Goal: Task Accomplishment & Management: Manage account settings

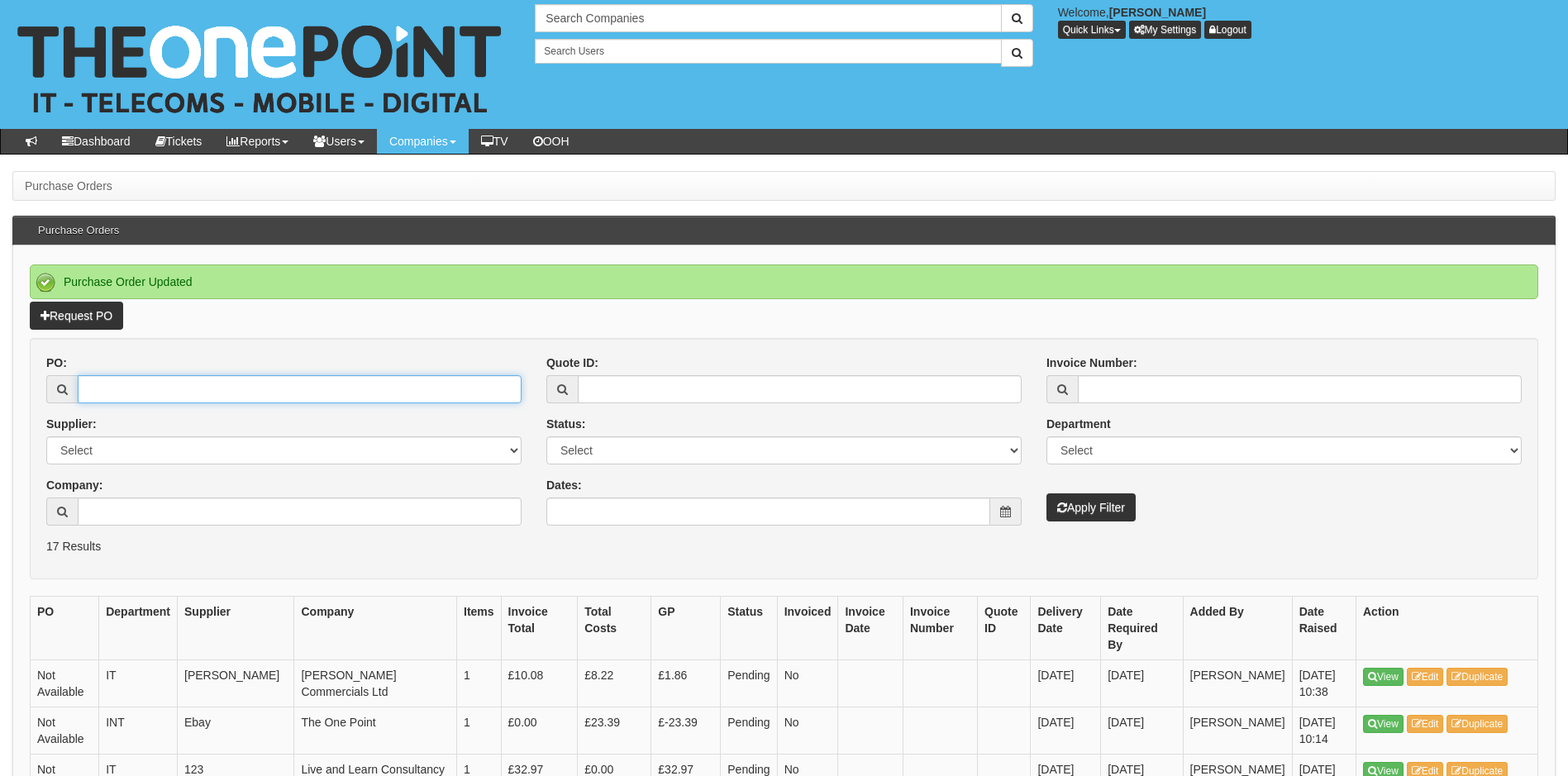
click at [201, 387] on input "PO:" at bounding box center [300, 389] width 444 height 28
type input "19288"
click at [1046, 493] on button "Apply Filter" at bounding box center [1090, 507] width 89 height 28
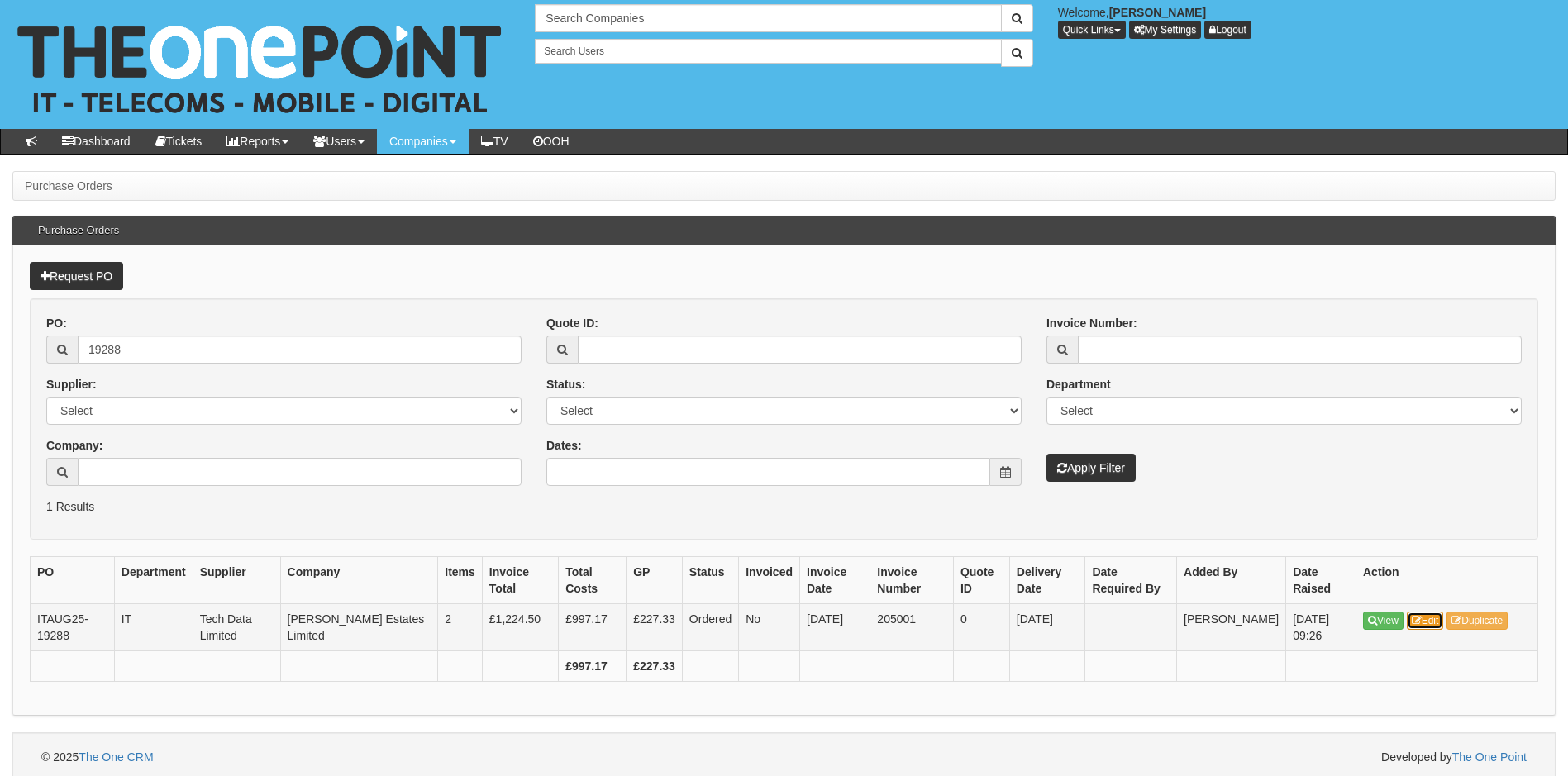
click at [1436, 623] on link "Edit" at bounding box center [1425, 621] width 37 height 18
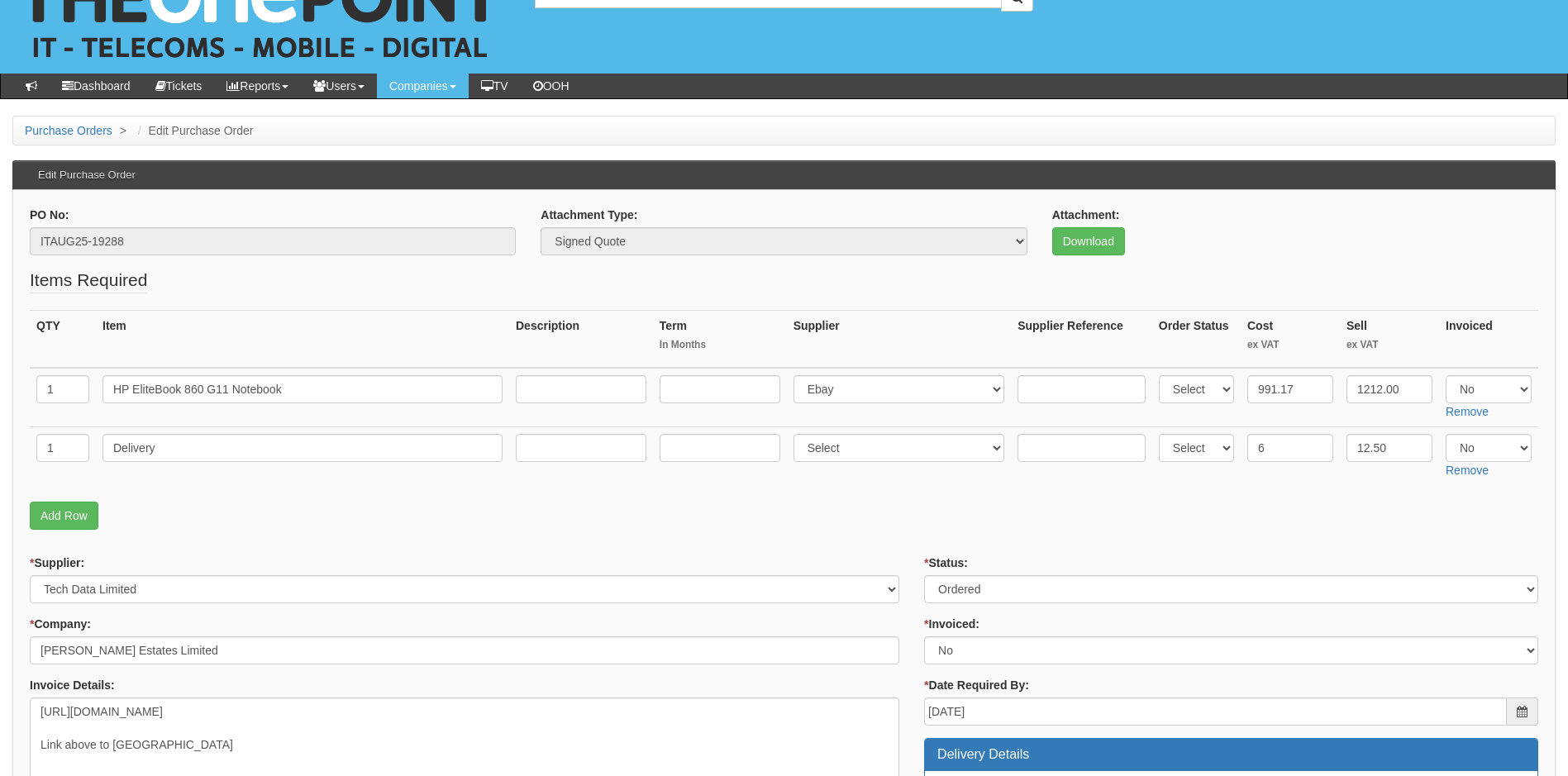
scroll to position [82, 0]
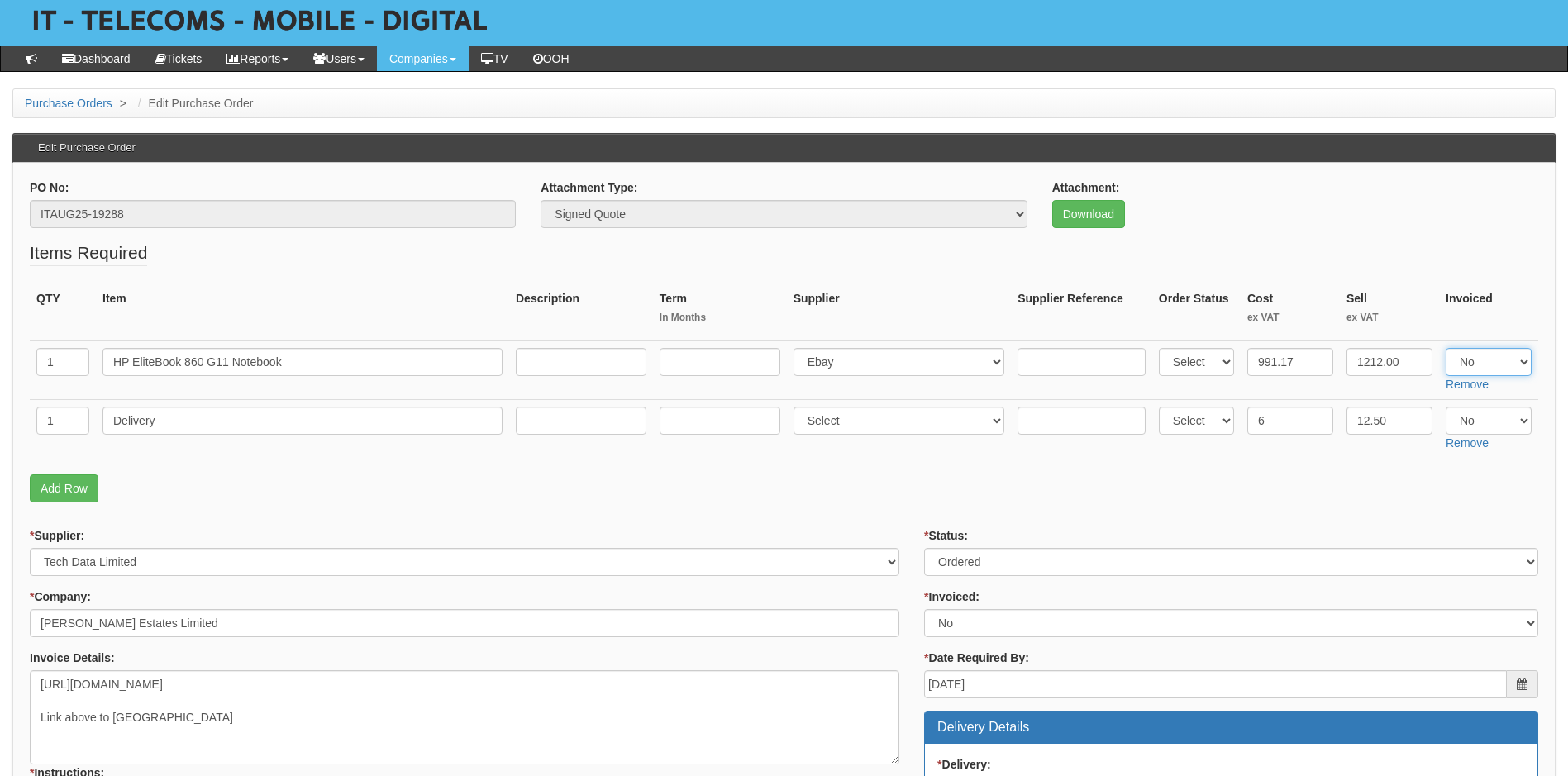
click at [1519, 358] on select "Select Yes No N/A" at bounding box center [1488, 362] width 86 height 28
select select "Yes"
click at [1446, 348] on select "Select Yes No N/A" at bounding box center [1488, 362] width 86 height 28
click at [1525, 420] on select "Select Yes No N/A" at bounding box center [1488, 421] width 86 height 28
select select "Yes"
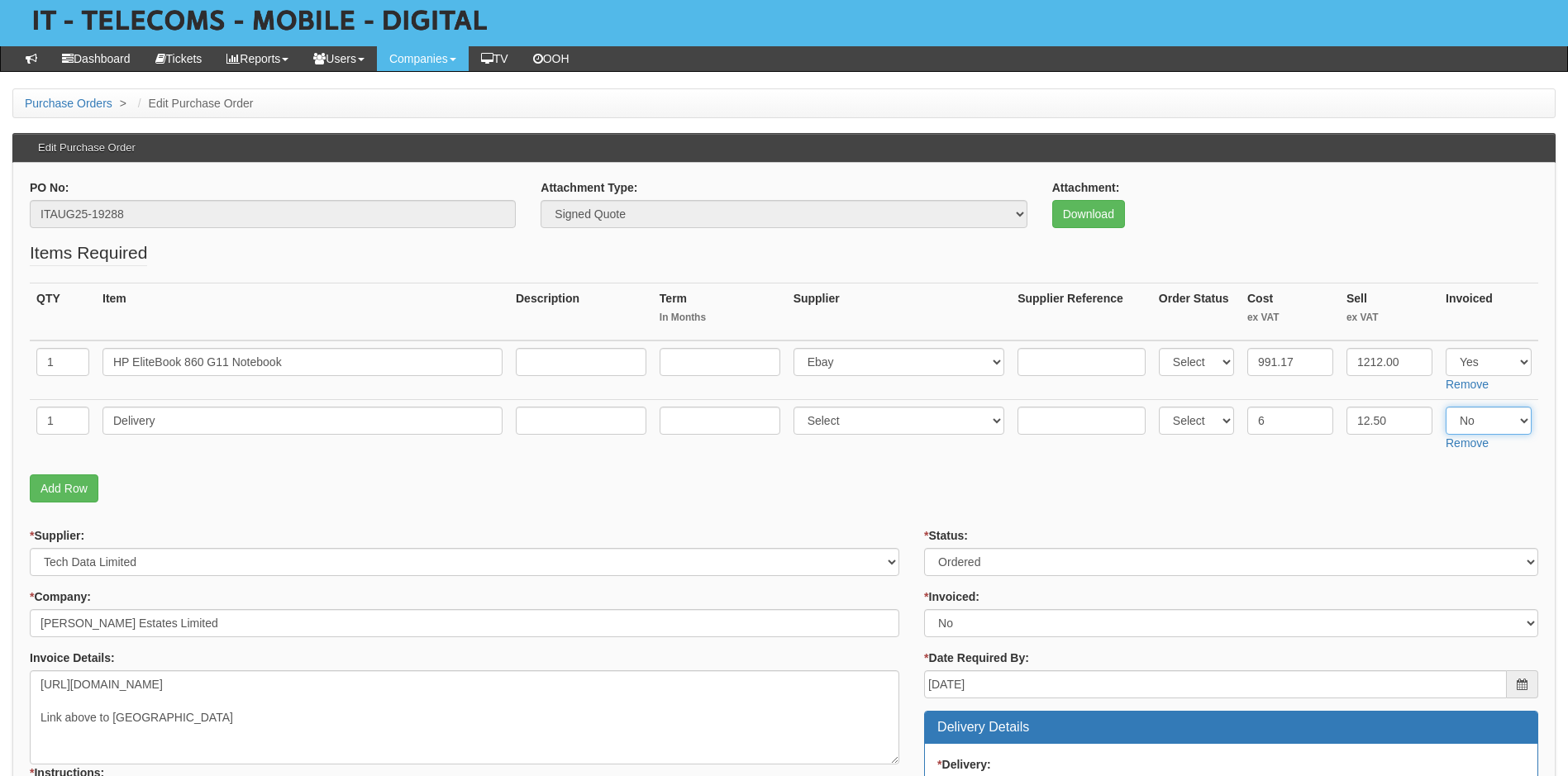
click at [1446, 407] on select "Select Yes No N/A" at bounding box center [1488, 421] width 86 height 28
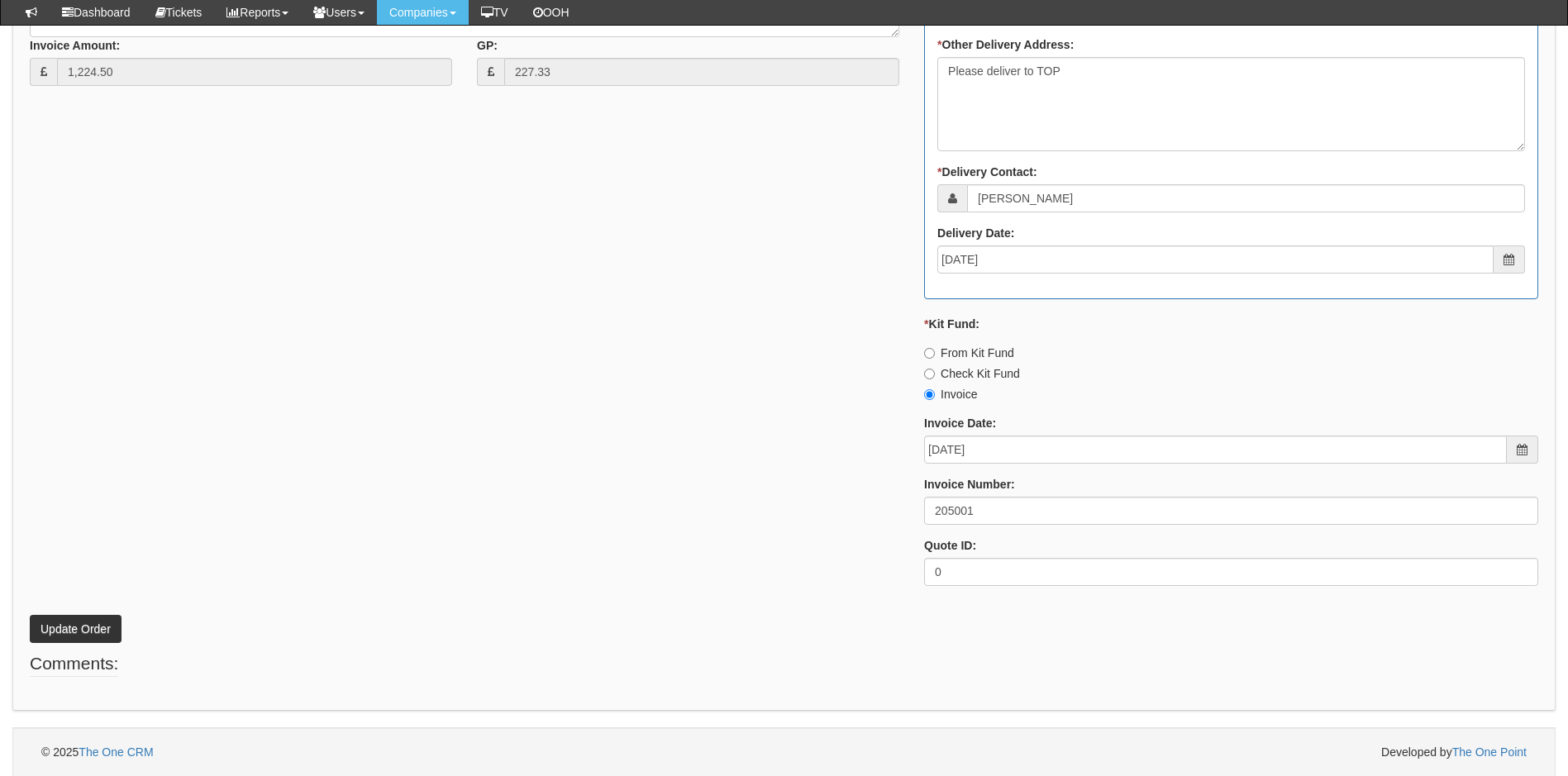
scroll to position [884, 0]
click at [98, 635] on button "Update Order" at bounding box center [75, 627] width 92 height 28
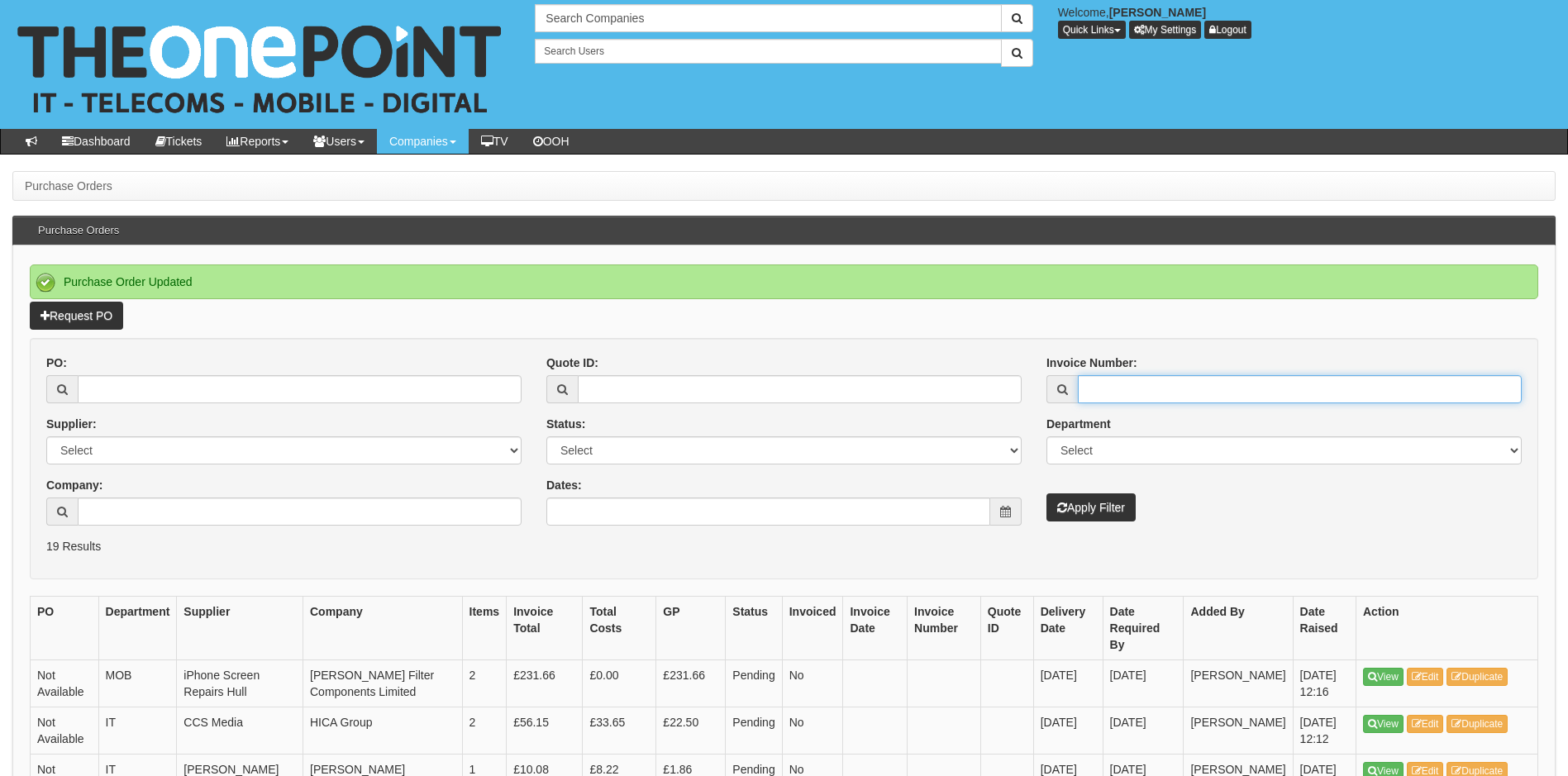
click at [1176, 383] on input "Invoice Number:" at bounding box center [1300, 389] width 444 height 28
click at [253, 389] on input "PO:" at bounding box center [300, 389] width 444 height 28
type input "19172"
click at [1046, 493] on button "Apply Filter" at bounding box center [1090, 507] width 89 height 28
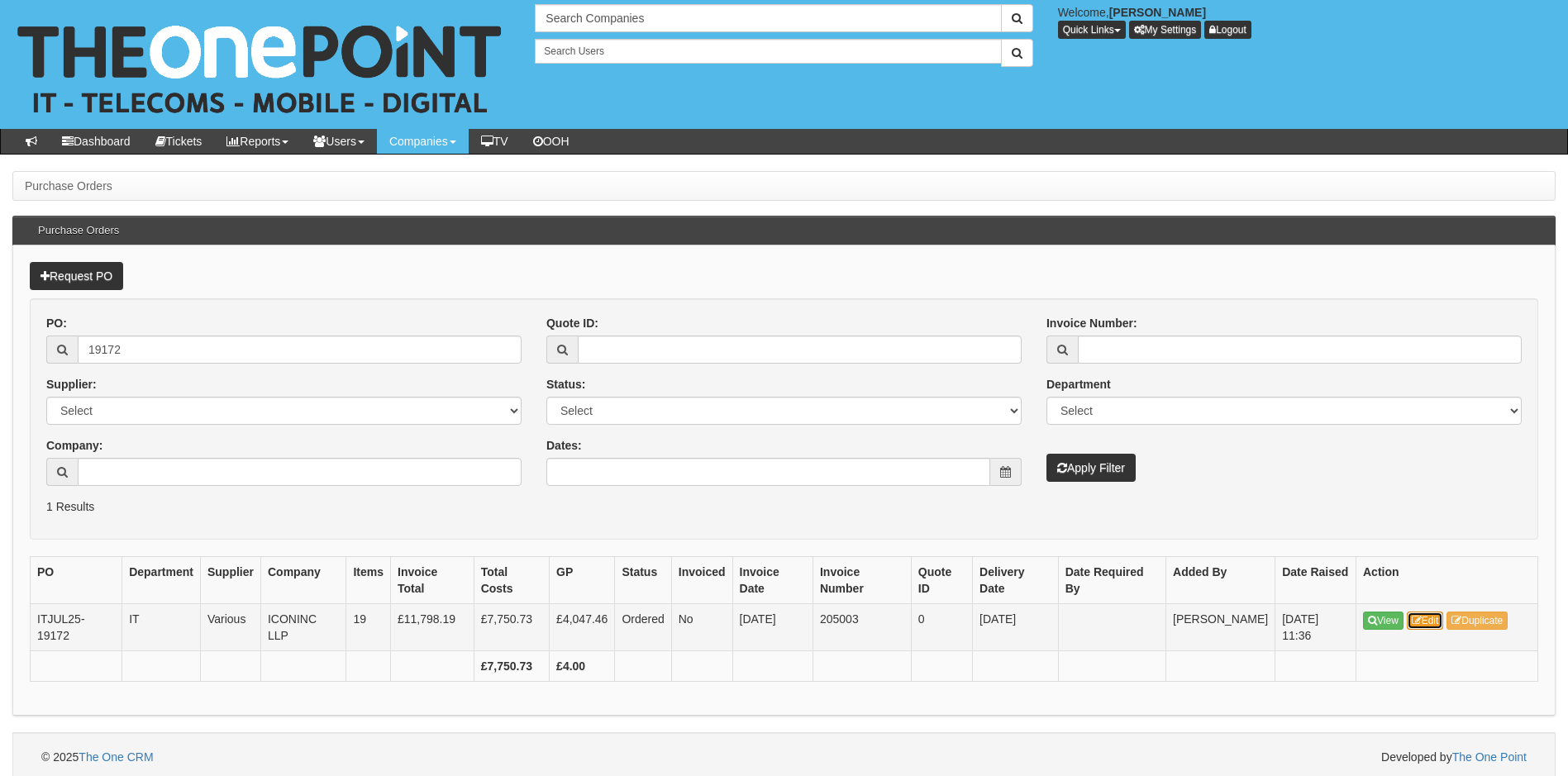
click at [1428, 620] on link "Edit" at bounding box center [1425, 621] width 37 height 18
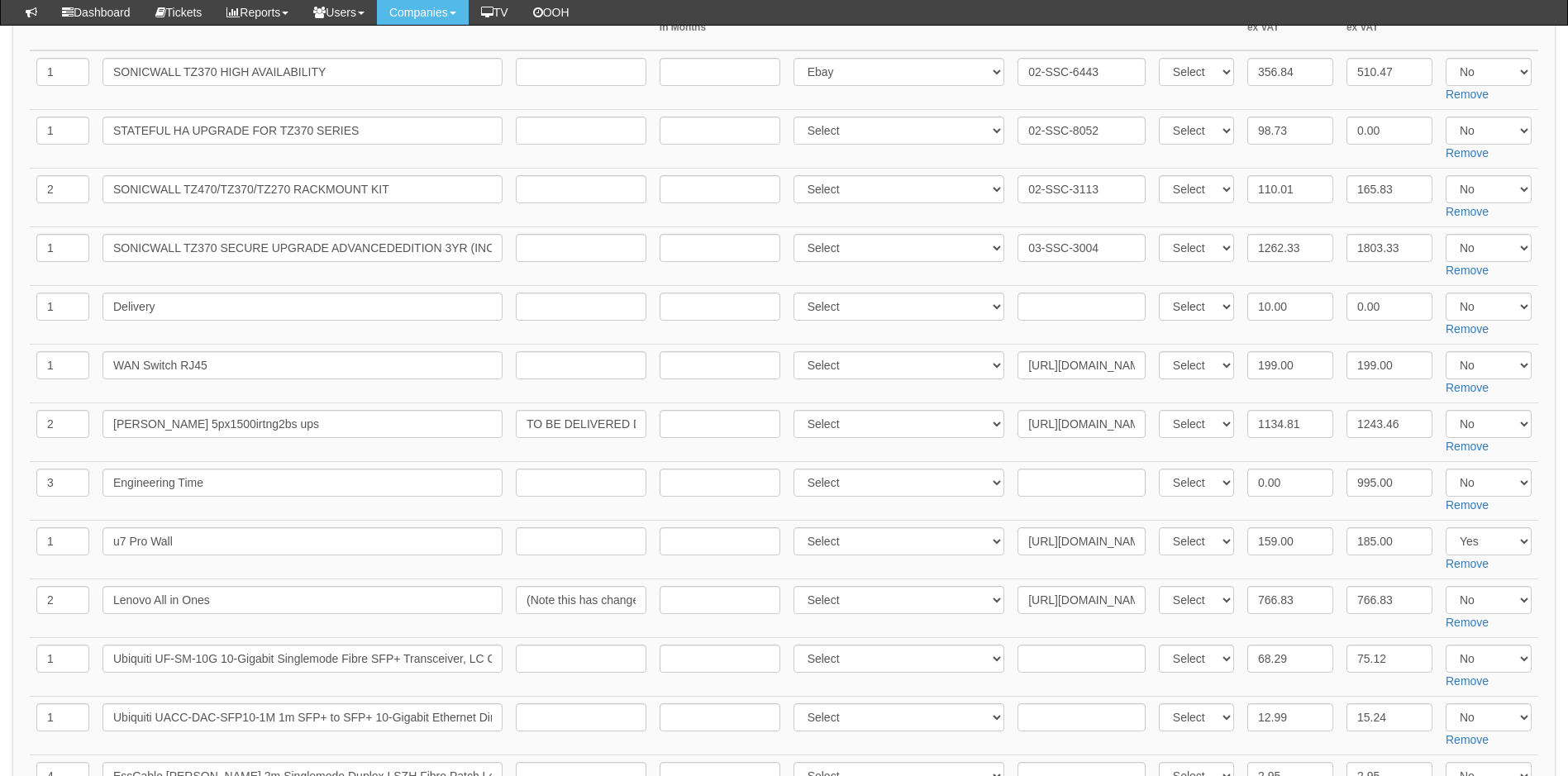
scroll to position [413, 0]
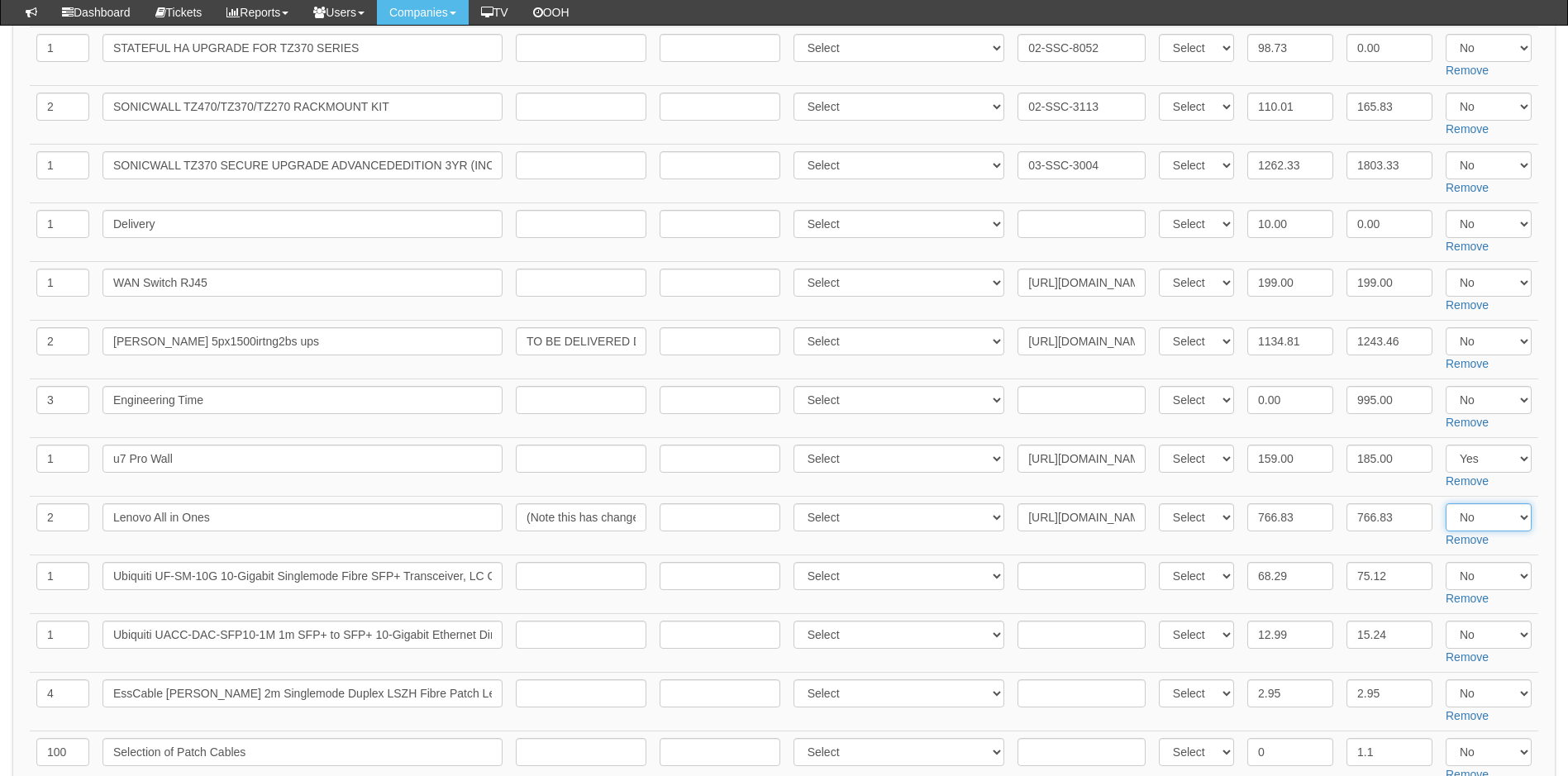
click at [1524, 523] on select "Select Yes No N/A" at bounding box center [1488, 517] width 86 height 28
select select "Yes"
click at [1446, 503] on select "Select Yes No N/A" at bounding box center [1488, 517] width 86 height 28
click at [1312, 234] on input "10.00" at bounding box center [1290, 224] width 86 height 28
type input "1"
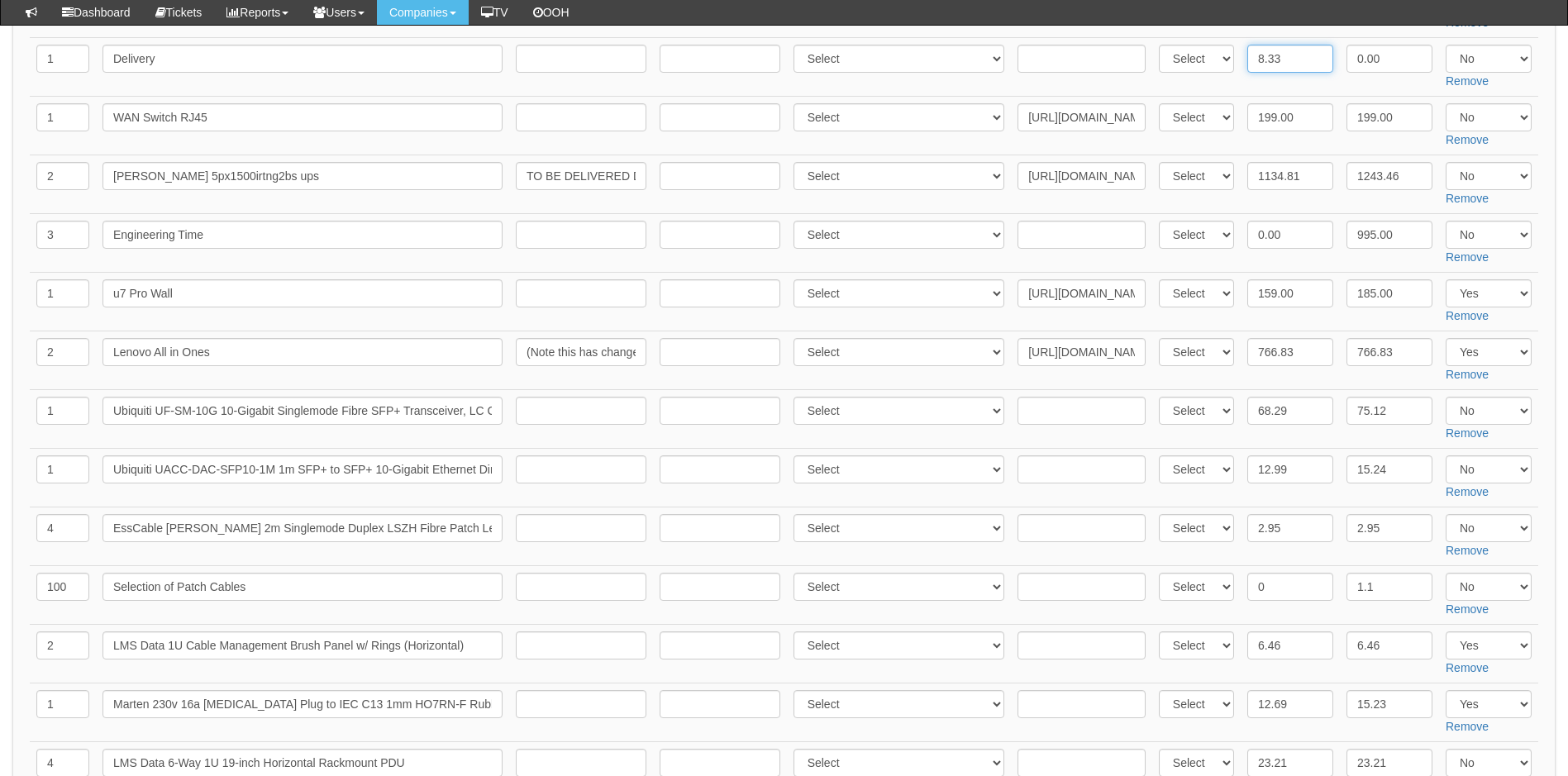
scroll to position [496, 0]
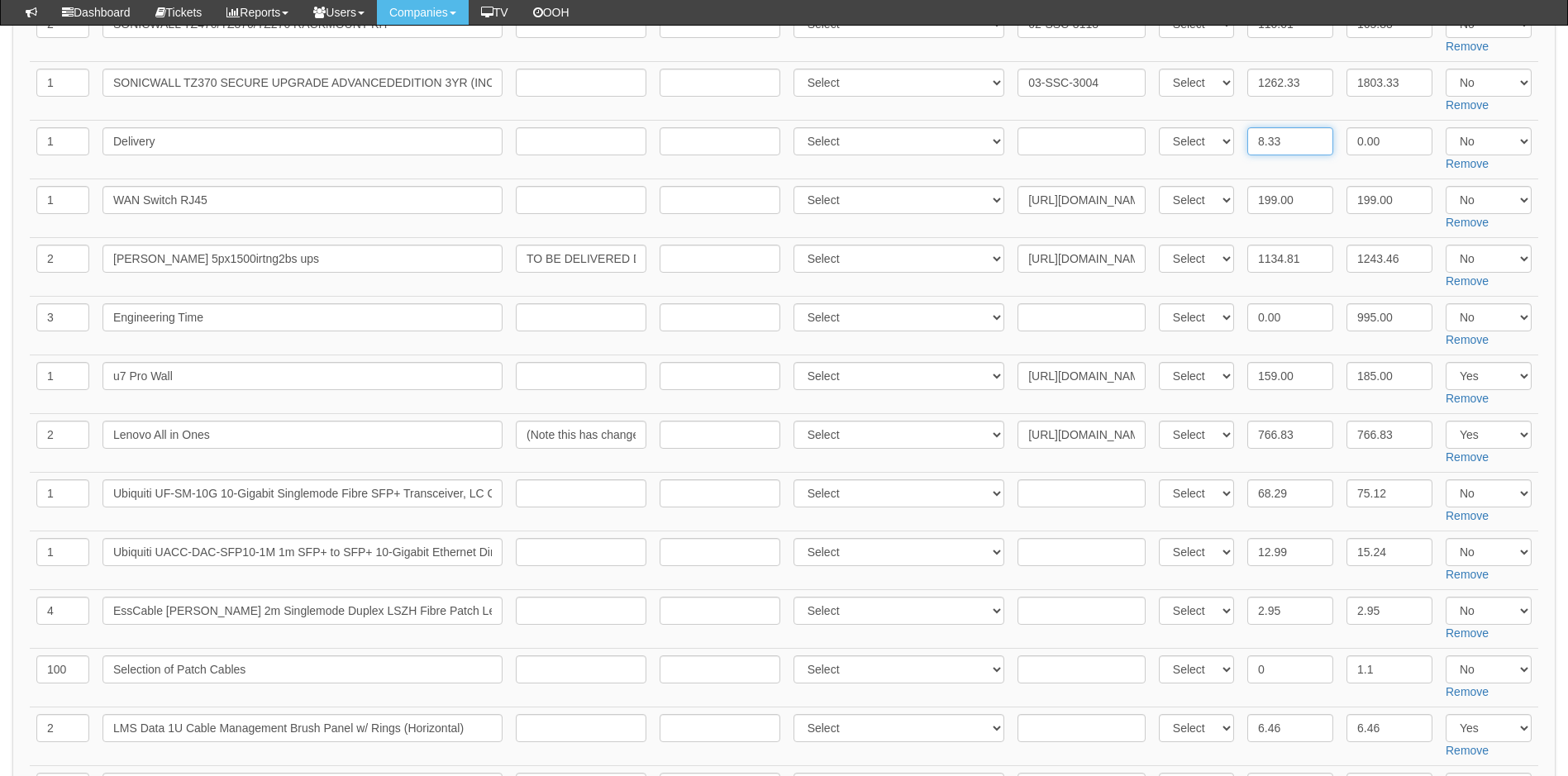
type input "8.33"
click at [1494, 147] on select "Select Yes No N/A" at bounding box center [1488, 141] width 86 height 28
select select "Yes"
click at [1446, 127] on select "Select Yes No N/A" at bounding box center [1488, 141] width 86 height 28
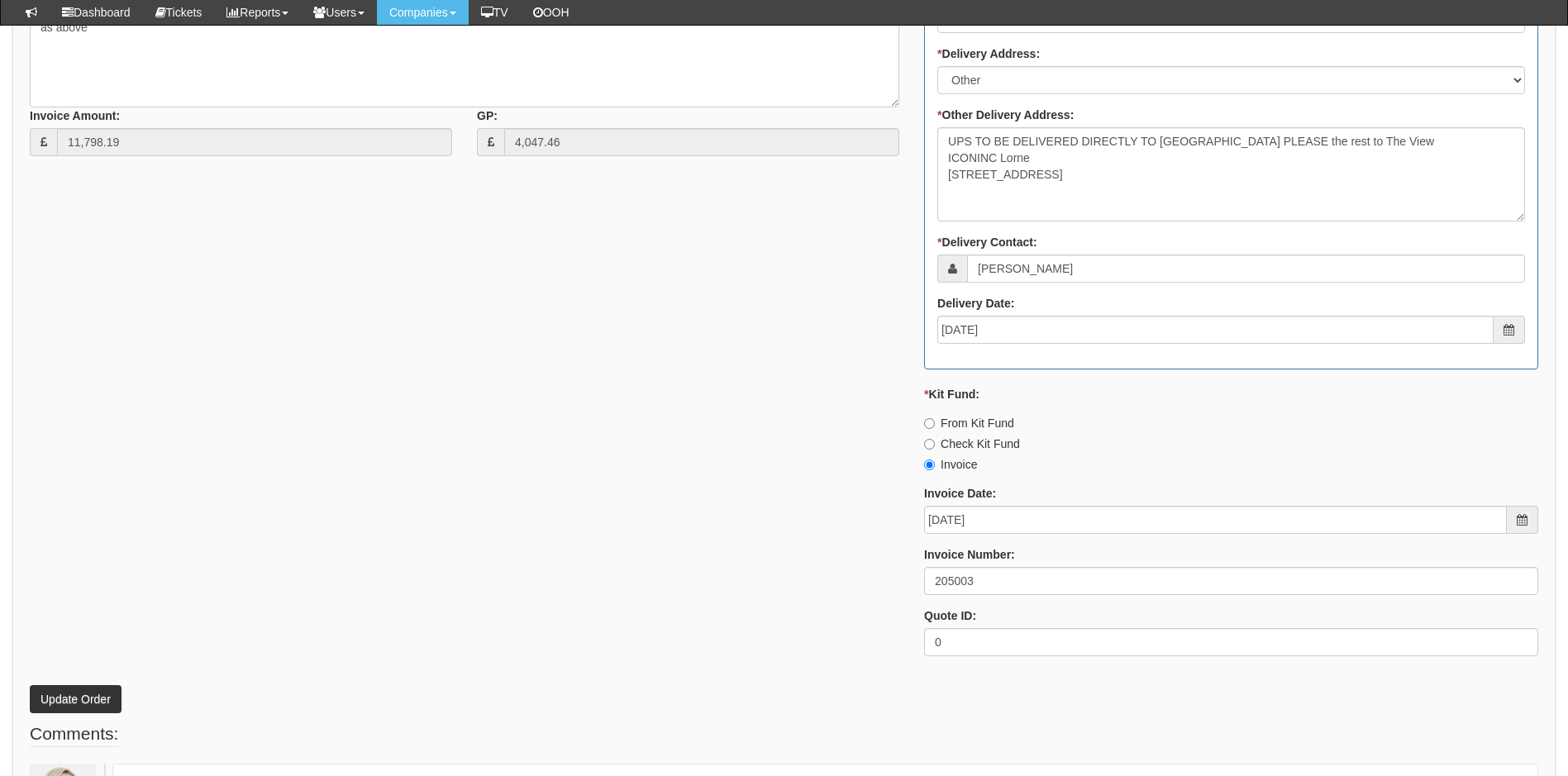
scroll to position [1901, 0]
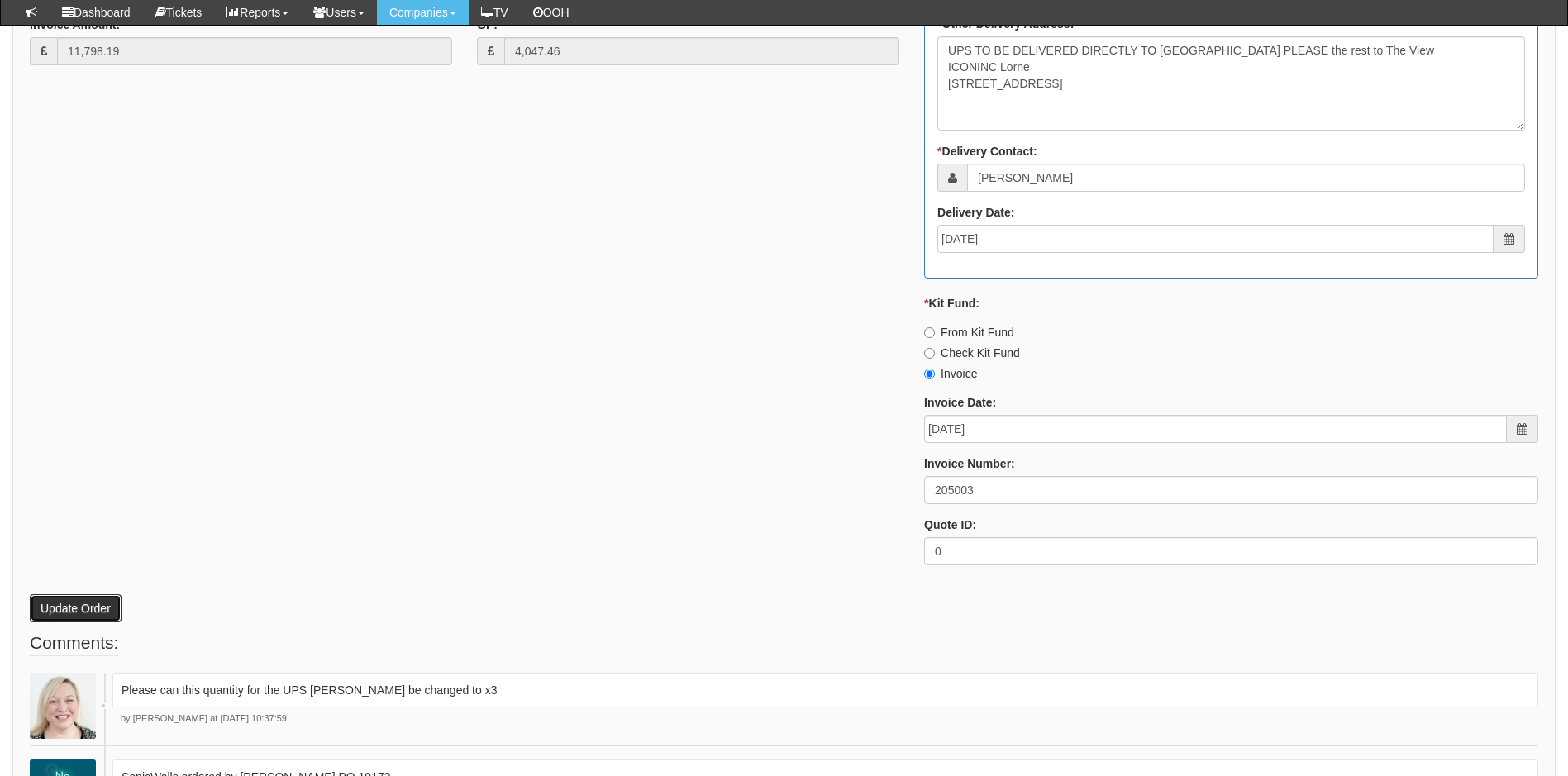
click at [103, 603] on button "Update Order" at bounding box center [75, 608] width 92 height 28
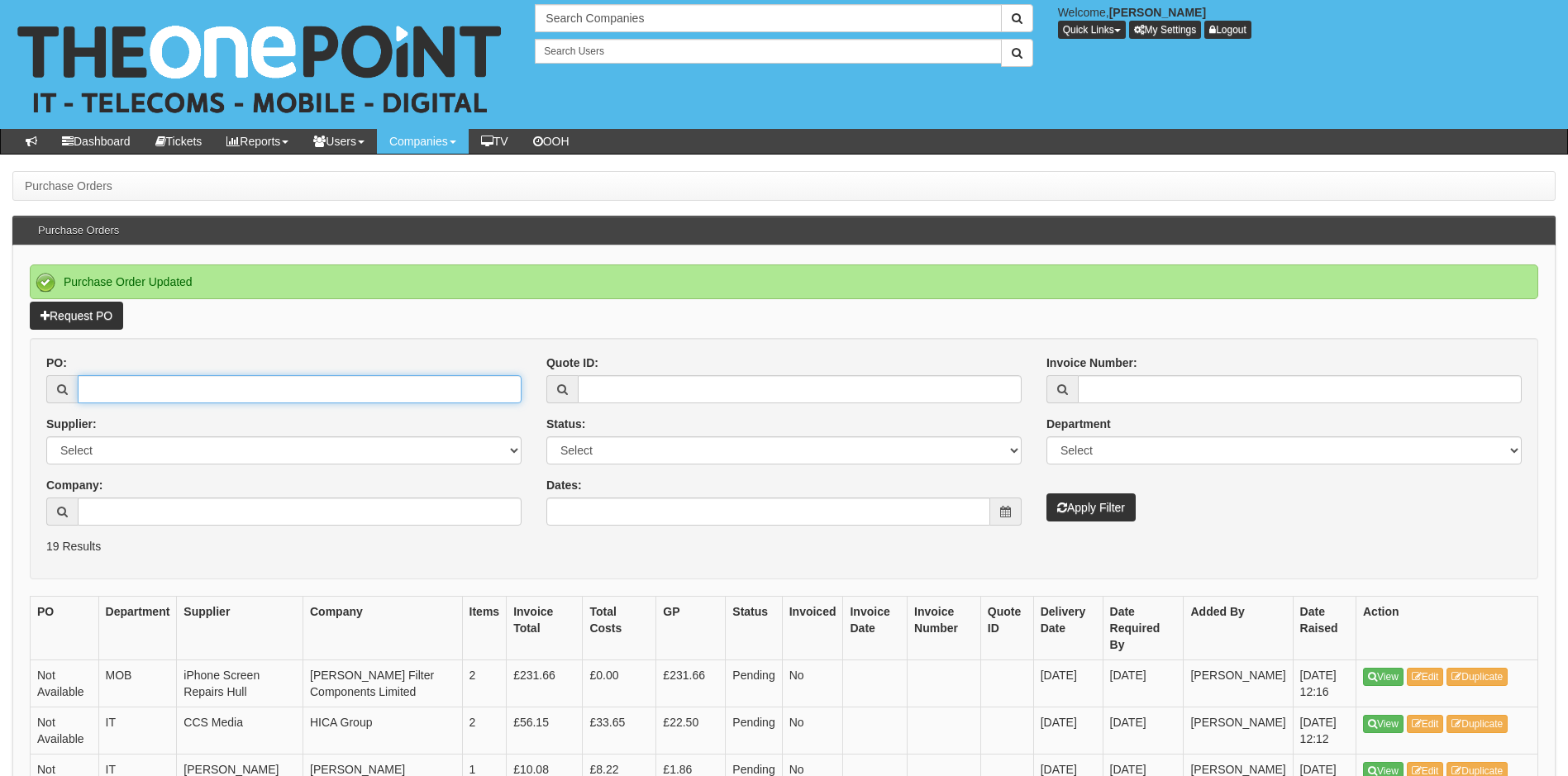
click at [184, 383] on input "PO:" at bounding box center [300, 389] width 444 height 28
type input "19172"
click at [1046, 493] on button "Apply Filter" at bounding box center [1090, 507] width 89 height 28
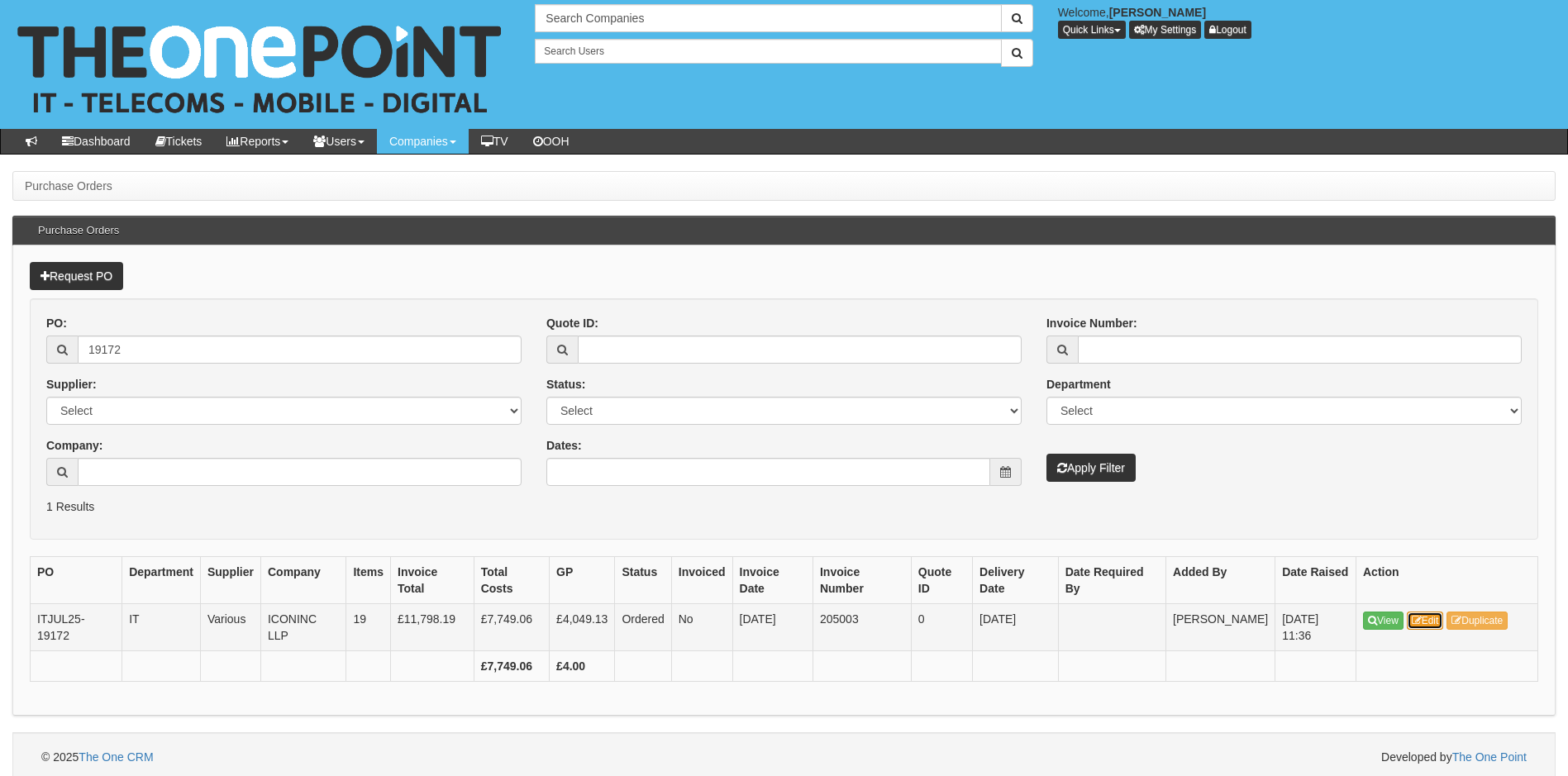
click at [1413, 619] on link "Edit" at bounding box center [1425, 621] width 37 height 18
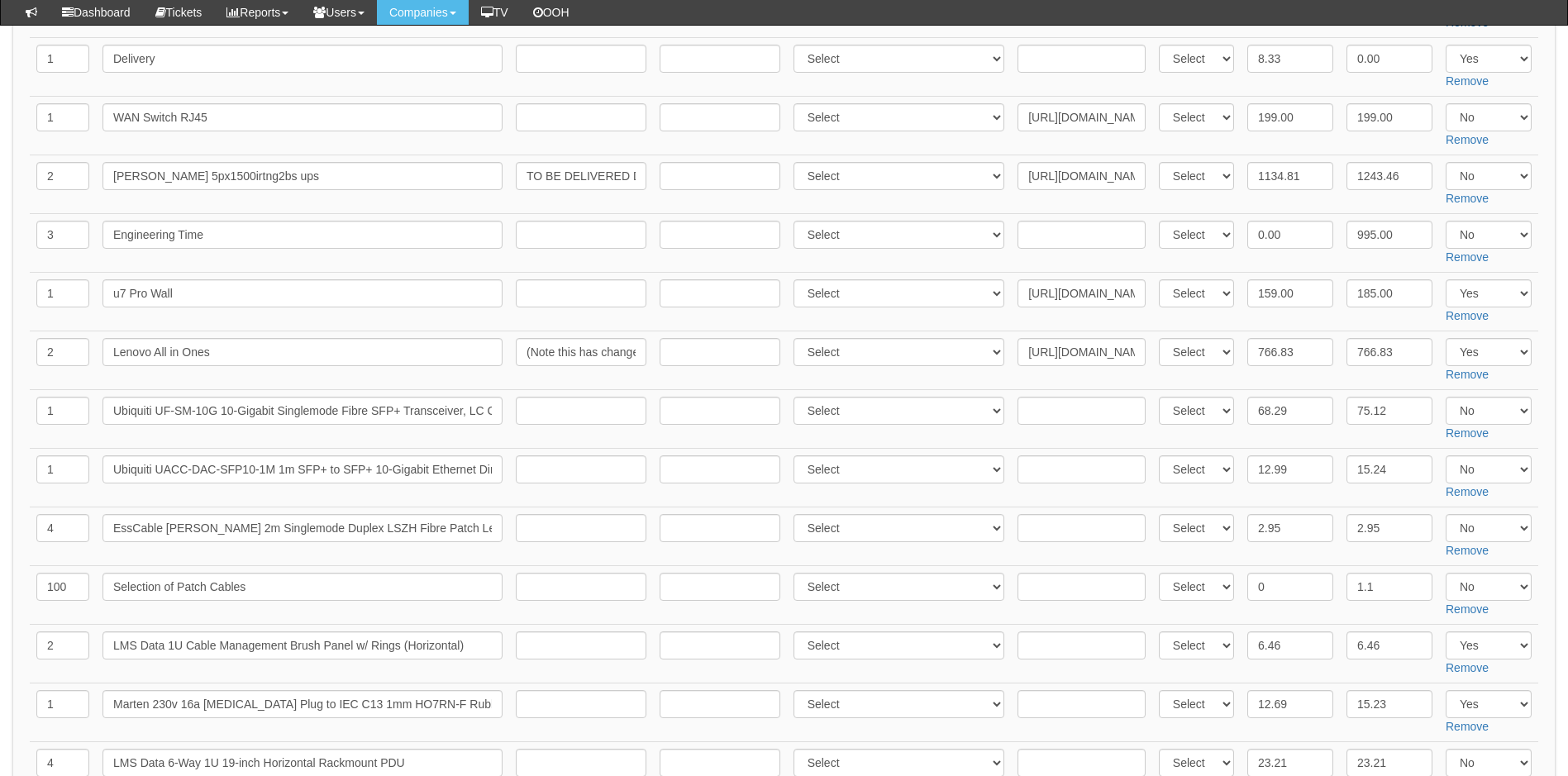
scroll to position [331, 0]
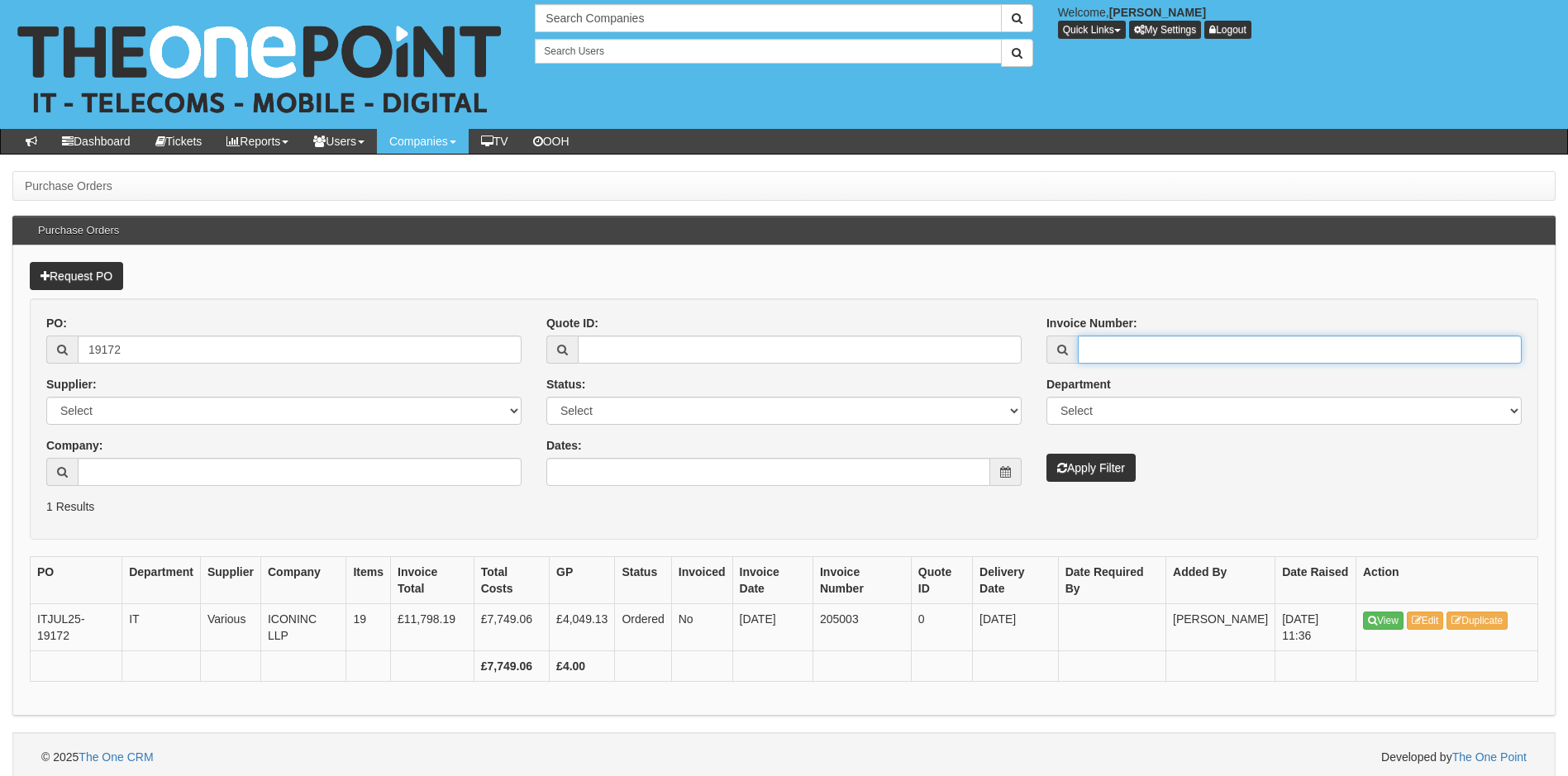
click at [1097, 342] on input "Invoice Number:" at bounding box center [1300, 349] width 444 height 28
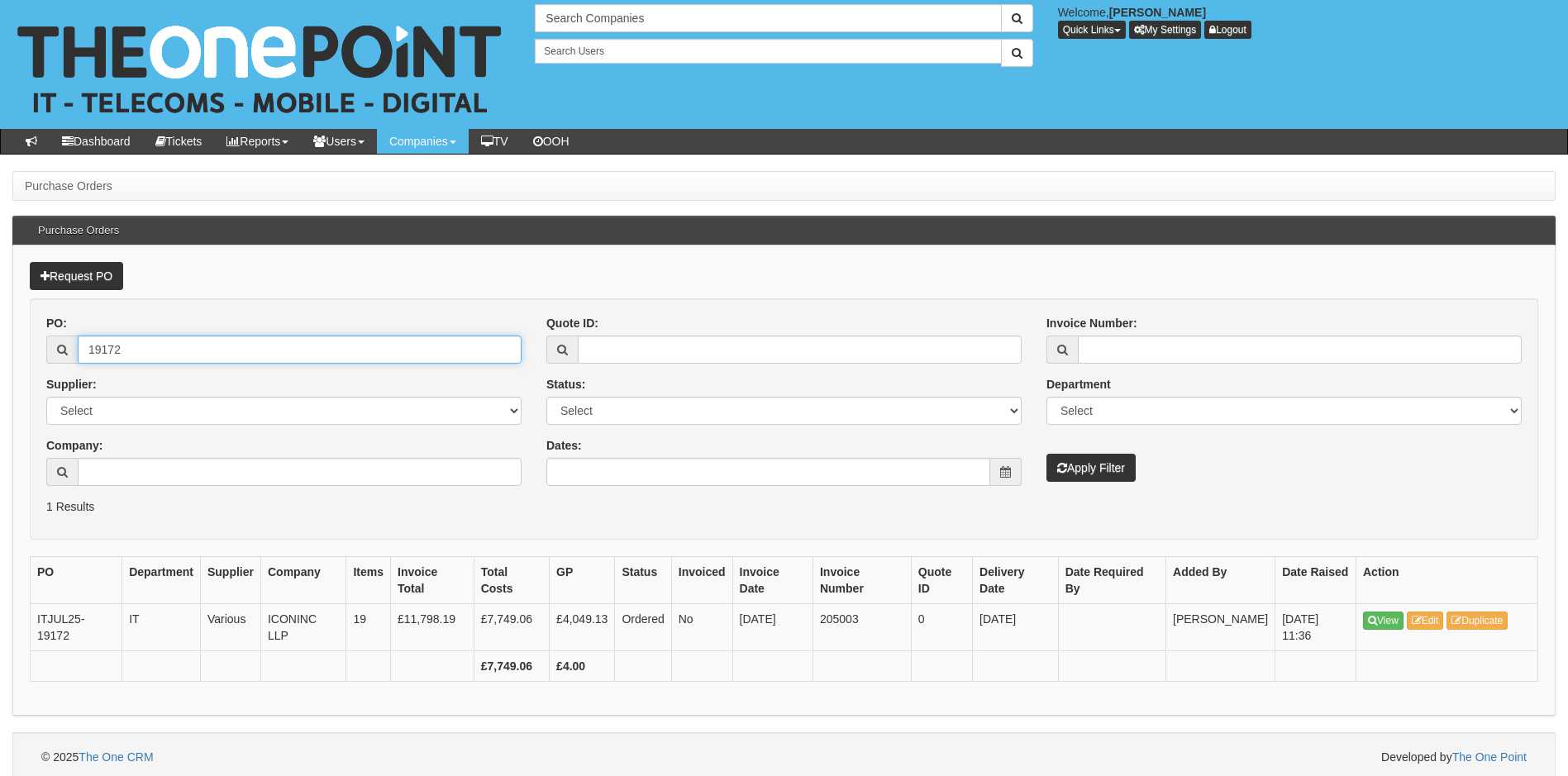
click at [161, 344] on input "19172" at bounding box center [300, 349] width 444 height 28
type input "19286"
click at [1046, 454] on button "Apply Filter" at bounding box center [1090, 468] width 89 height 28
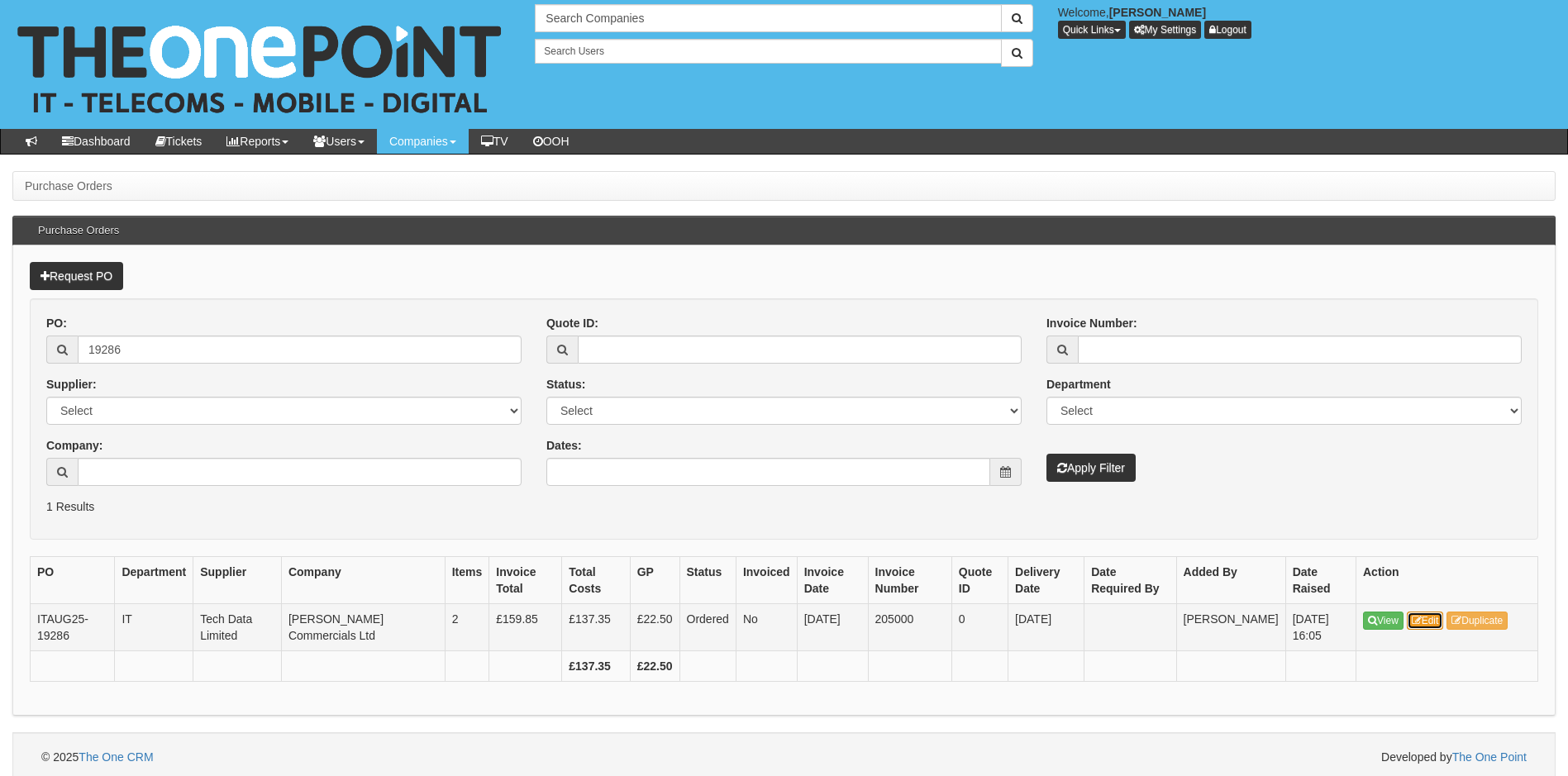
click at [1437, 617] on link "Edit" at bounding box center [1425, 621] width 37 height 18
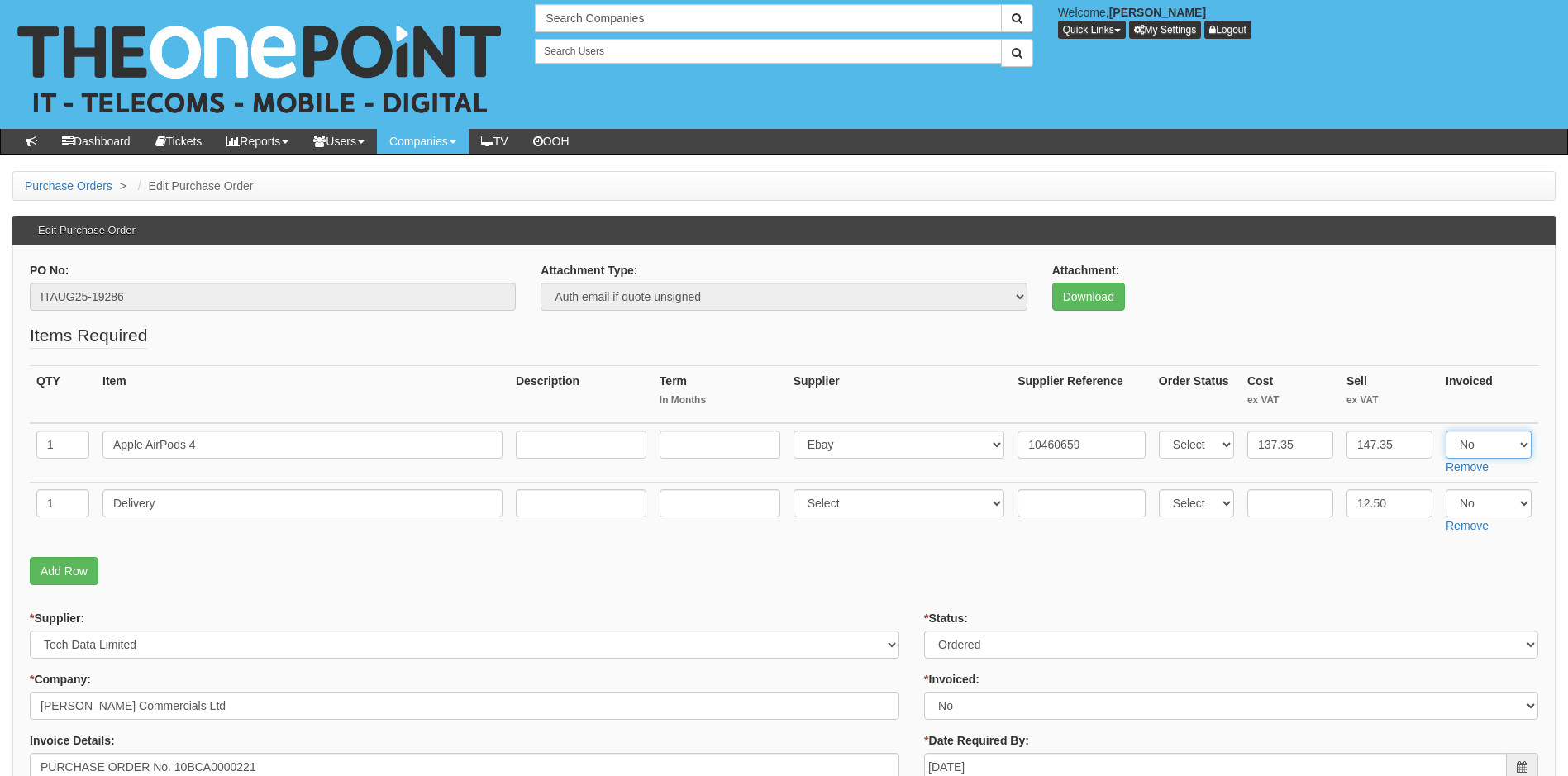
click at [1515, 444] on select "Select Yes No N/A" at bounding box center [1488, 444] width 86 height 28
select select "Yes"
click at [1446, 431] on select "Select Yes No N/A" at bounding box center [1488, 444] width 86 height 28
click at [1505, 502] on select "Select Yes No N/A" at bounding box center [1488, 503] width 86 height 28
select select "Yes"
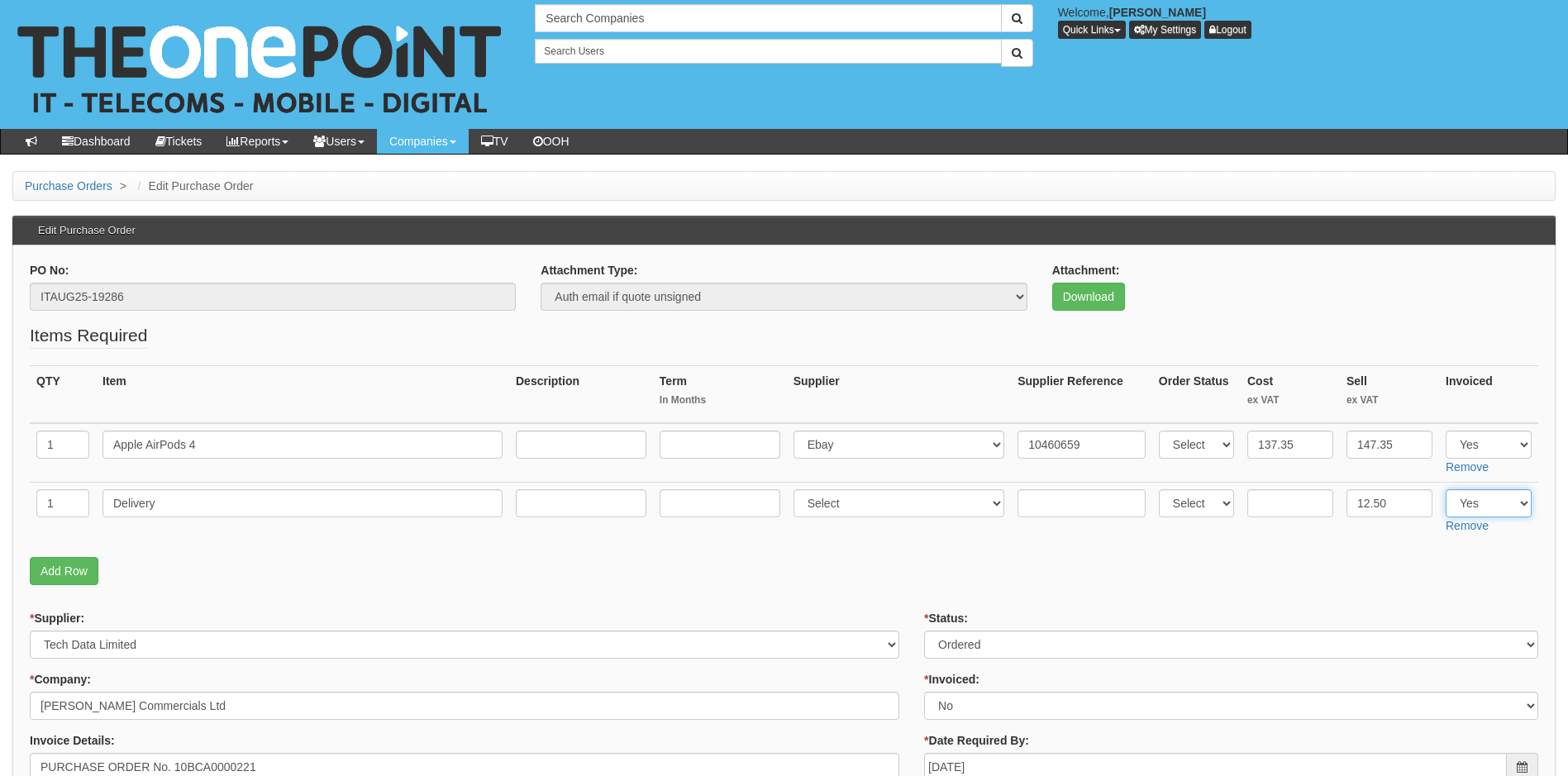
click at [1446, 490] on select "Select Yes No N/A" at bounding box center [1488, 503] width 86 height 28
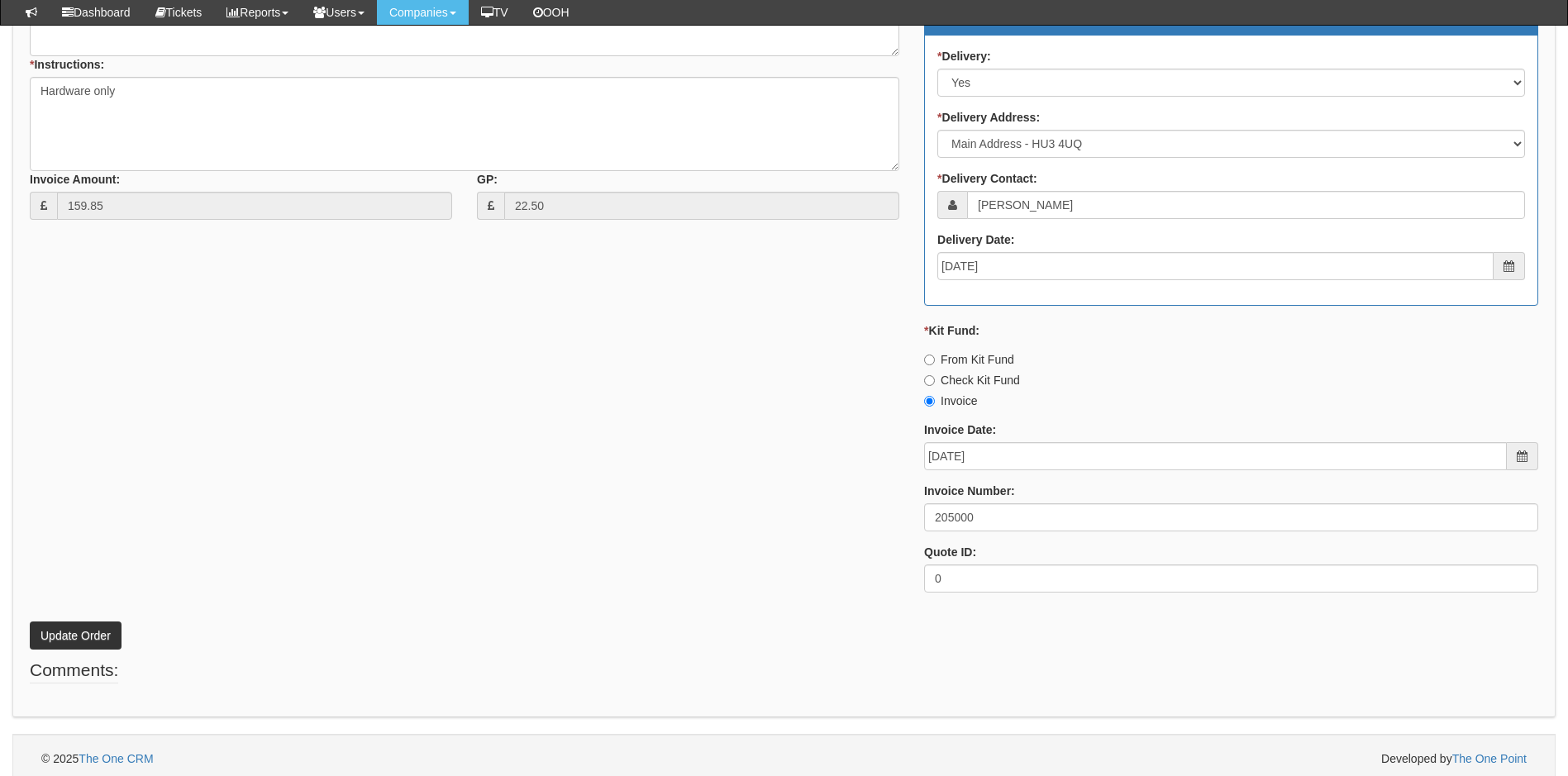
scroll to position [756, 0]
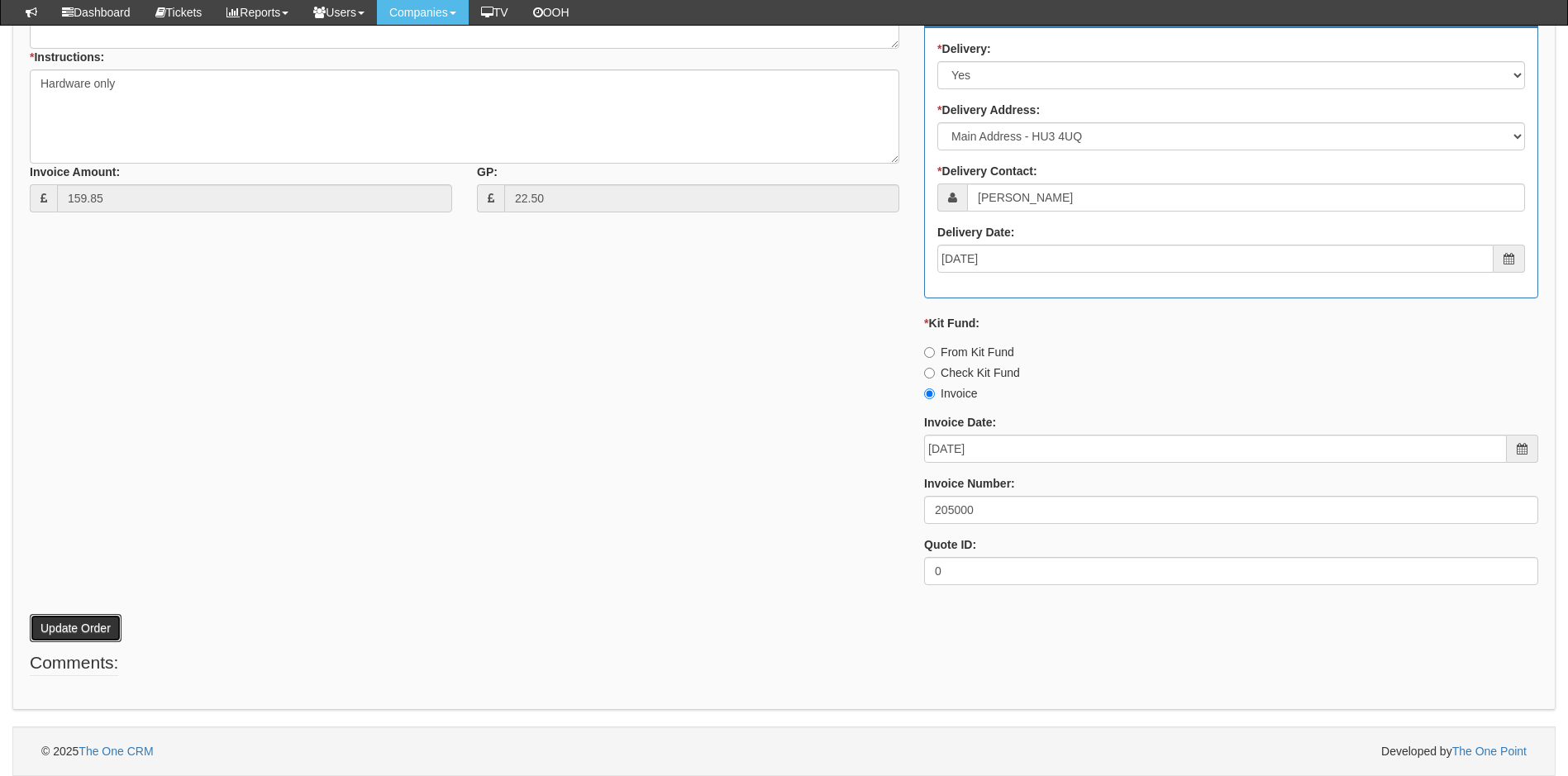
click at [88, 633] on button "Update Order" at bounding box center [75, 627] width 92 height 28
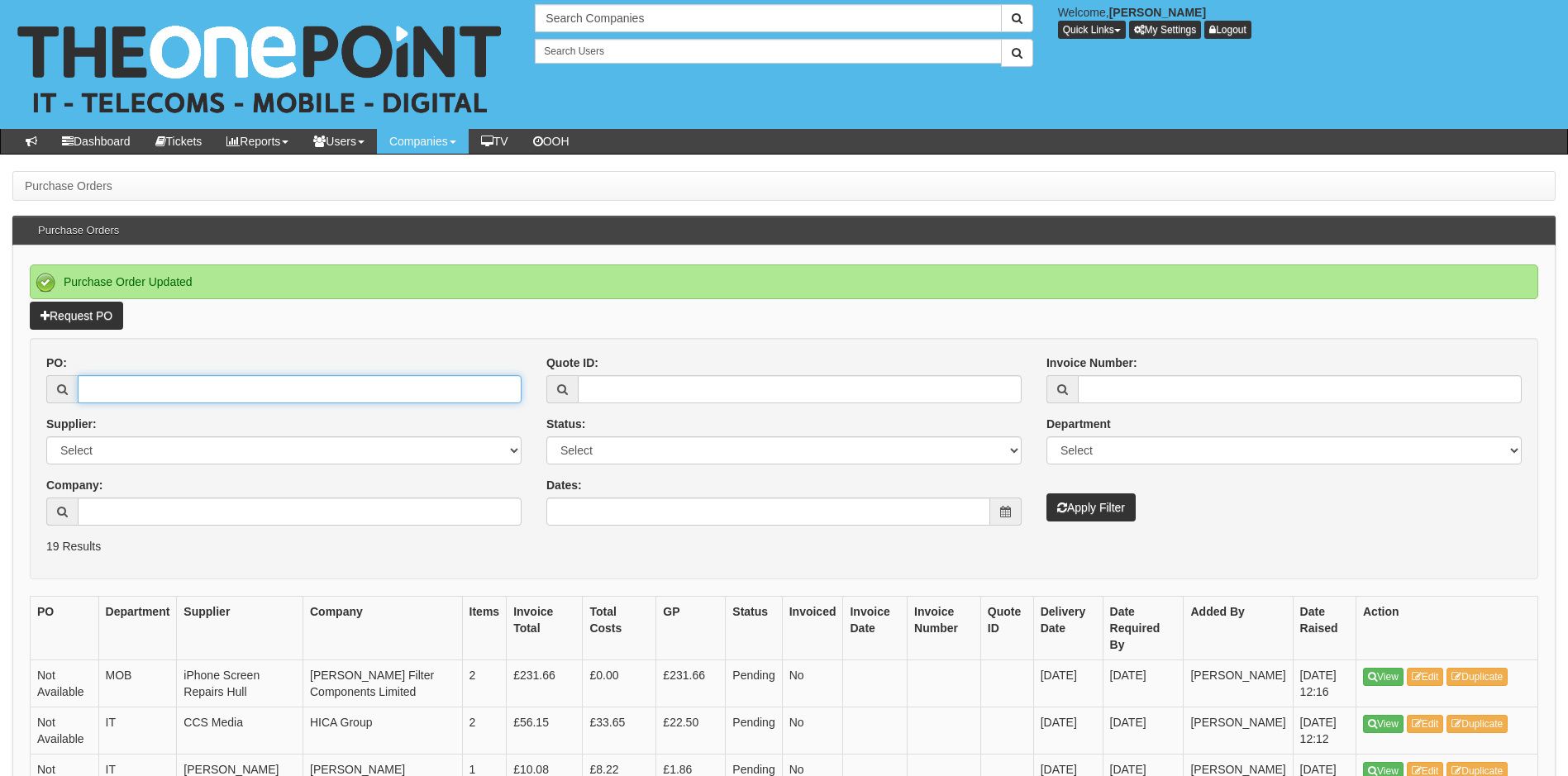
click at [112, 384] on input "PO:" at bounding box center [300, 389] width 444 height 28
type input "19273"
click at [1046, 493] on button "Apply Filter" at bounding box center [1090, 507] width 89 height 28
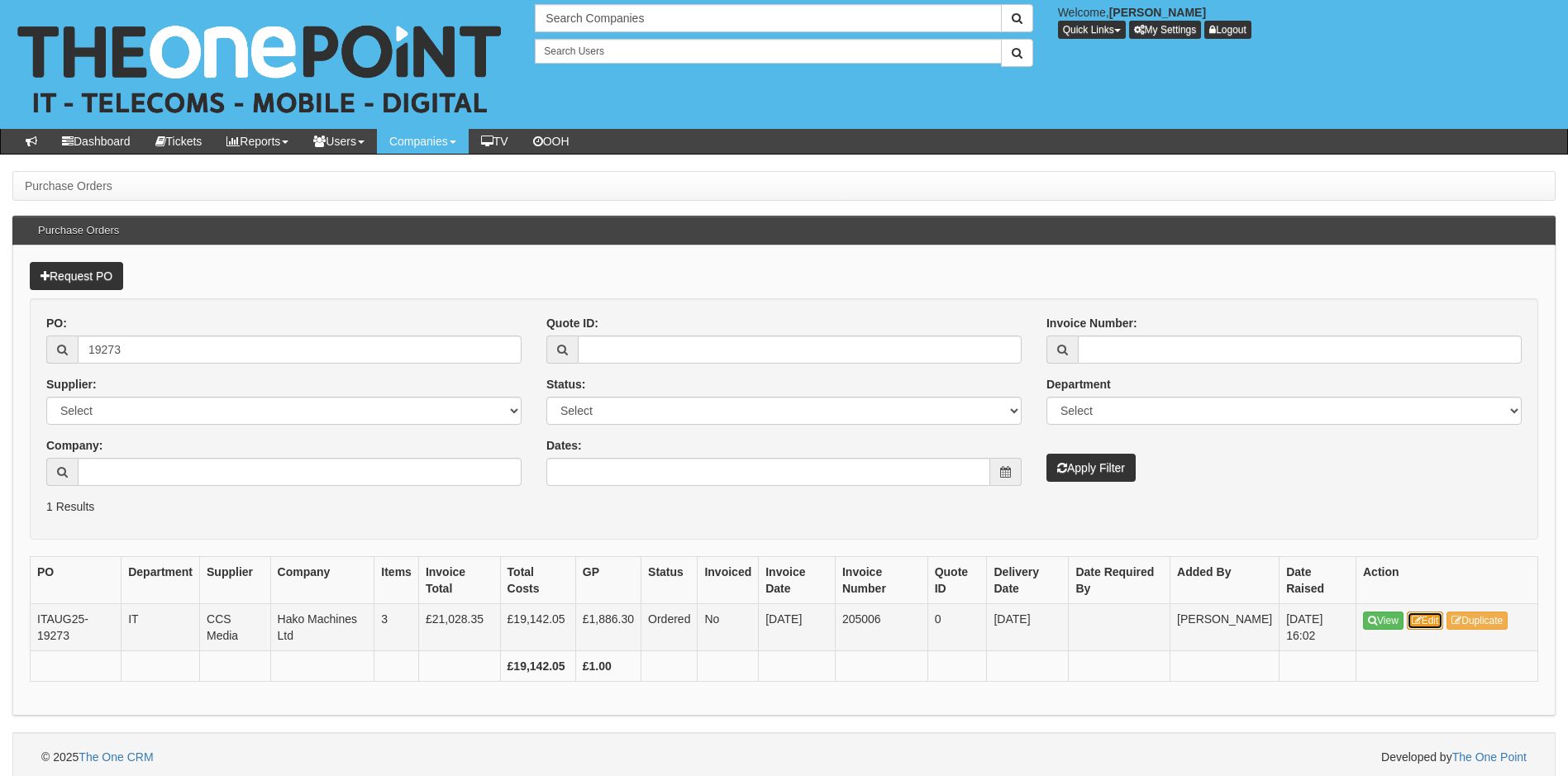
click at [1435, 620] on link "Edit" at bounding box center [1425, 621] width 37 height 18
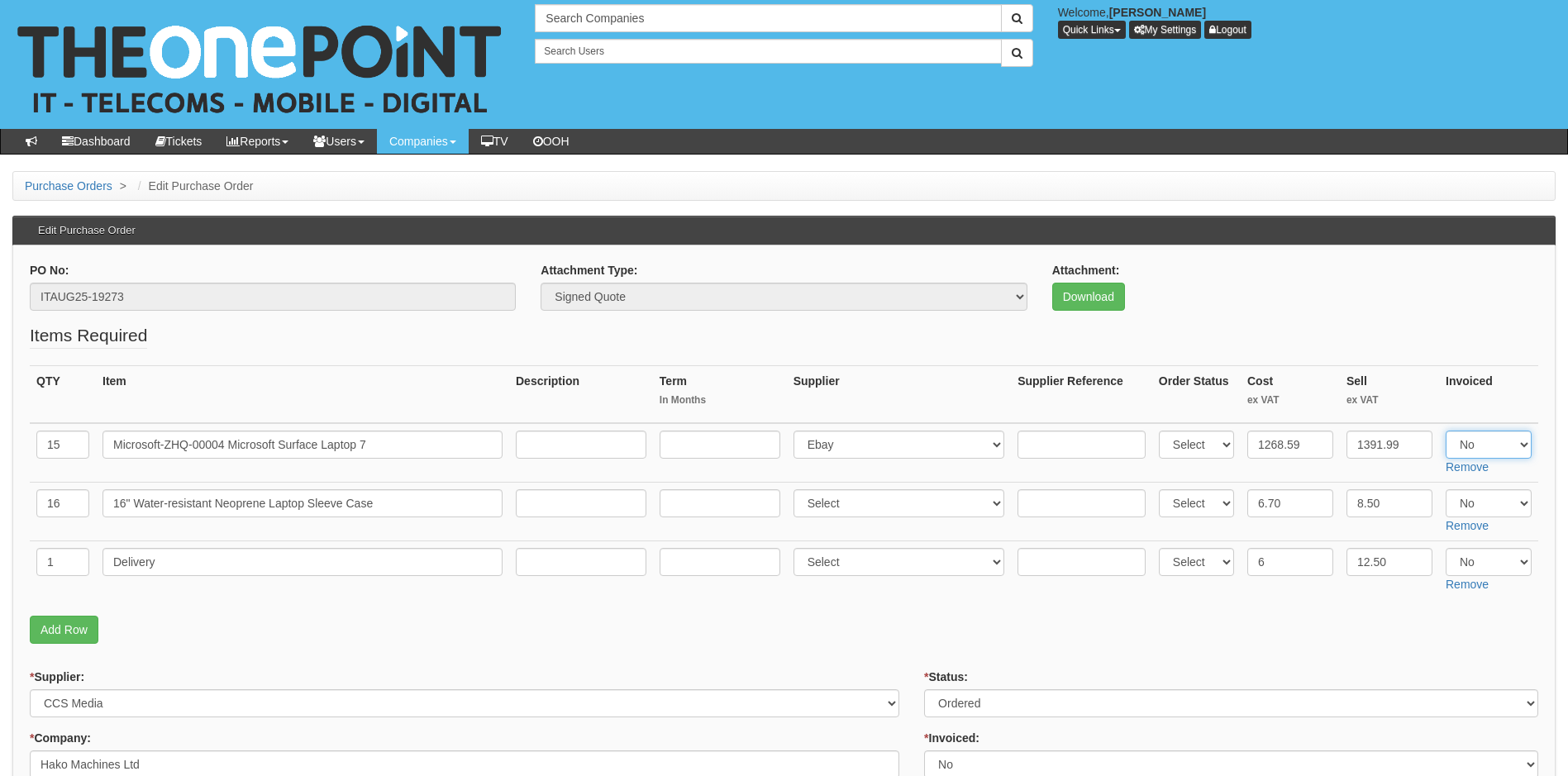
click at [1514, 447] on select "Select Yes No N/A" at bounding box center [1488, 444] width 86 height 28
select select "Yes"
click at [1446, 431] on select "Select Yes No N/A" at bounding box center [1488, 444] width 86 height 28
click at [1515, 556] on select "Select Yes No N/A" at bounding box center [1488, 562] width 86 height 28
select select "Yes"
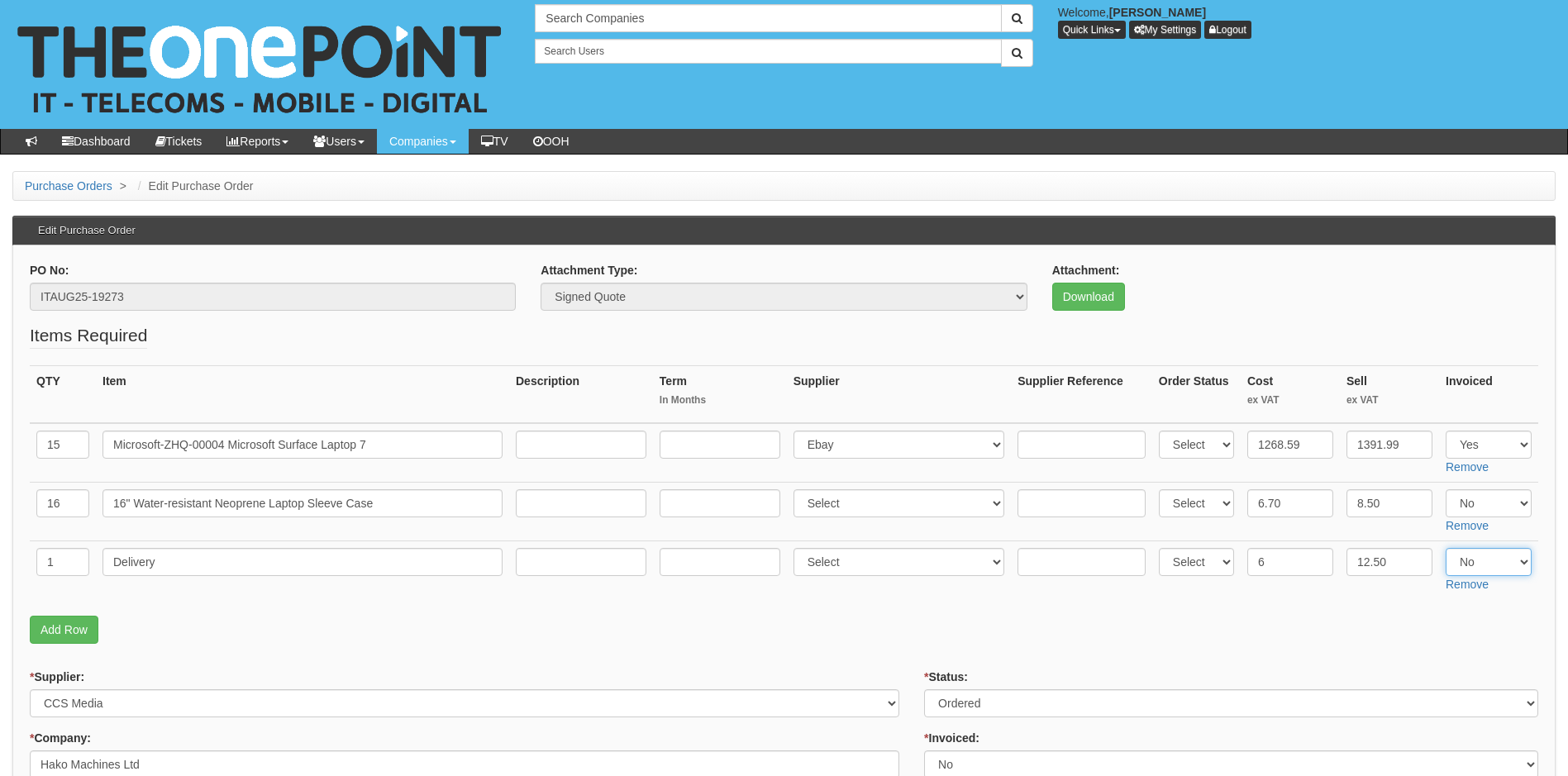
click at [1446, 548] on select "Select Yes No N/A" at bounding box center [1488, 562] width 86 height 28
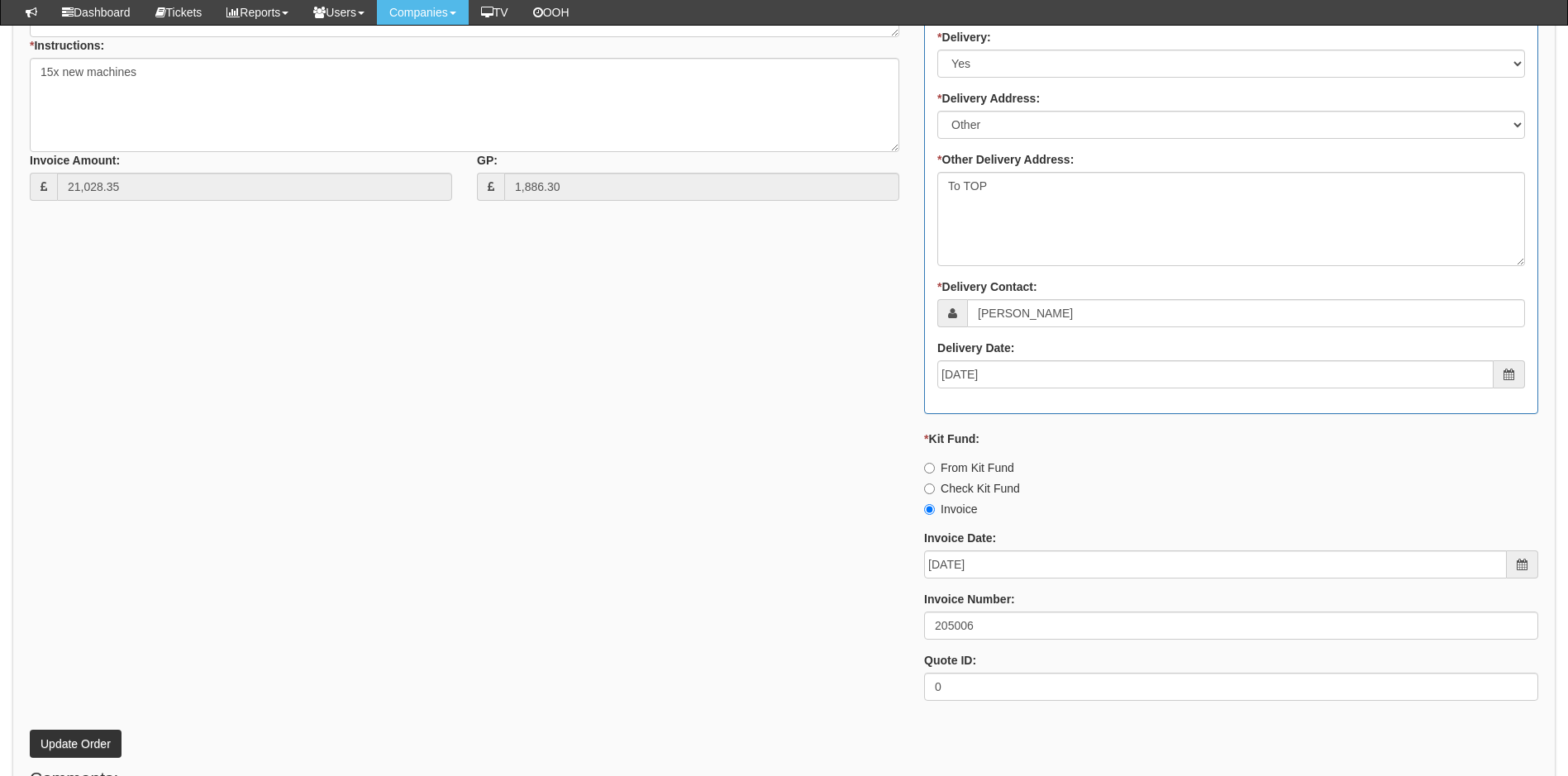
scroll to position [909, 0]
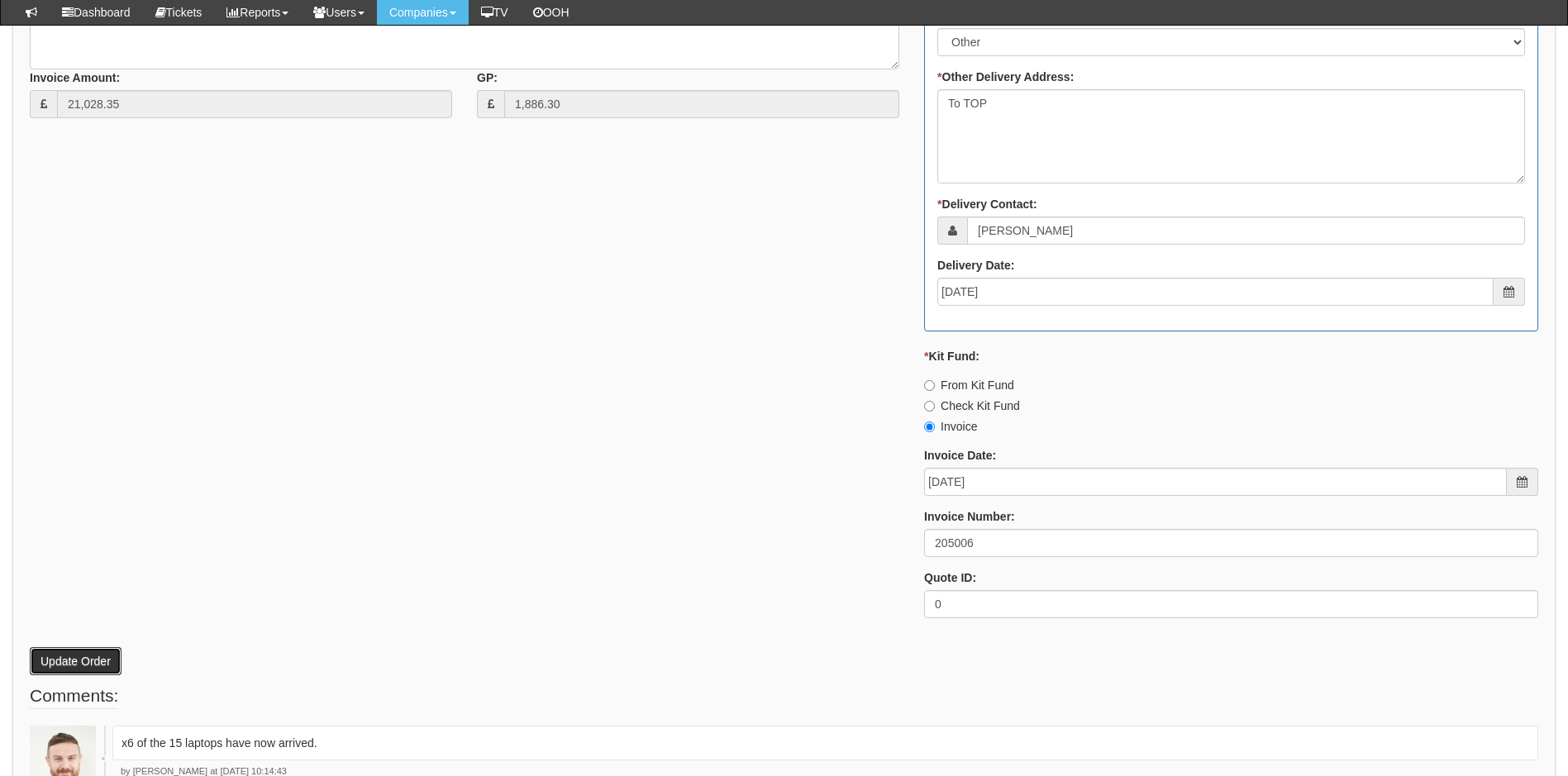
click at [97, 661] on button "Update Order" at bounding box center [75, 661] width 92 height 28
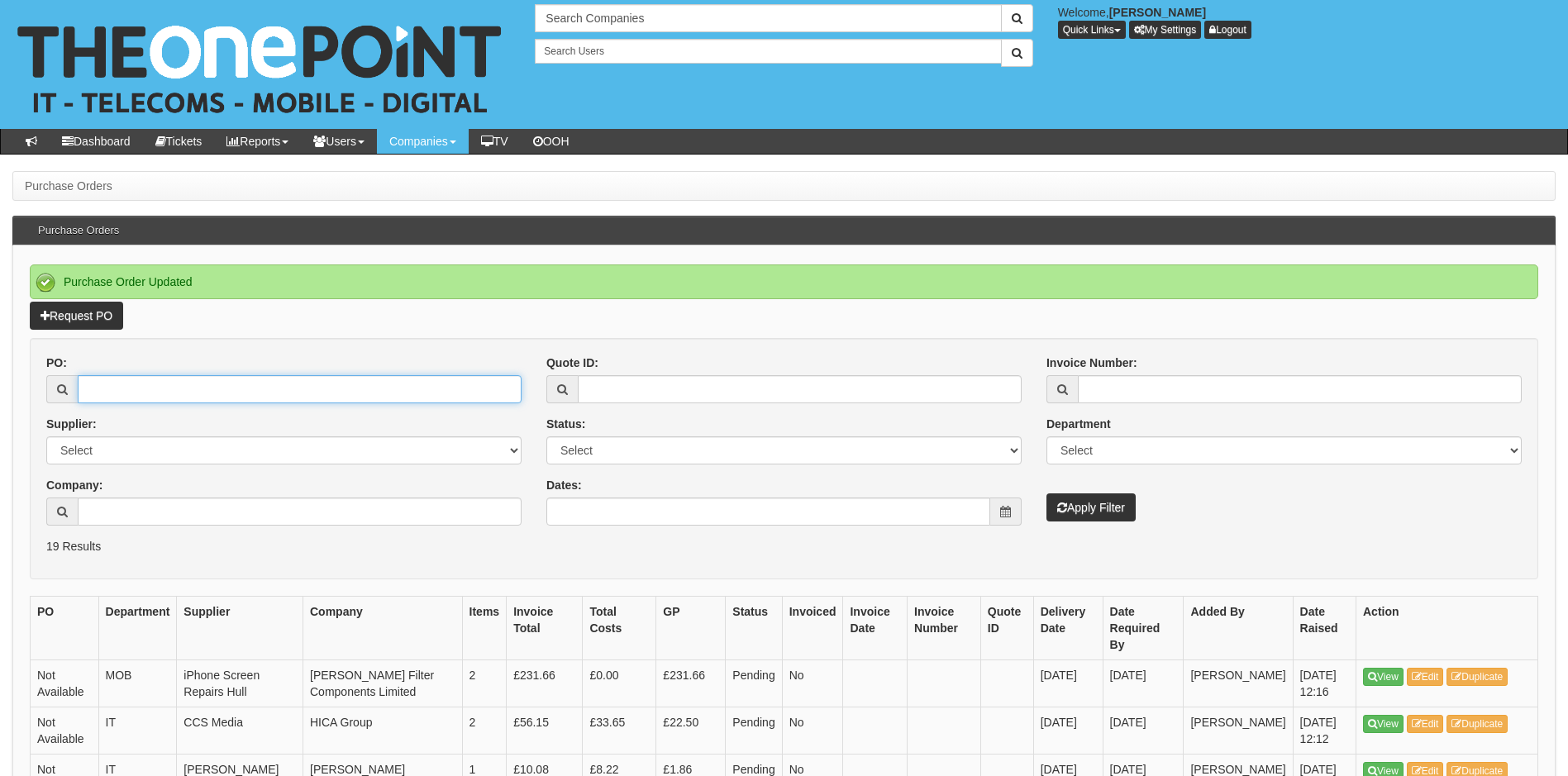
click at [197, 386] on input "PO:" at bounding box center [300, 389] width 444 height 28
type input "19273"
click at [1046, 493] on button "Apply Filter" at bounding box center [1090, 507] width 89 height 28
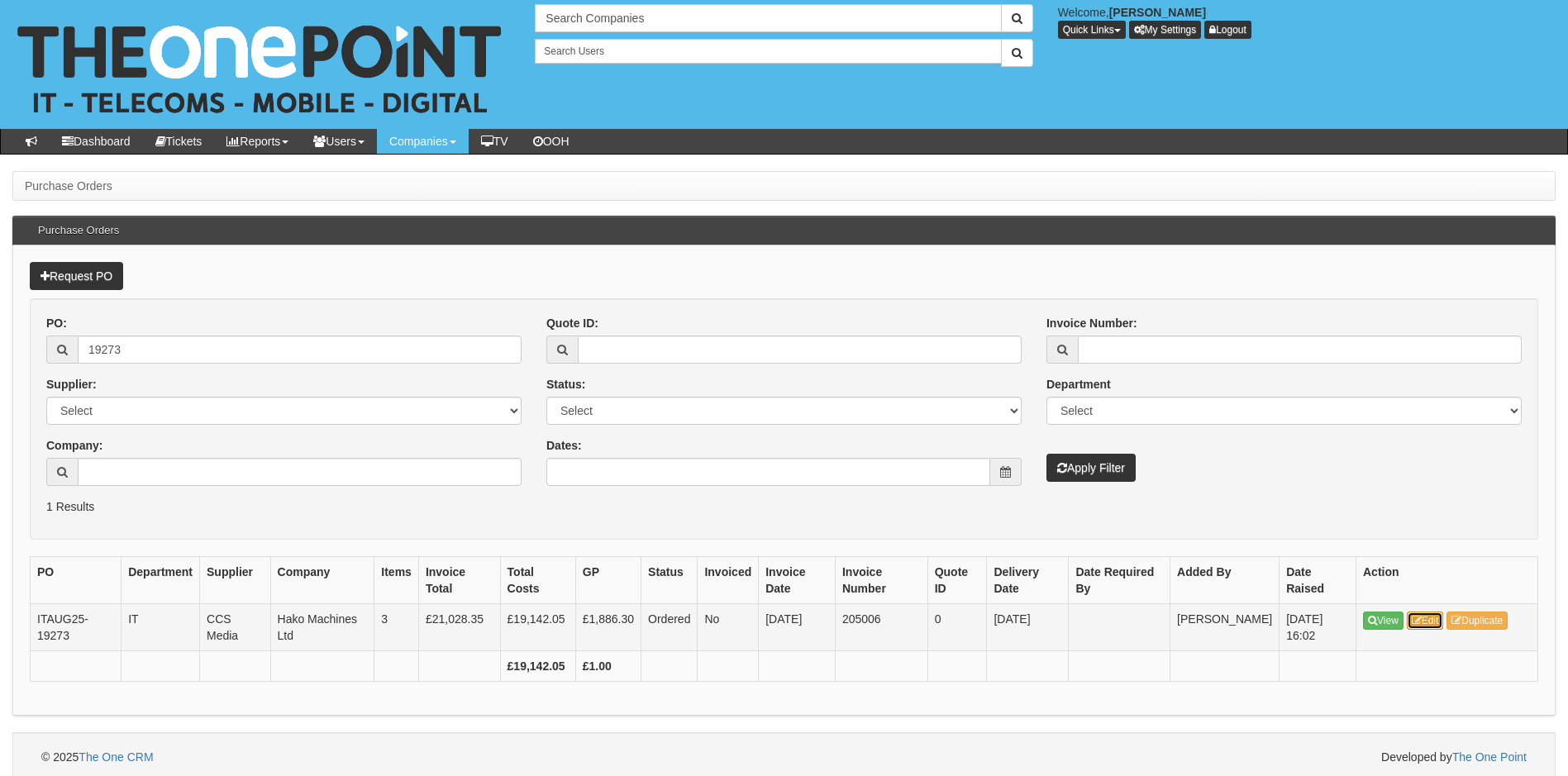
click at [1424, 615] on link "Edit" at bounding box center [1425, 621] width 37 height 18
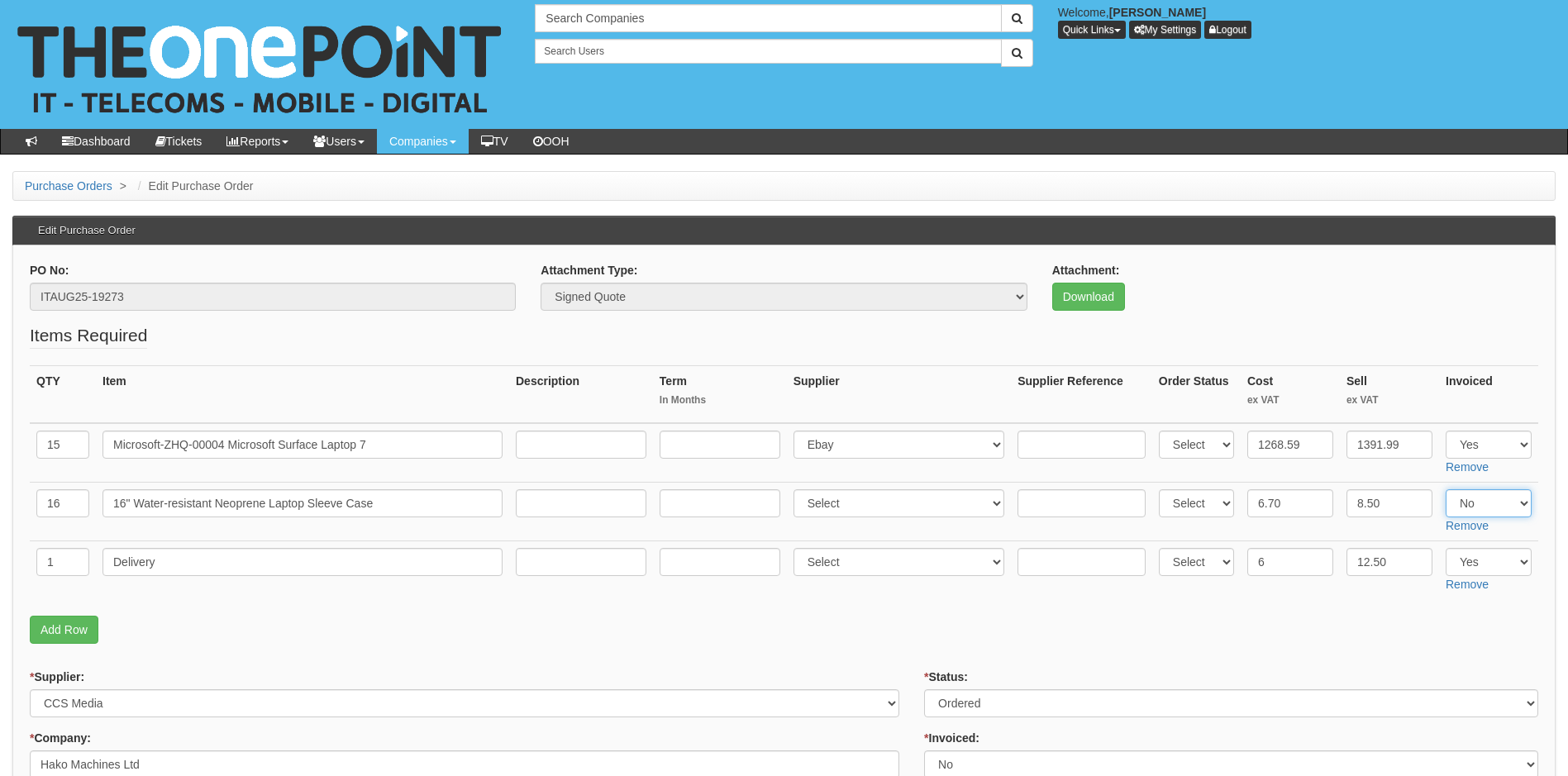
click at [1508, 509] on select "Select Yes No N/A" at bounding box center [1488, 503] width 86 height 28
select select "Yes"
click at [1446, 490] on select "Select Yes No N/A" at bounding box center [1488, 503] width 86 height 28
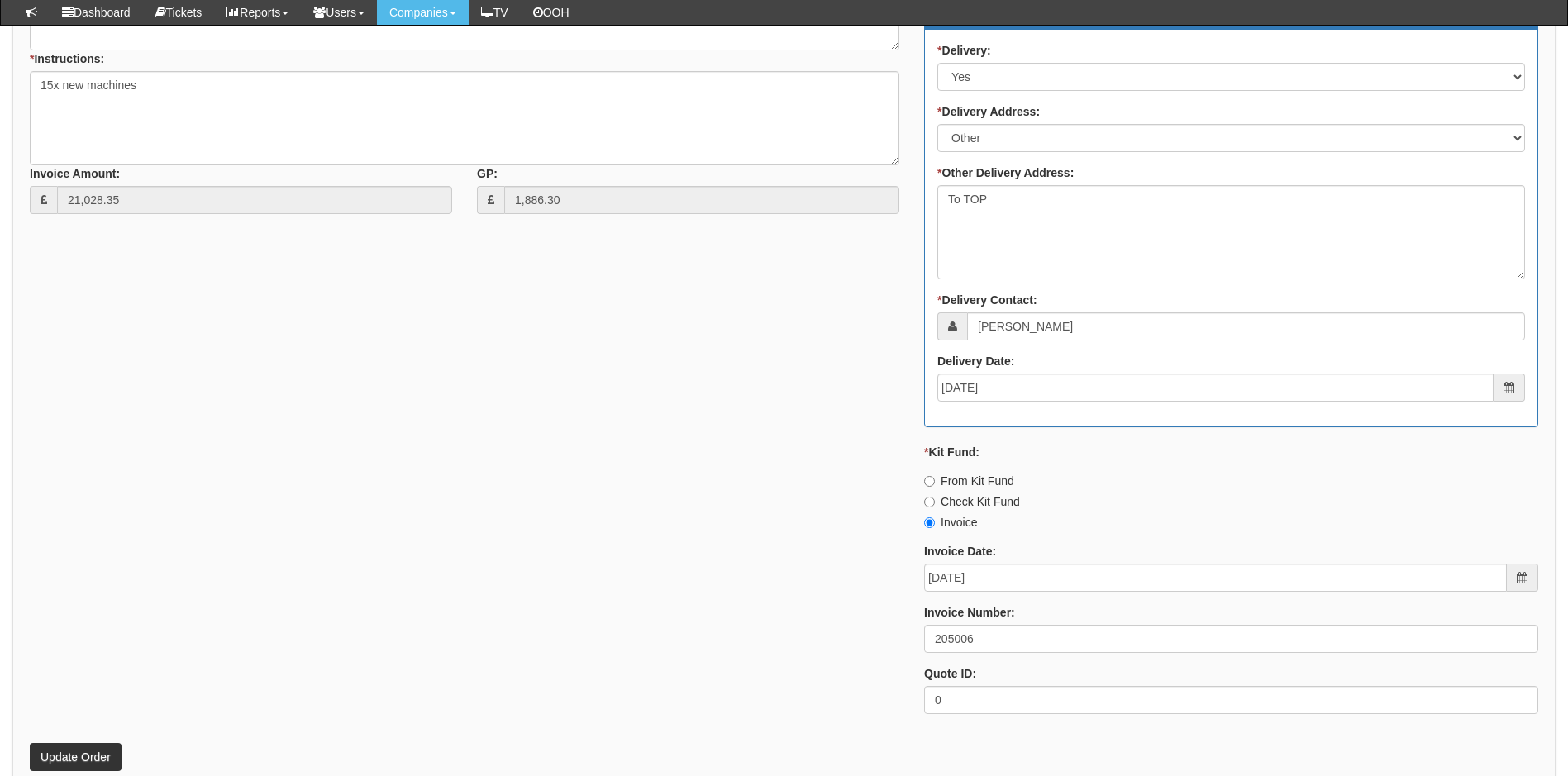
scroll to position [909, 0]
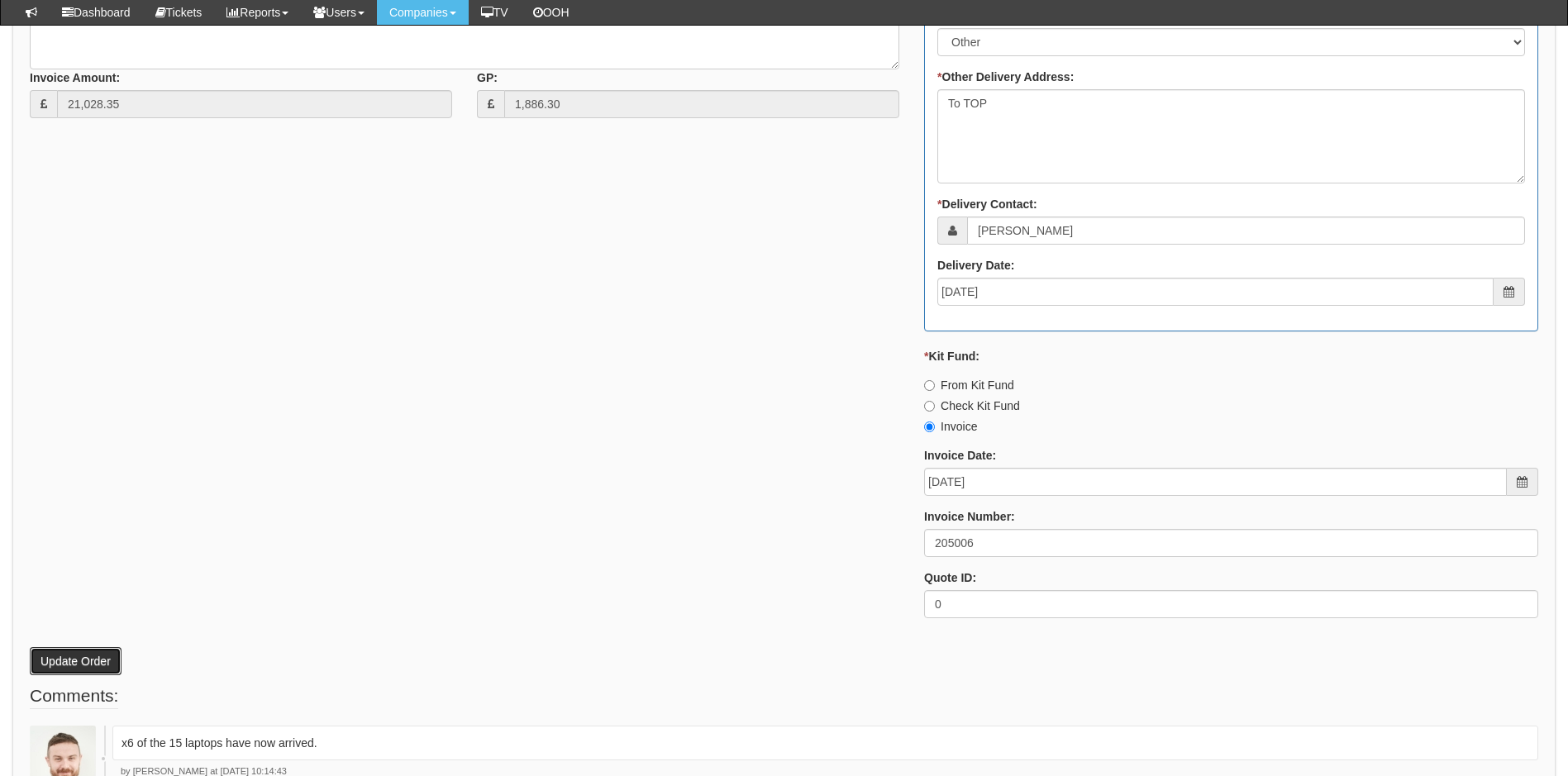
click at [61, 666] on button "Update Order" at bounding box center [75, 661] width 92 height 28
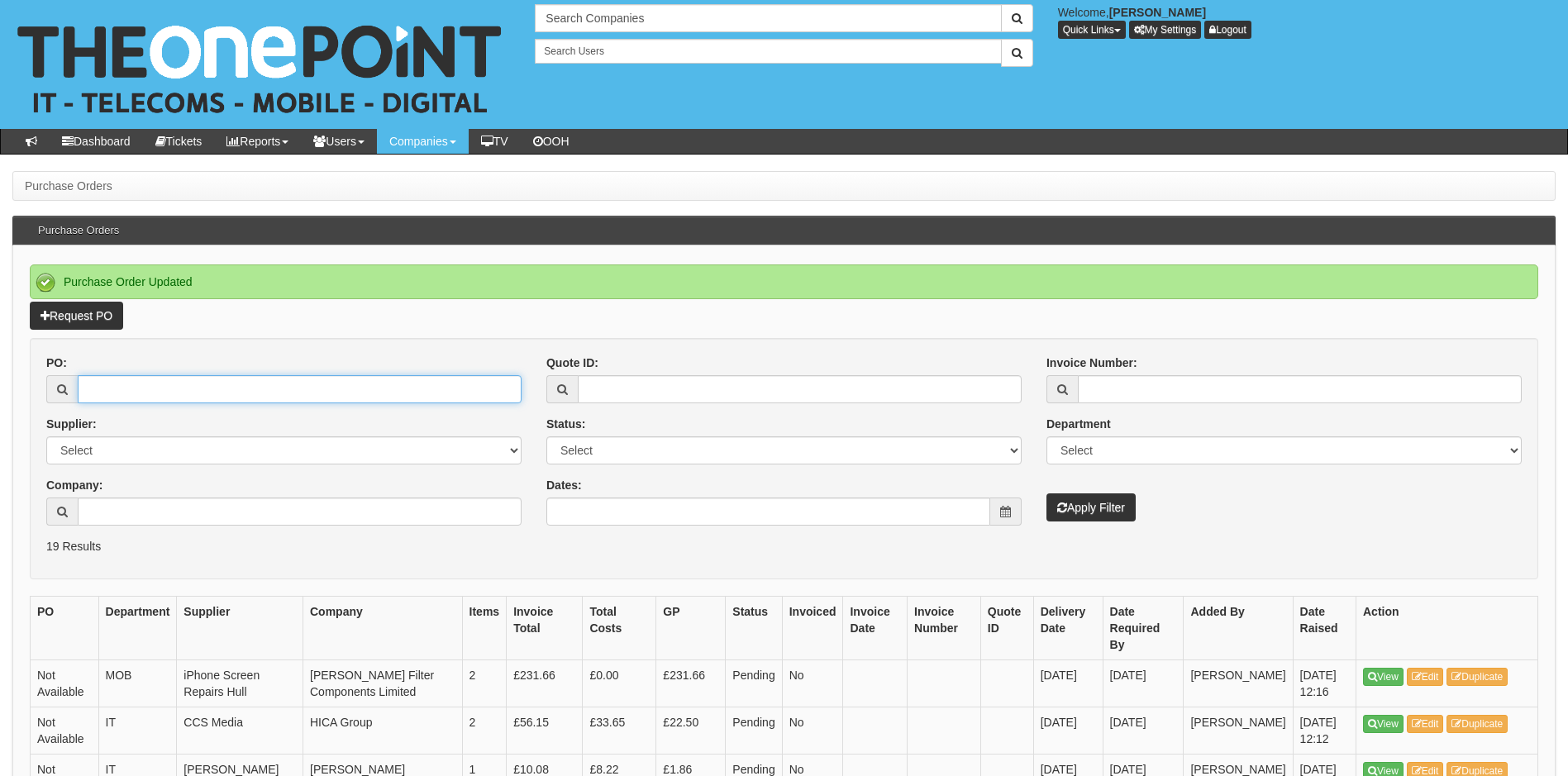
click at [239, 380] on input "PO:" at bounding box center [300, 389] width 444 height 28
type input "19270"
click at [1046, 493] on button "Apply Filter" at bounding box center [1090, 507] width 89 height 28
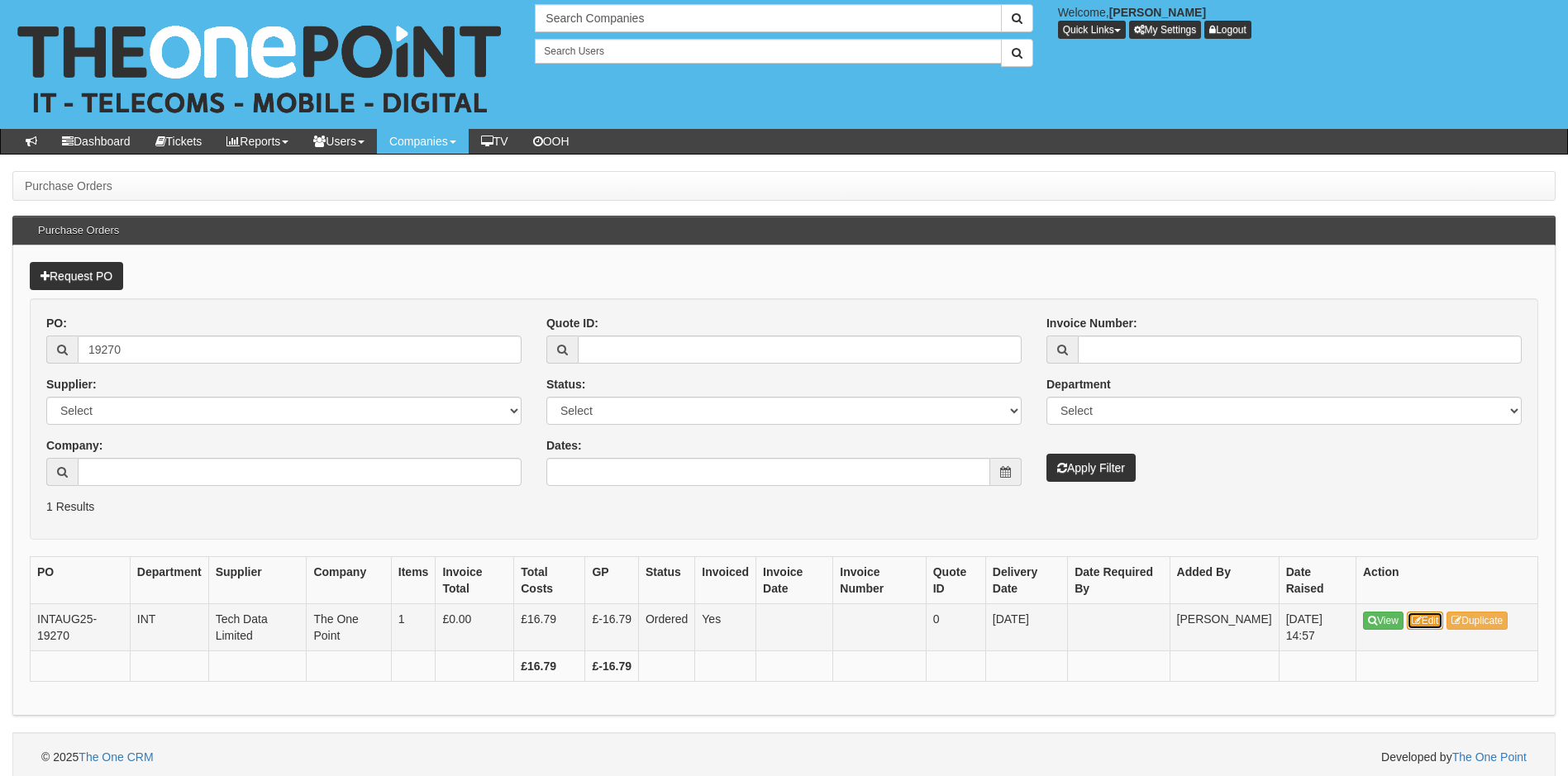
click at [1441, 624] on link "Edit" at bounding box center [1425, 621] width 37 height 18
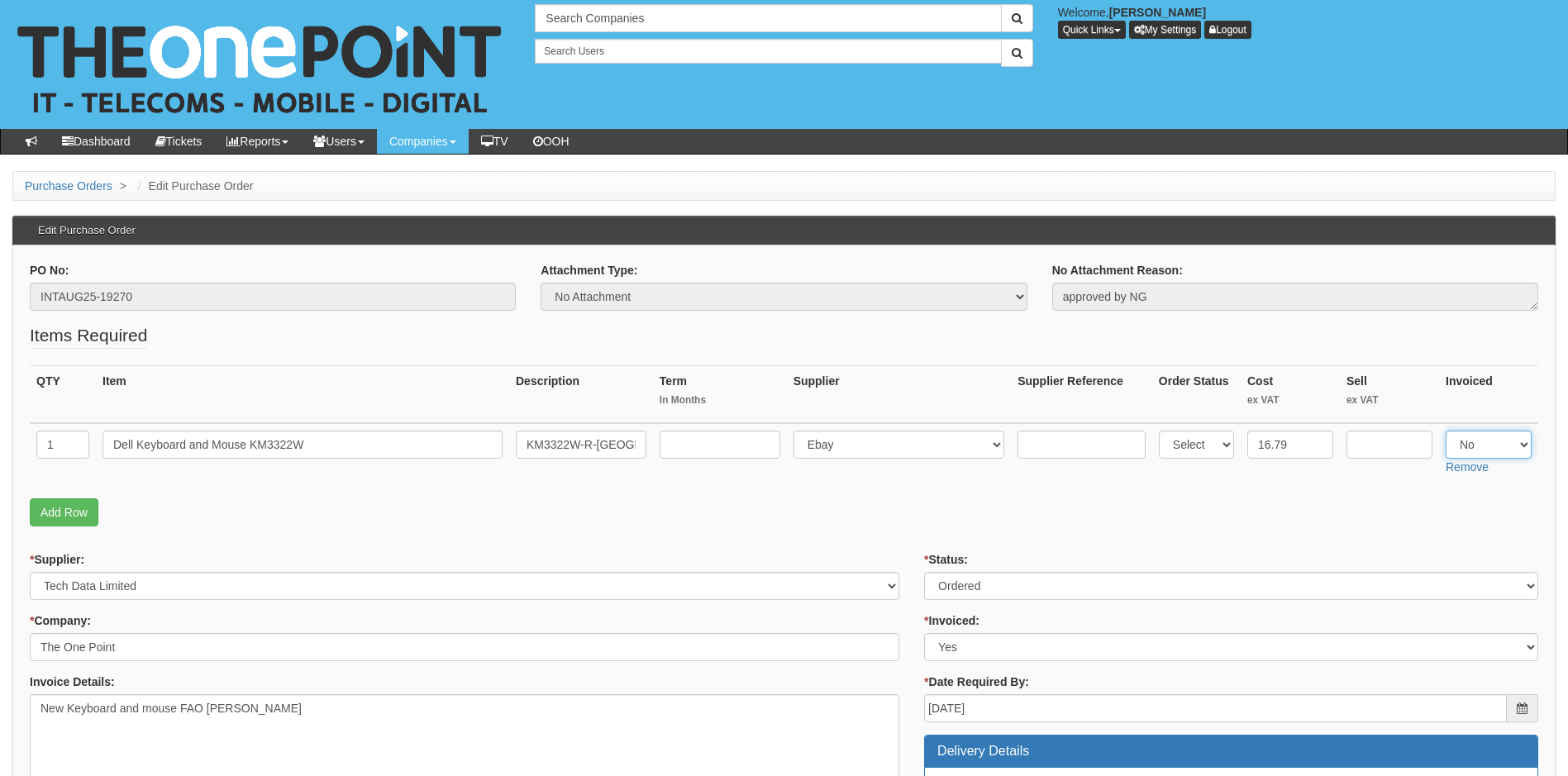
click at [1499, 441] on select "Select Yes No N/A" at bounding box center [1488, 444] width 86 height 28
select select "Yes"
click at [1446, 431] on select "Select Yes No N/A" at bounding box center [1488, 444] width 86 height 28
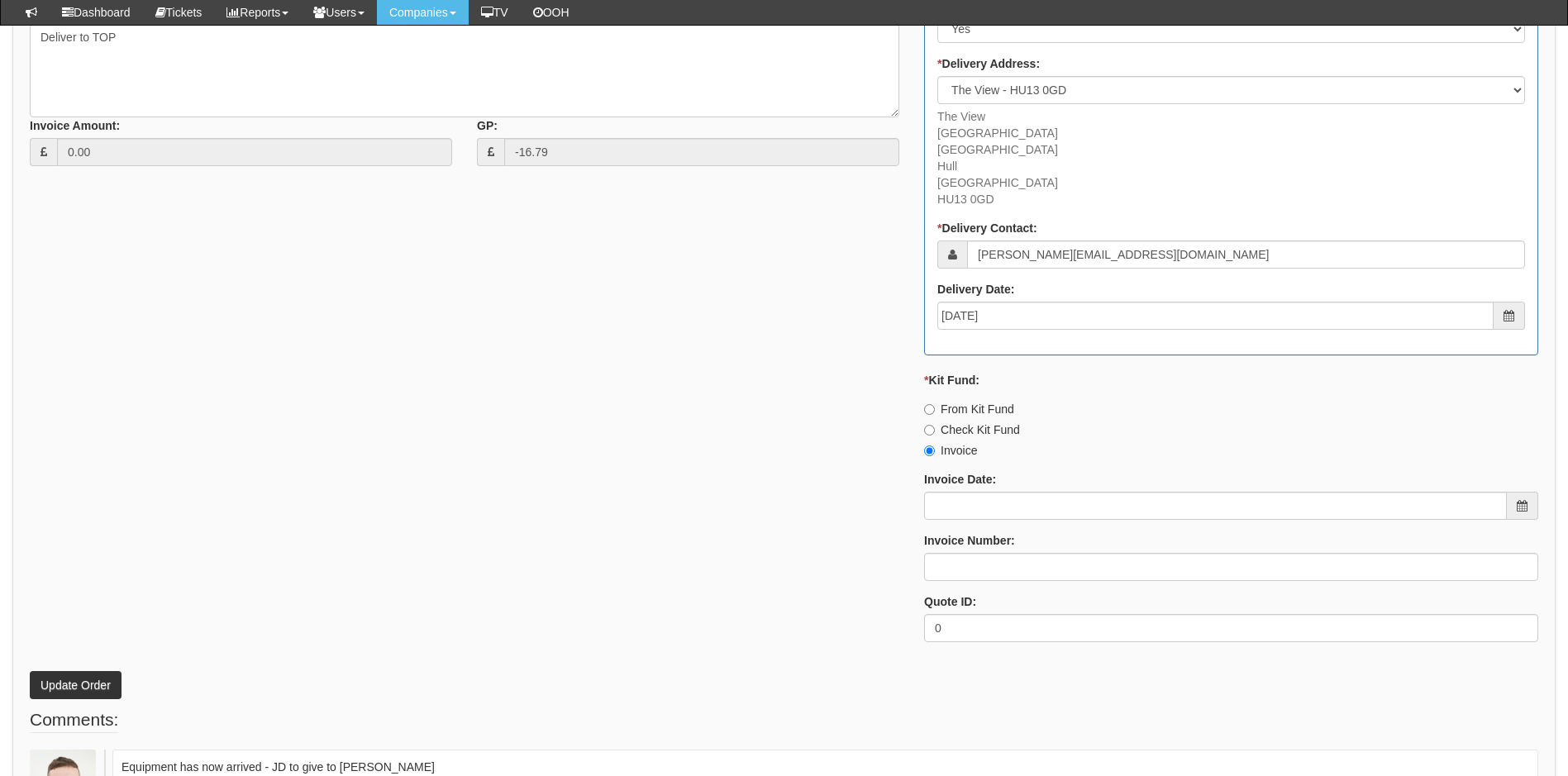
scroll to position [875, 0]
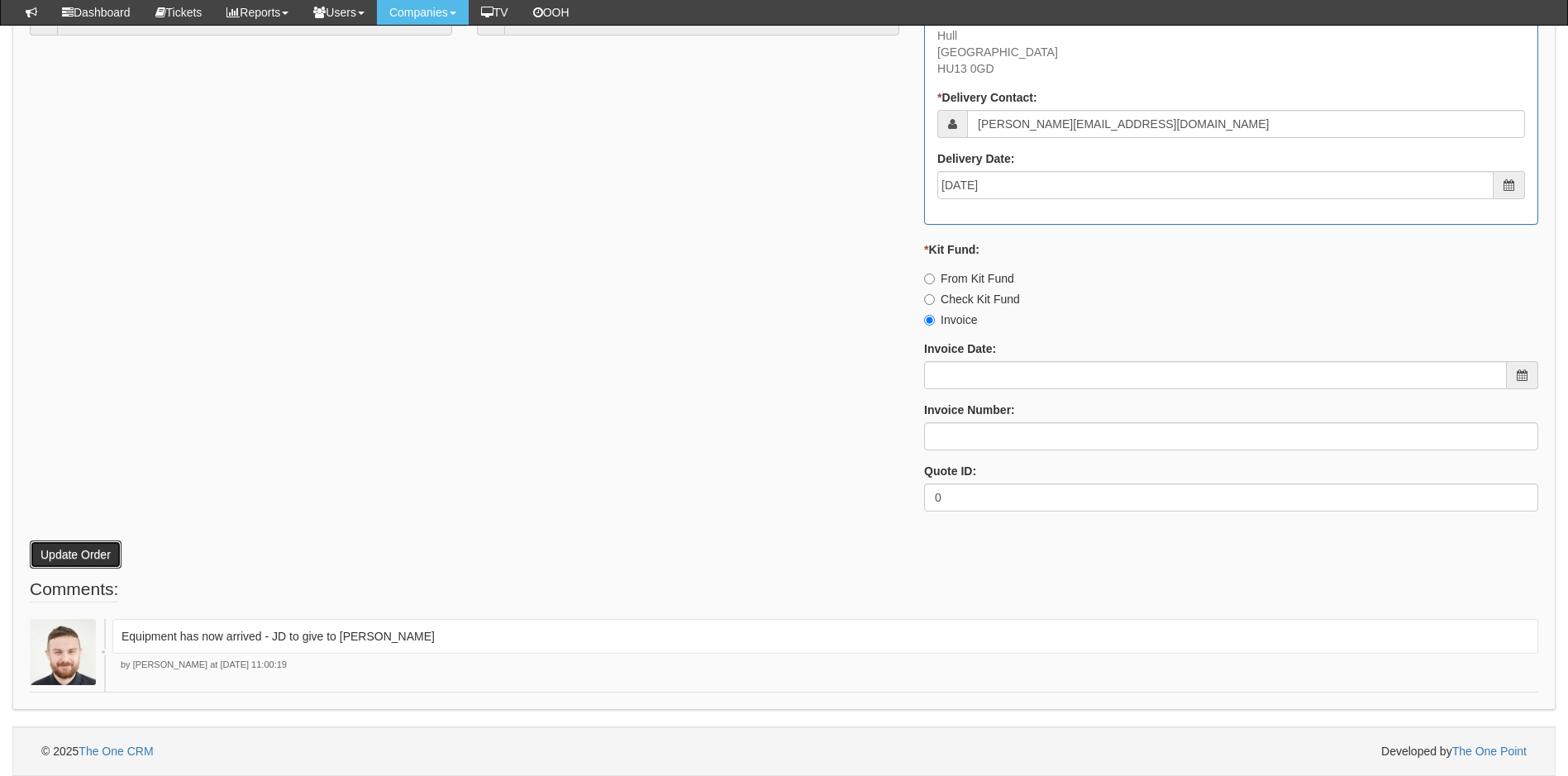
click at [89, 549] on button "Update Order" at bounding box center [75, 554] width 92 height 28
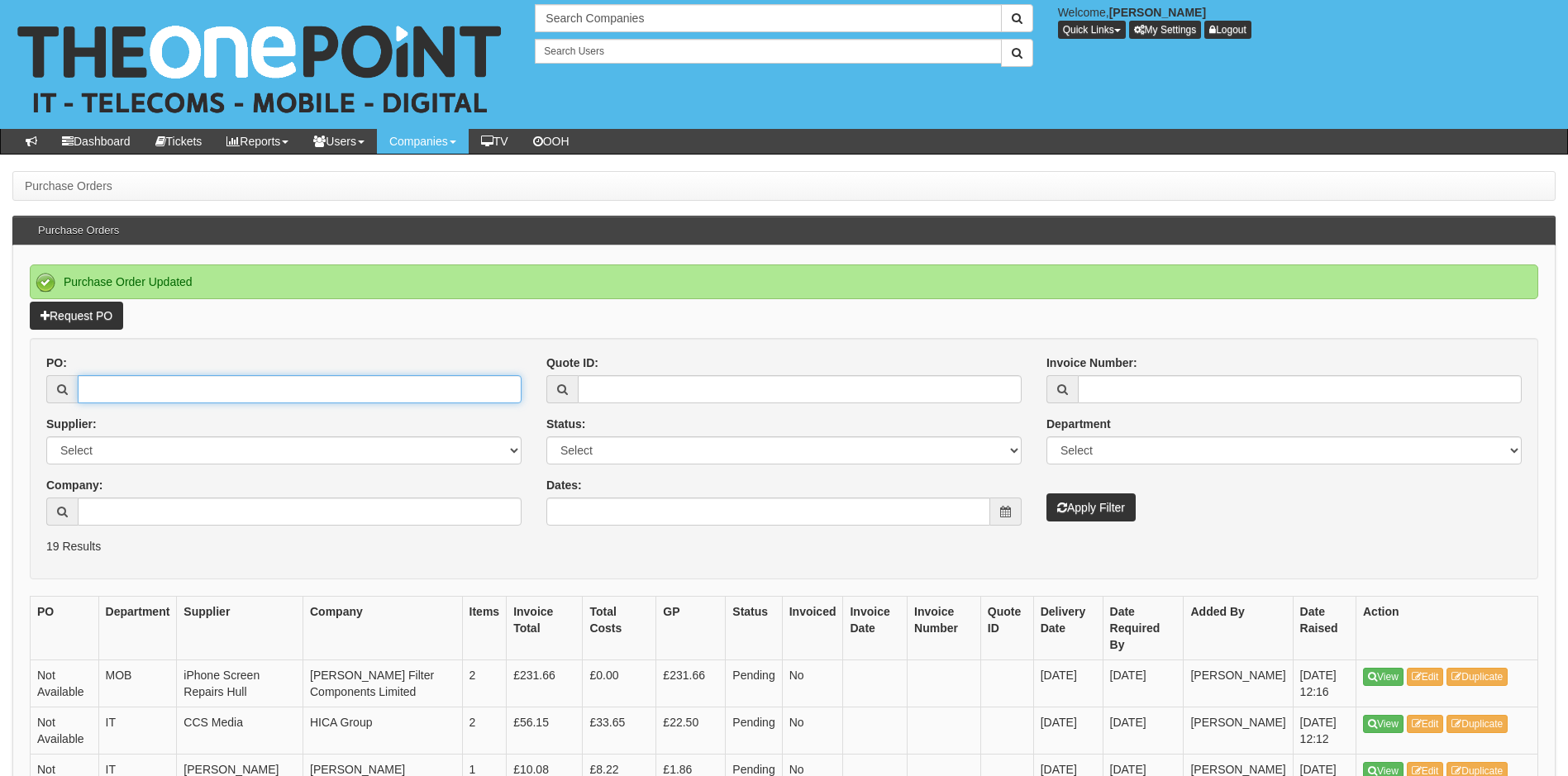
click at [156, 398] on input "PO:" at bounding box center [300, 389] width 444 height 28
type input "19274"
click at [1046, 493] on button "Apply Filter" at bounding box center [1090, 507] width 89 height 28
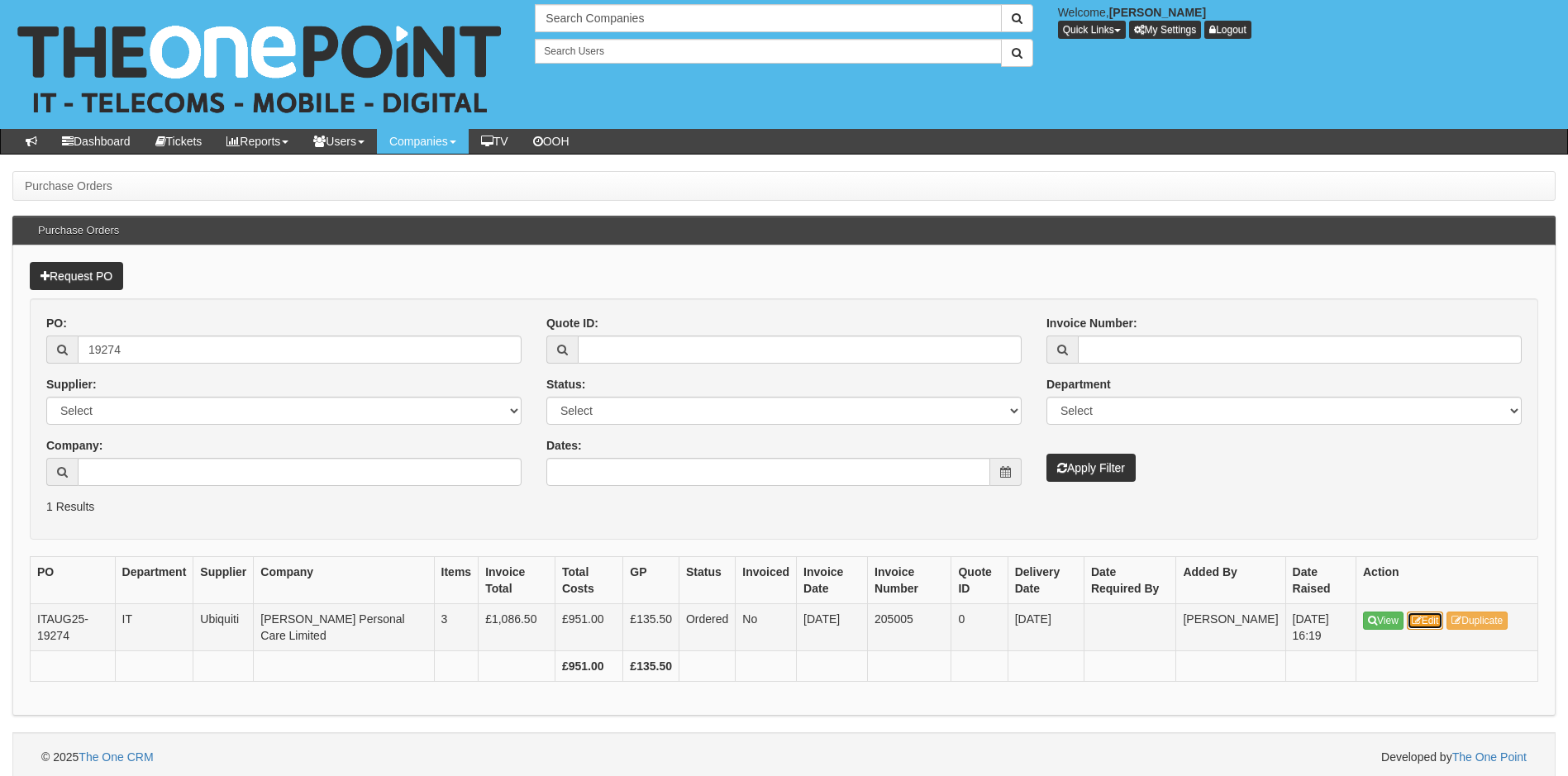
click at [1421, 624] on icon at bounding box center [1416, 620] width 10 height 10
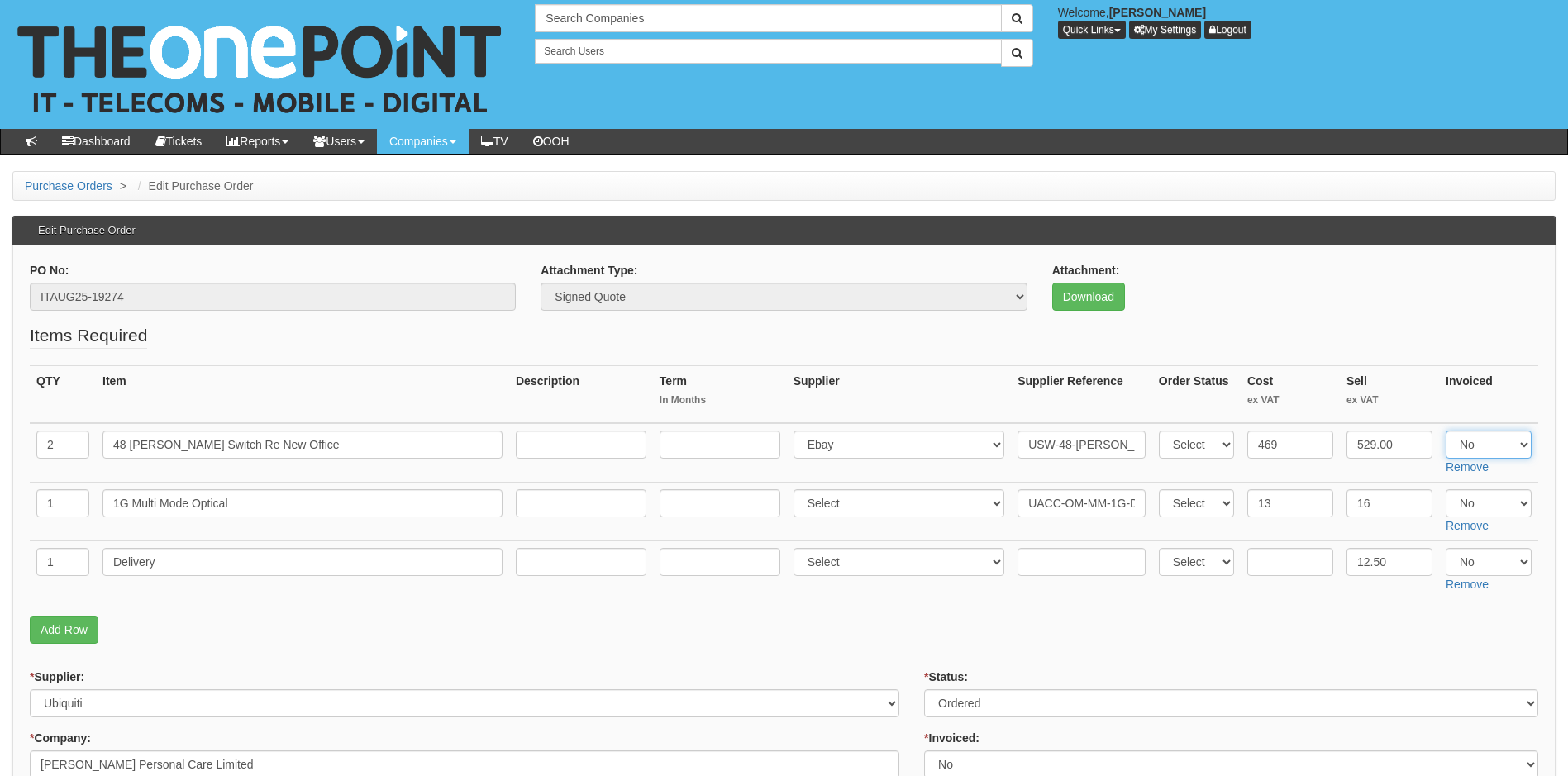
click at [1520, 441] on select "Select Yes No N/A" at bounding box center [1488, 444] width 86 height 28
select select "Yes"
click at [1446, 431] on select "Select Yes No N/A" at bounding box center [1488, 444] width 86 height 28
click at [1508, 503] on select "Select Yes No N/A" at bounding box center [1488, 503] width 86 height 28
select select "Yes"
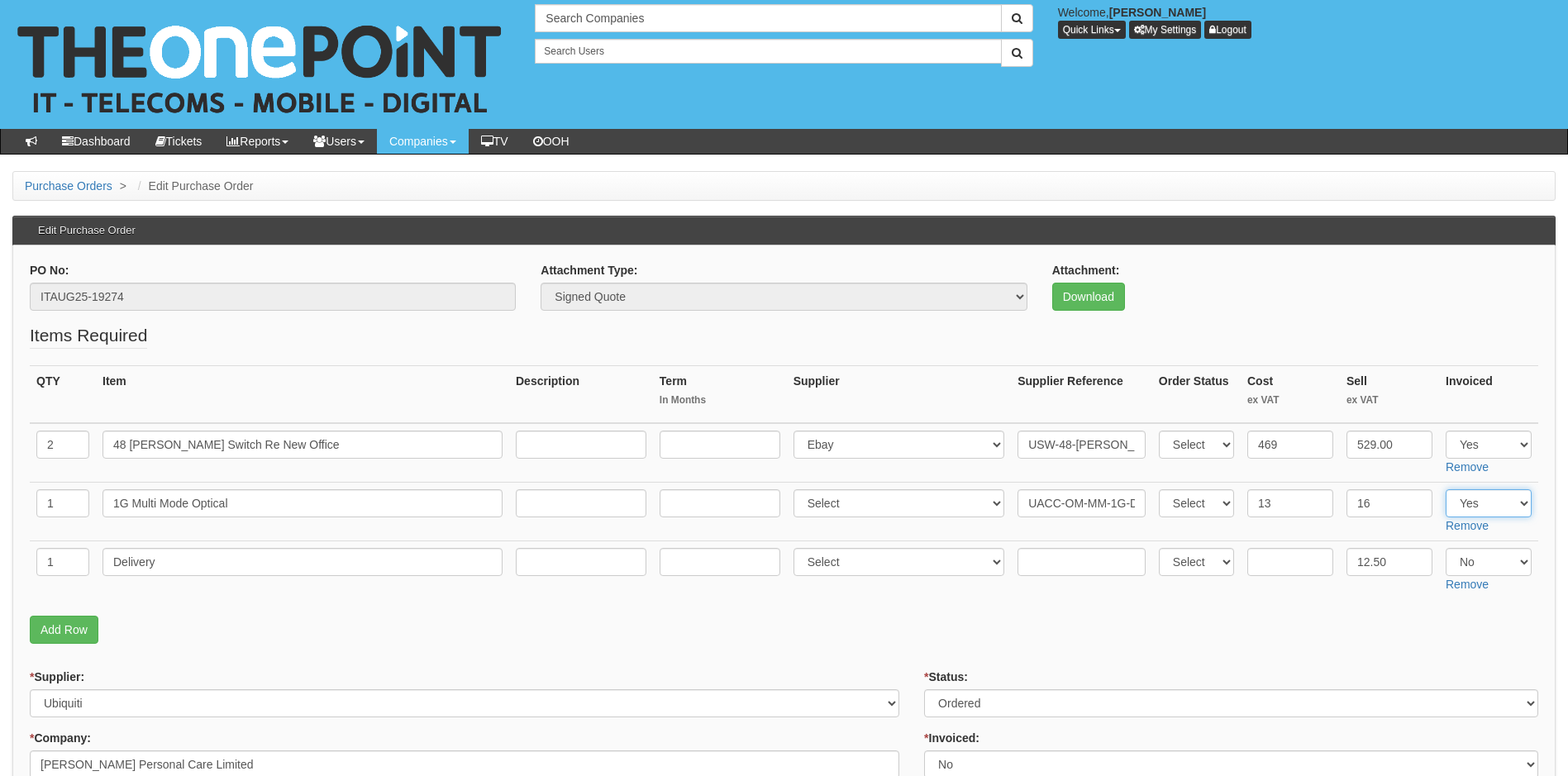
click at [1446, 490] on select "Select Yes No N/A" at bounding box center [1488, 503] width 86 height 28
click at [1496, 566] on select "Select Yes No N/A" at bounding box center [1488, 562] width 86 height 28
select select "Yes"
click at [1446, 548] on select "Select Yes No N/A" at bounding box center [1488, 562] width 86 height 28
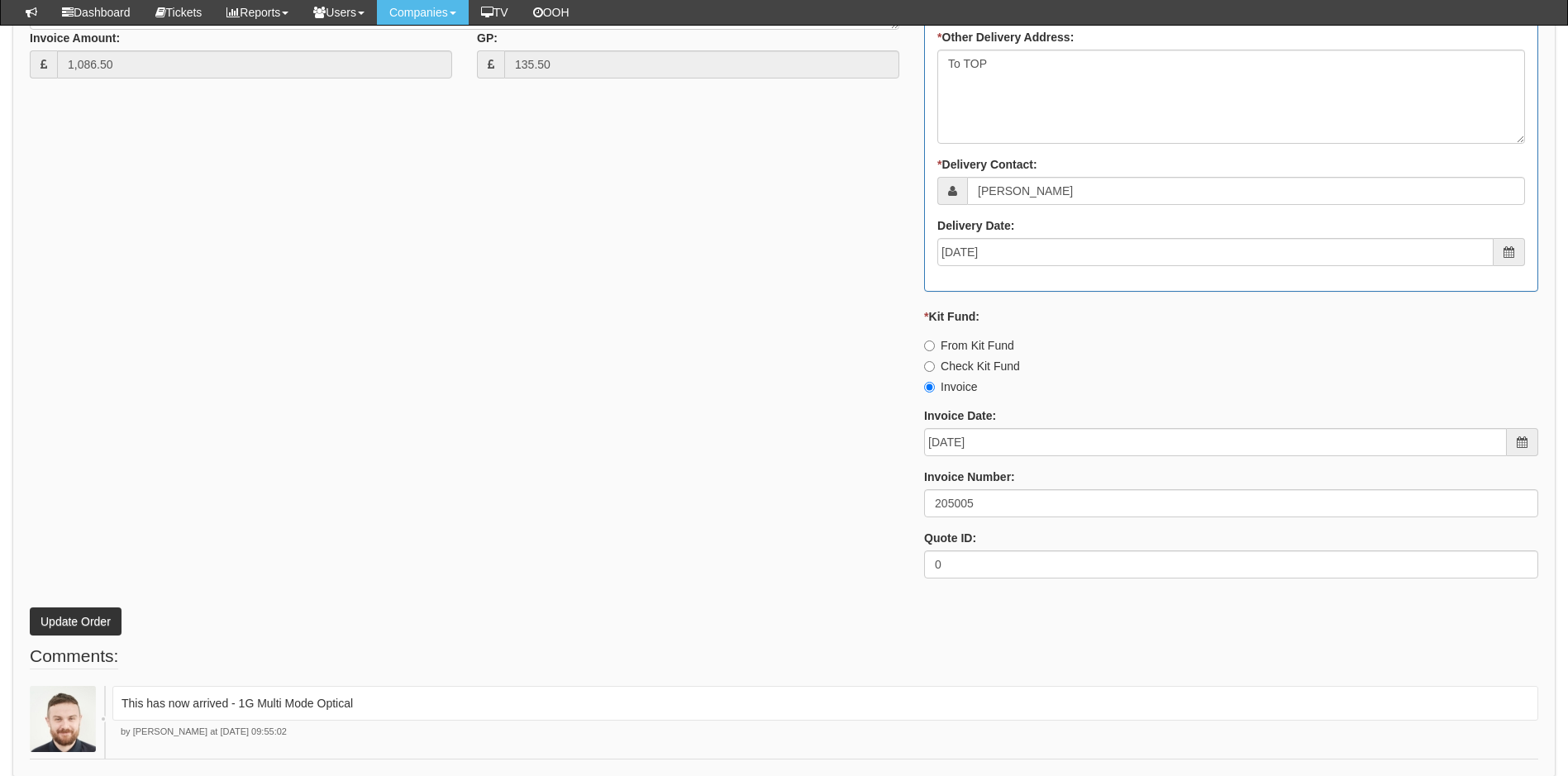
scroll to position [1016, 0]
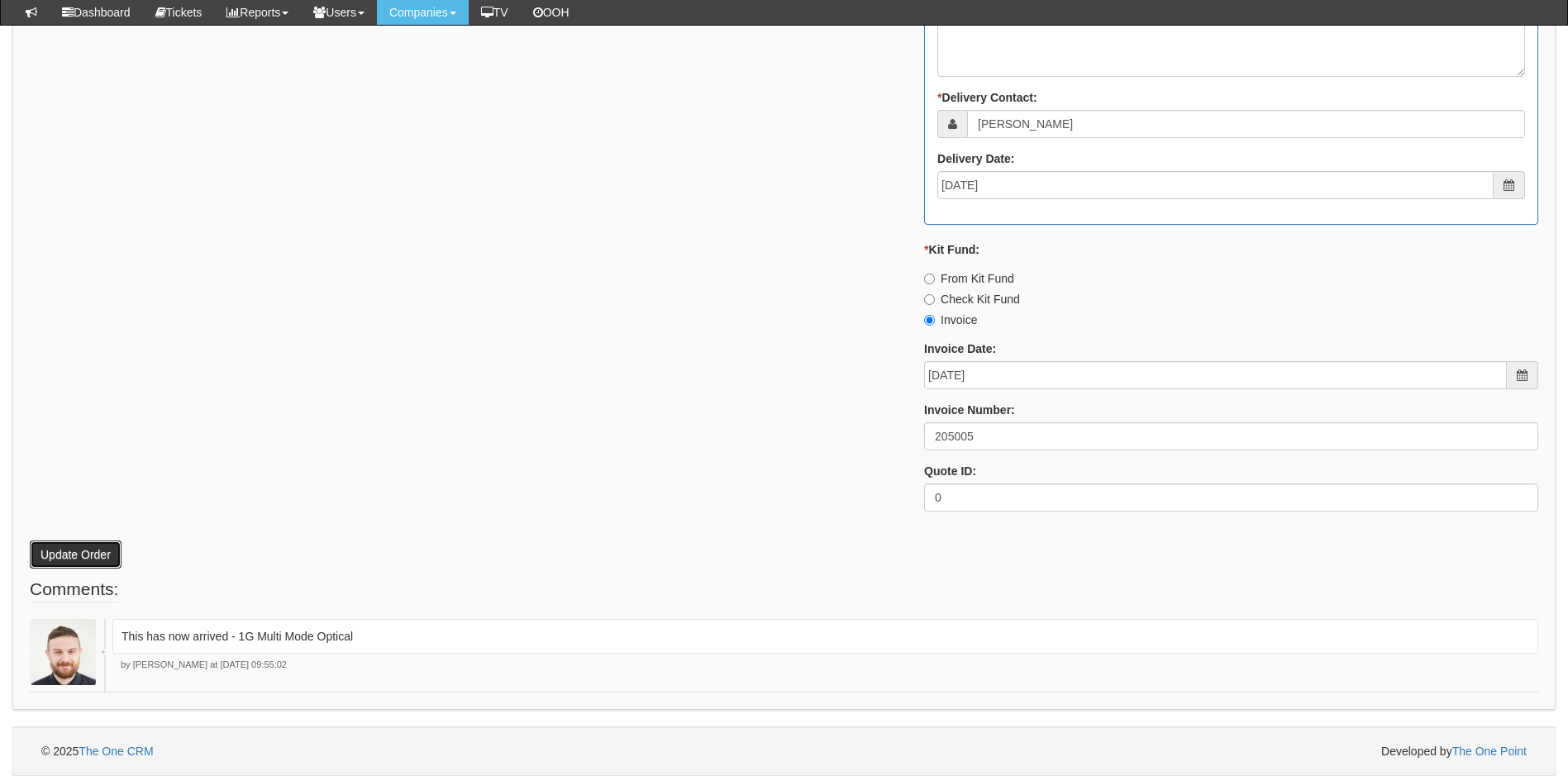
click at [96, 561] on button "Update Order" at bounding box center [75, 554] width 92 height 28
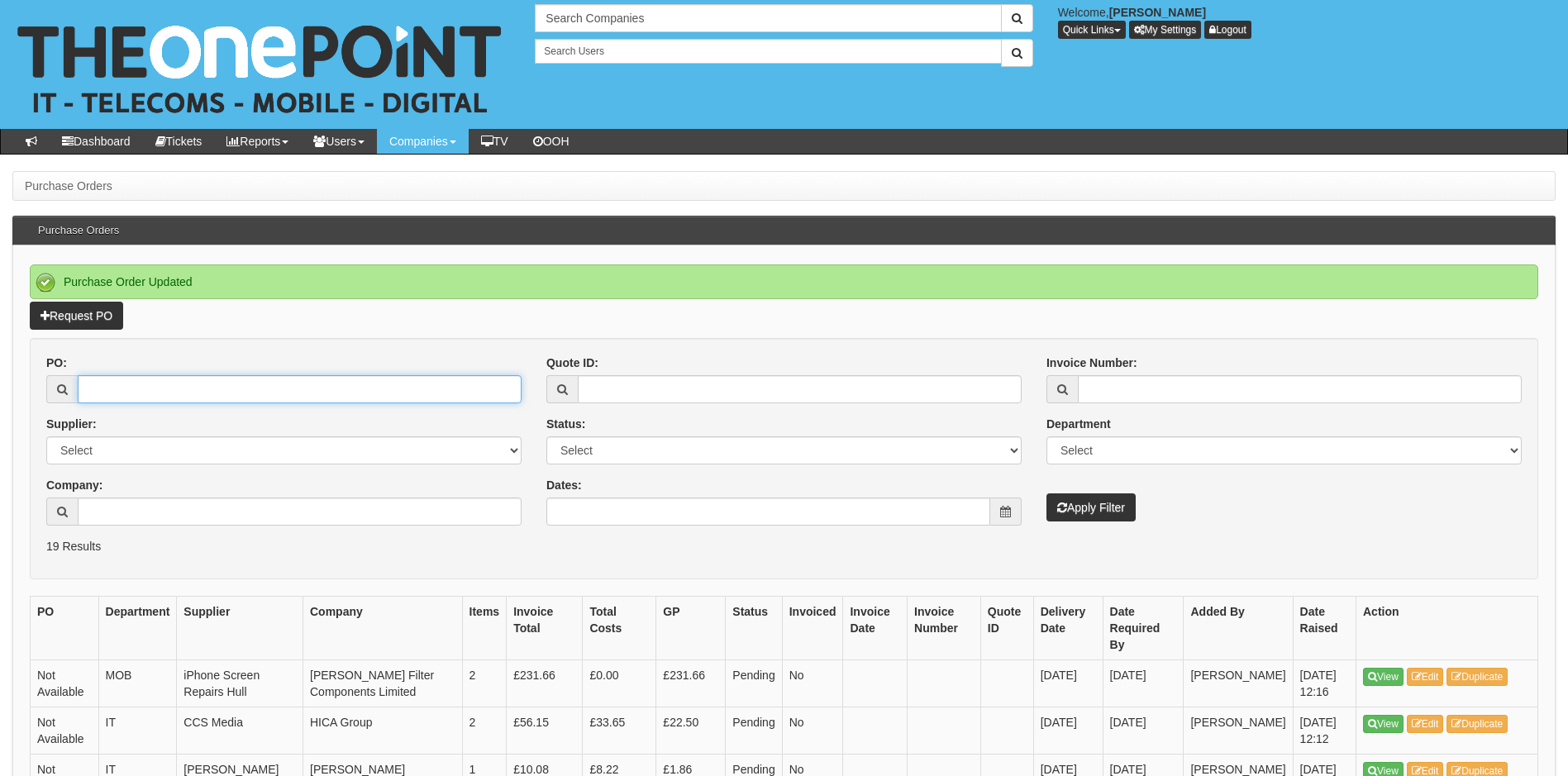
click at [203, 391] on input "PO:" at bounding box center [300, 389] width 444 height 28
type input "19172"
click at [1046, 493] on button "Apply Filter" at bounding box center [1090, 507] width 89 height 28
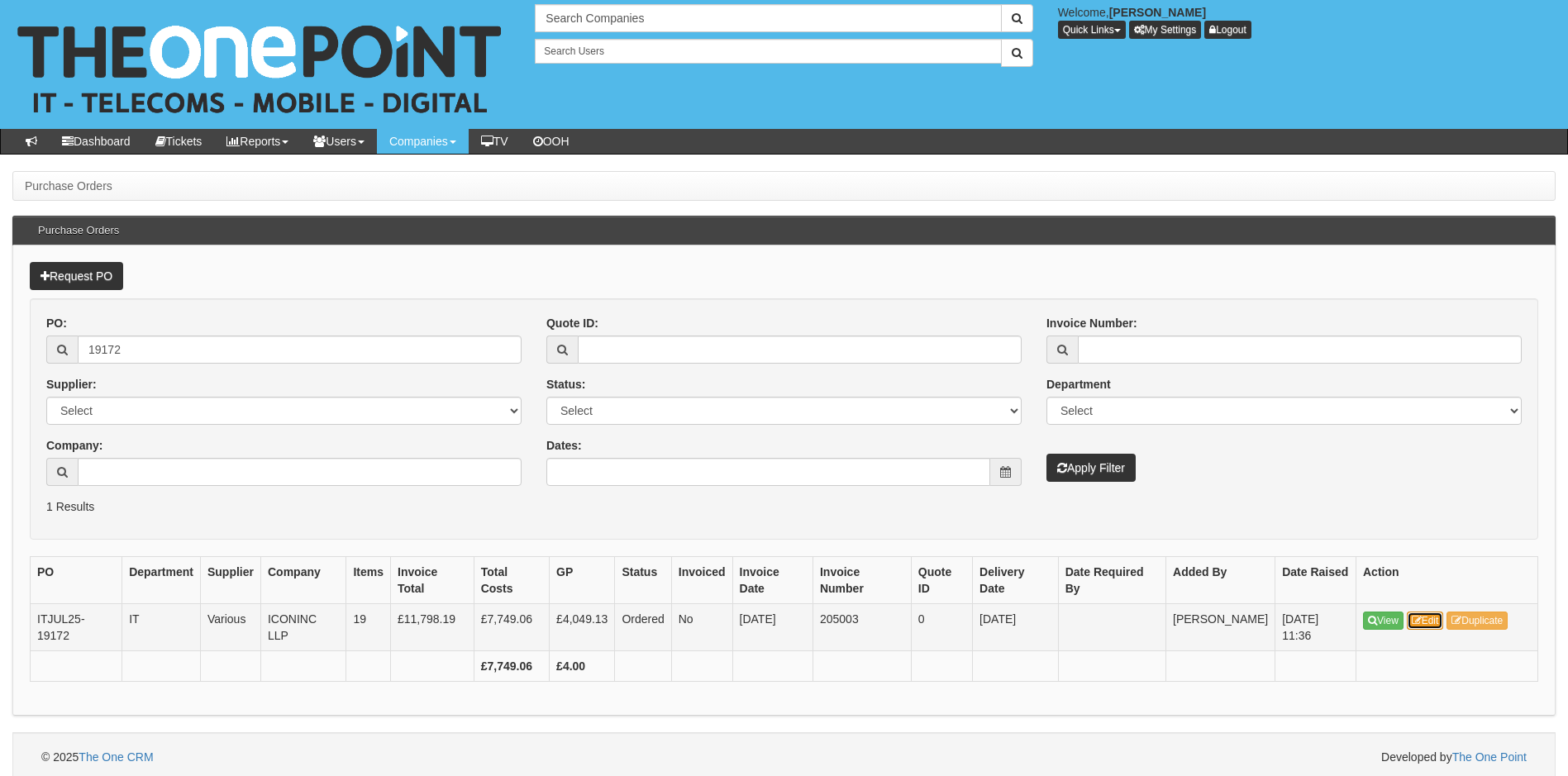
click at [1425, 622] on link "Edit" at bounding box center [1425, 621] width 37 height 18
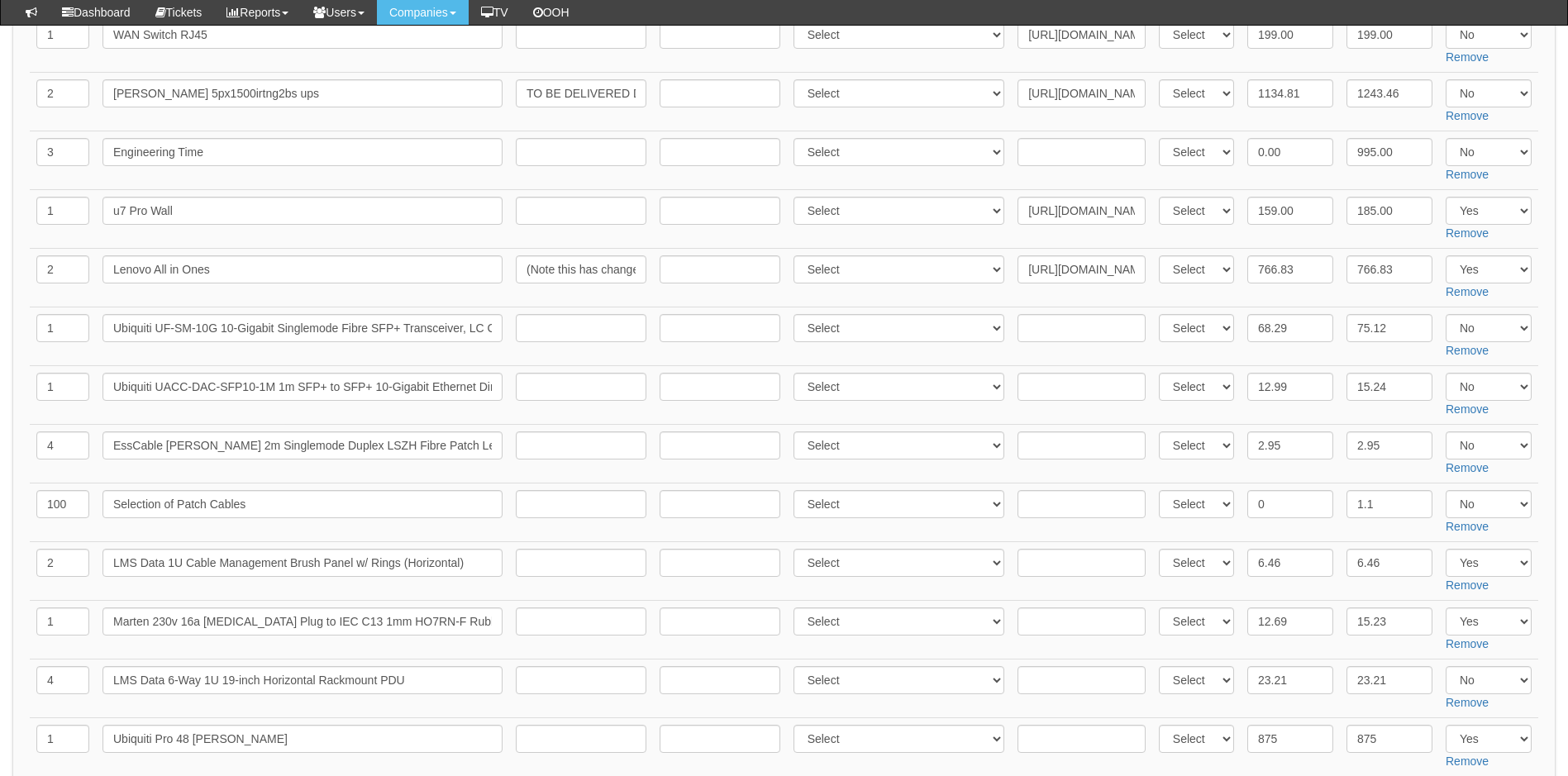
scroll to position [744, 0]
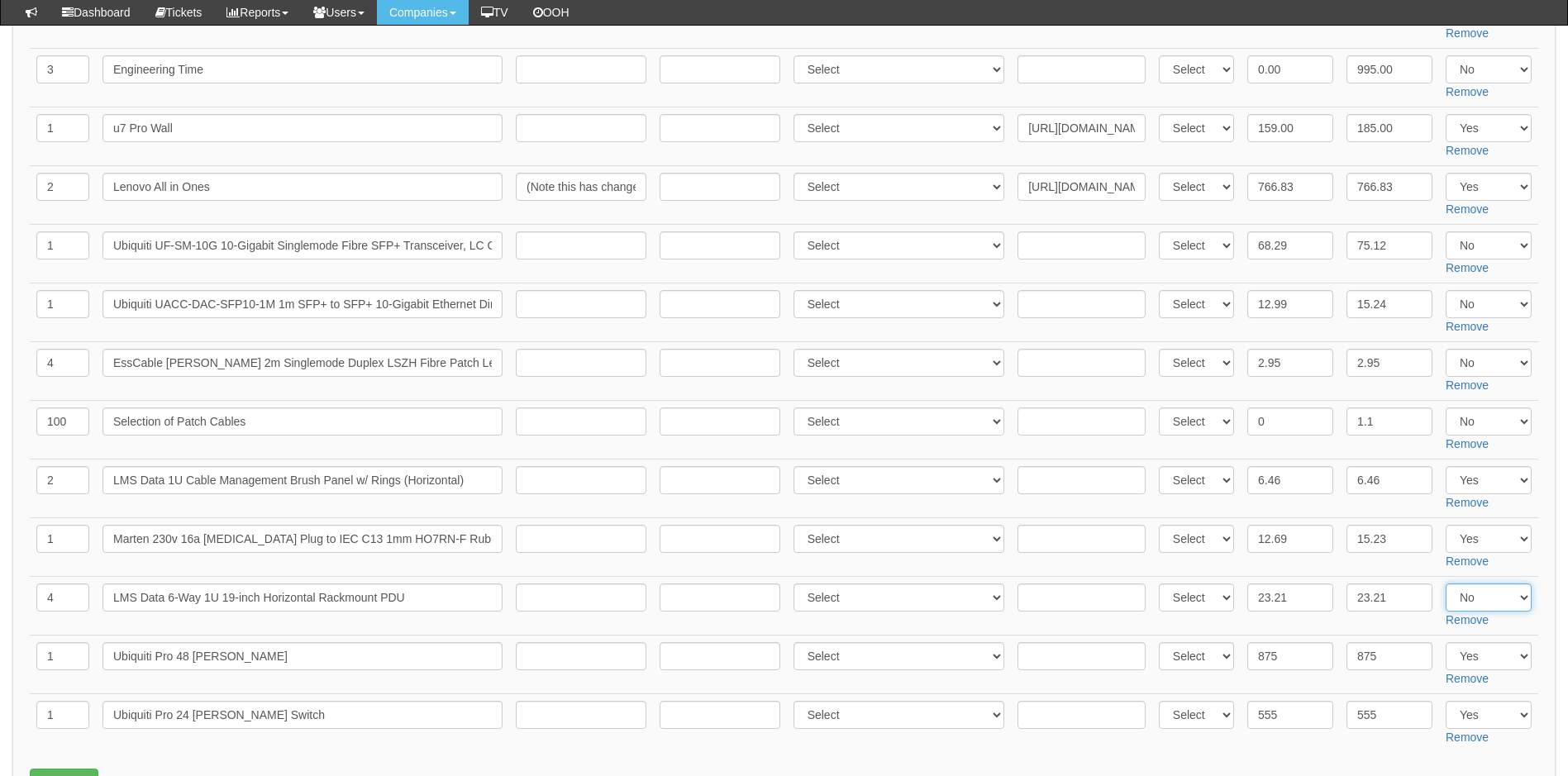
click at [1521, 596] on select "Select Yes No N/A" at bounding box center [1488, 597] width 86 height 28
select select "Yes"
click at [1446, 584] on select "Select Yes No N/A" at bounding box center [1488, 597] width 86 height 28
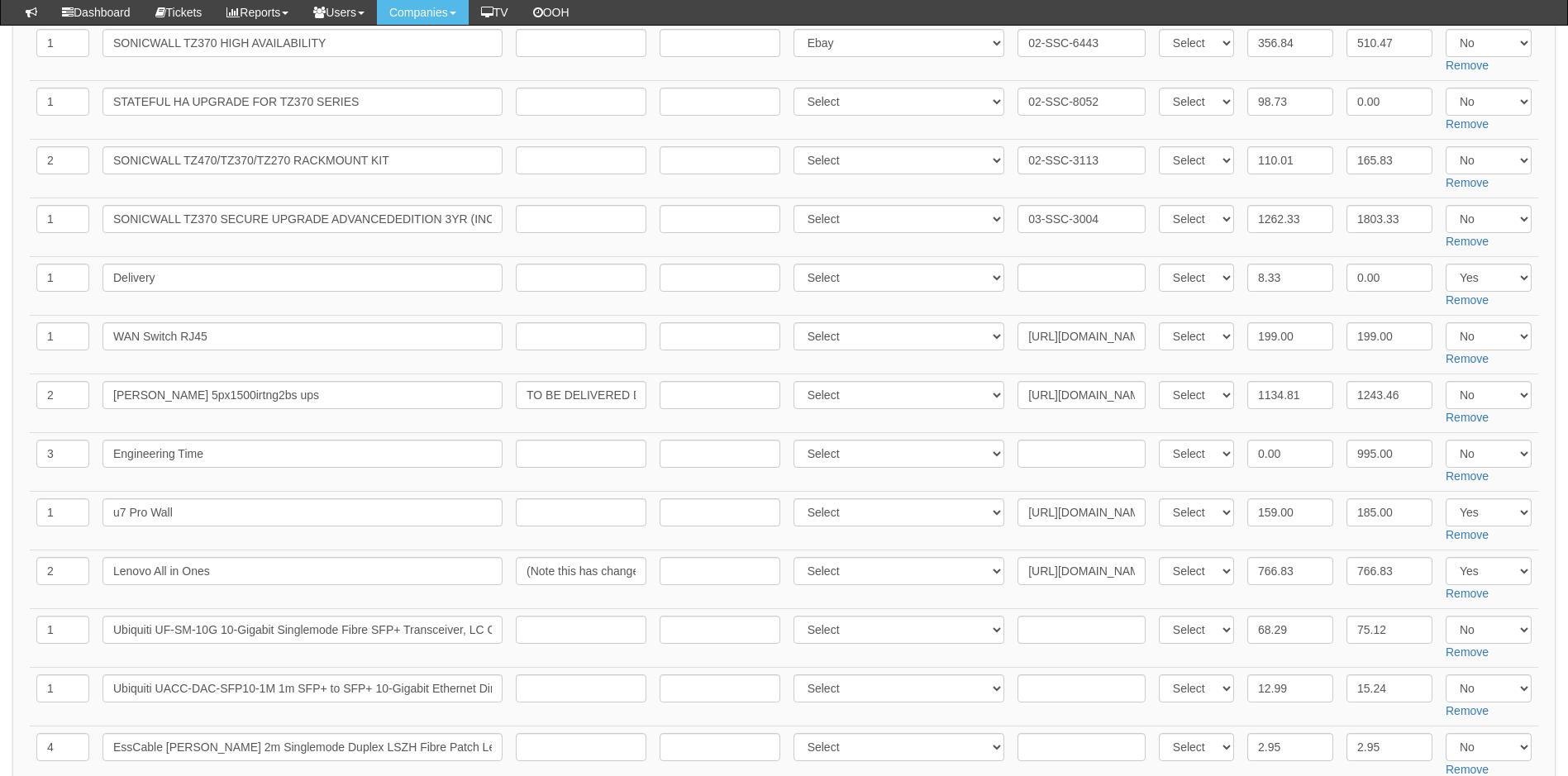
scroll to position [331, 0]
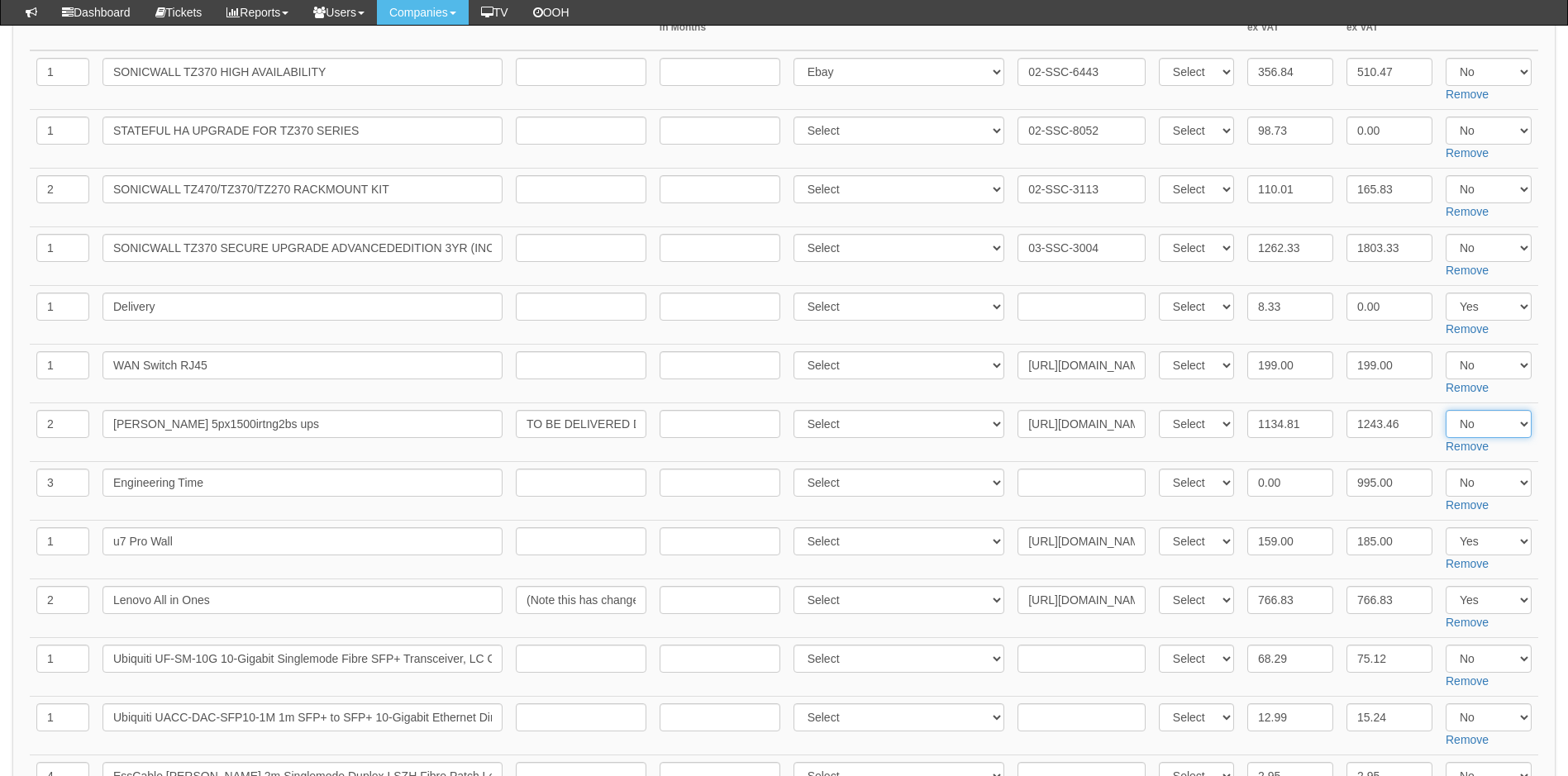
click at [1507, 422] on select "Select Yes No N/A" at bounding box center [1488, 423] width 86 height 28
select select "Yes"
click at [1446, 410] on select "Select Yes No N/A" at bounding box center [1488, 423] width 86 height 28
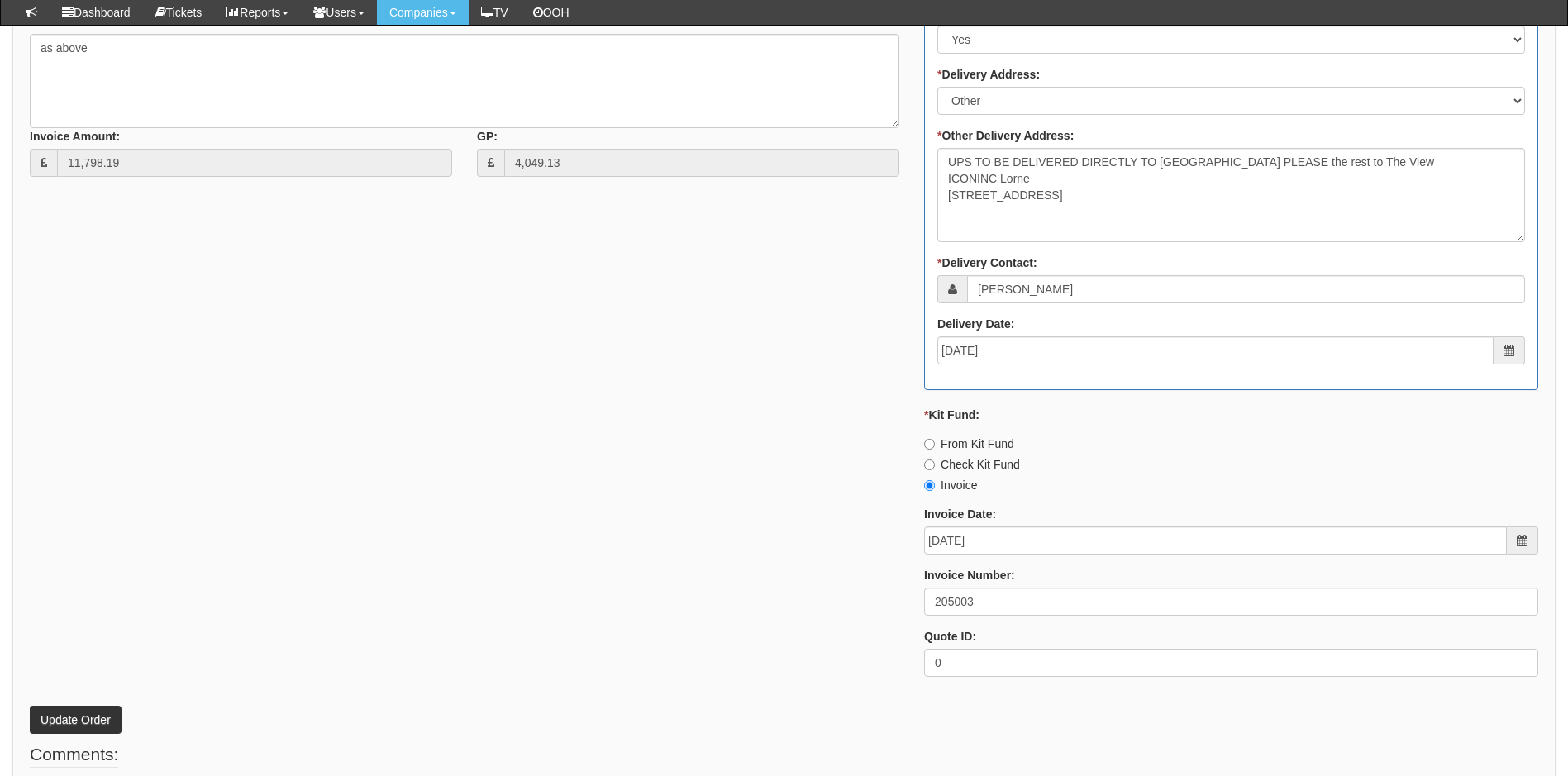
scroll to position [1984, 0]
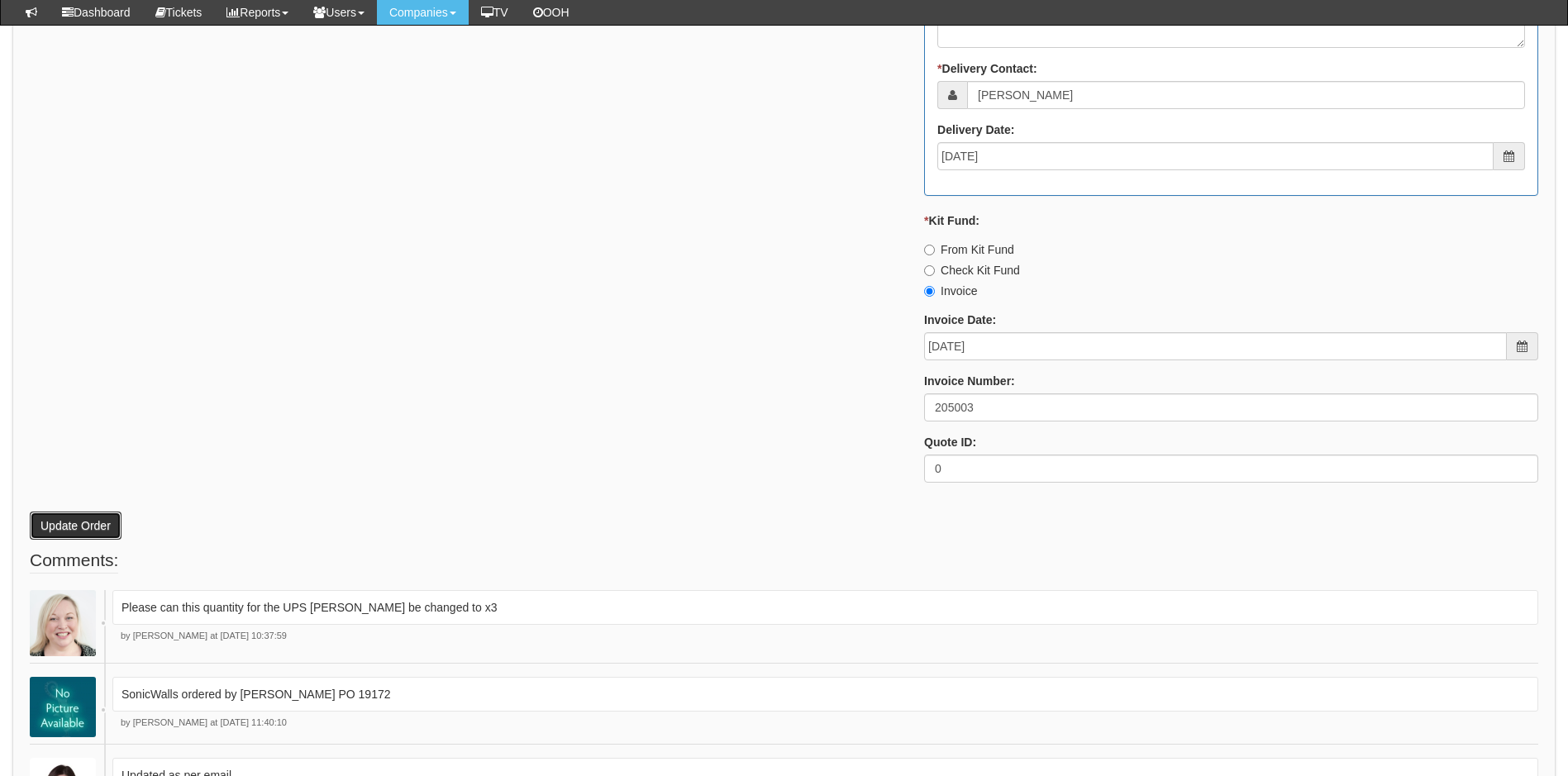
click at [99, 527] on button "Update Order" at bounding box center [75, 525] width 92 height 28
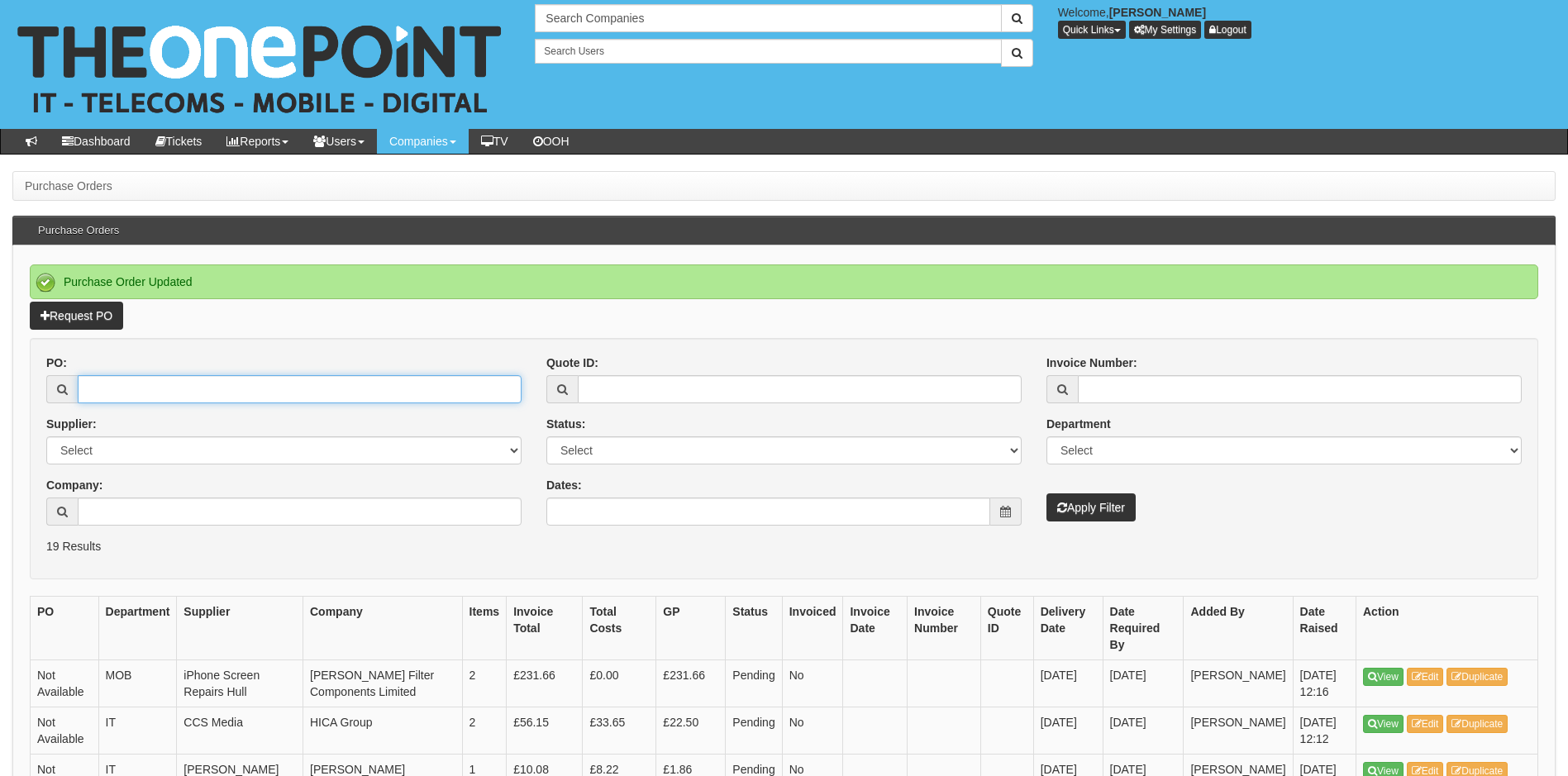
click at [179, 391] on input "PO:" at bounding box center [300, 389] width 444 height 28
type input "19243"
click at [1046, 493] on button "Apply Filter" at bounding box center [1090, 507] width 89 height 28
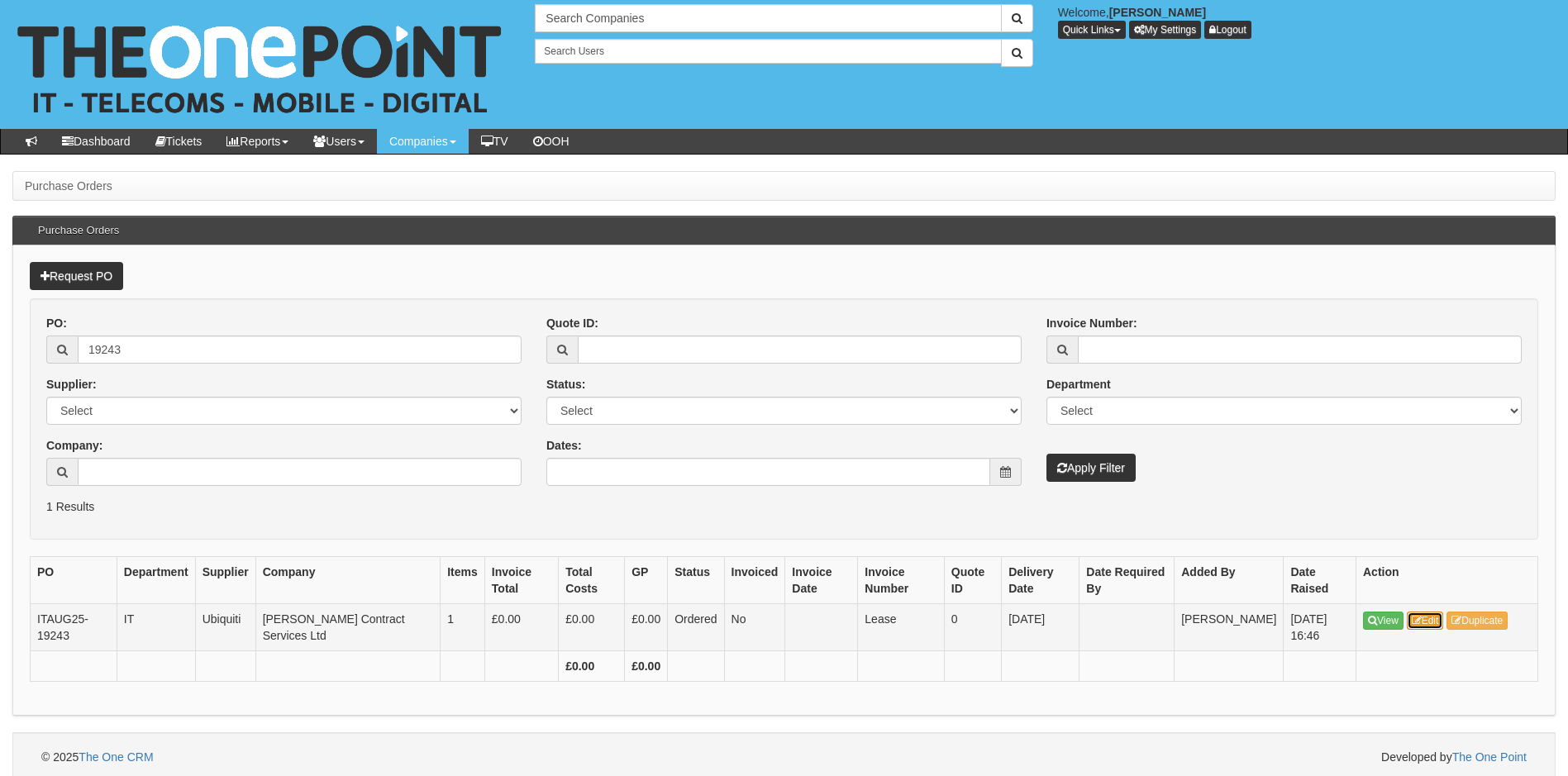
click at [1439, 624] on link "Edit" at bounding box center [1425, 621] width 37 height 18
drag, startPoint x: 159, startPoint y: 344, endPoint x: 74, endPoint y: 347, distance: 85.1
click at [74, 347] on div "19243" at bounding box center [284, 349] width 475 height 28
type input "4"
type input "19053"
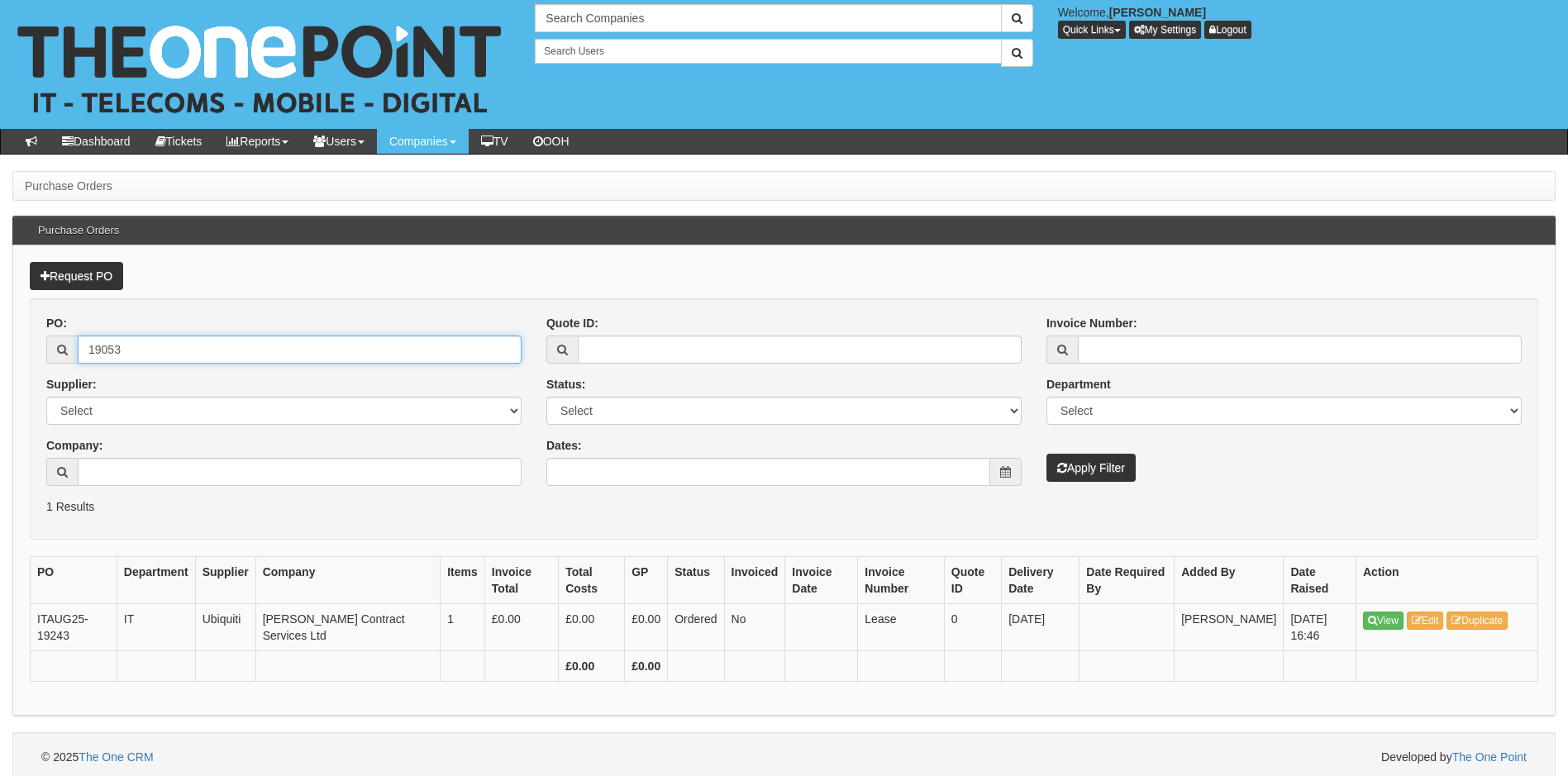
click at [1046, 454] on button "Apply Filter" at bounding box center [1090, 468] width 89 height 28
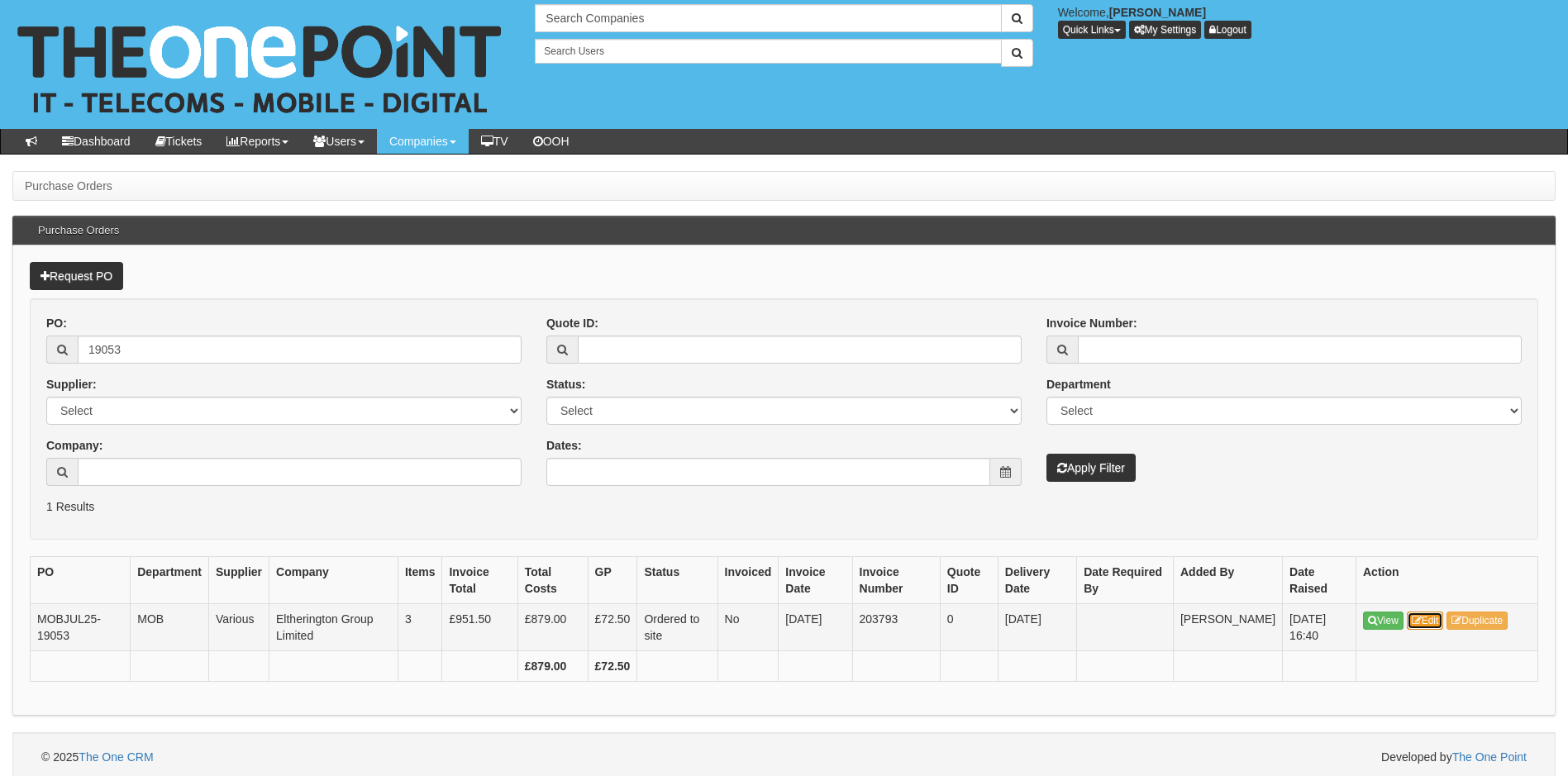
click at [1428, 616] on link "Edit" at bounding box center [1425, 621] width 37 height 18
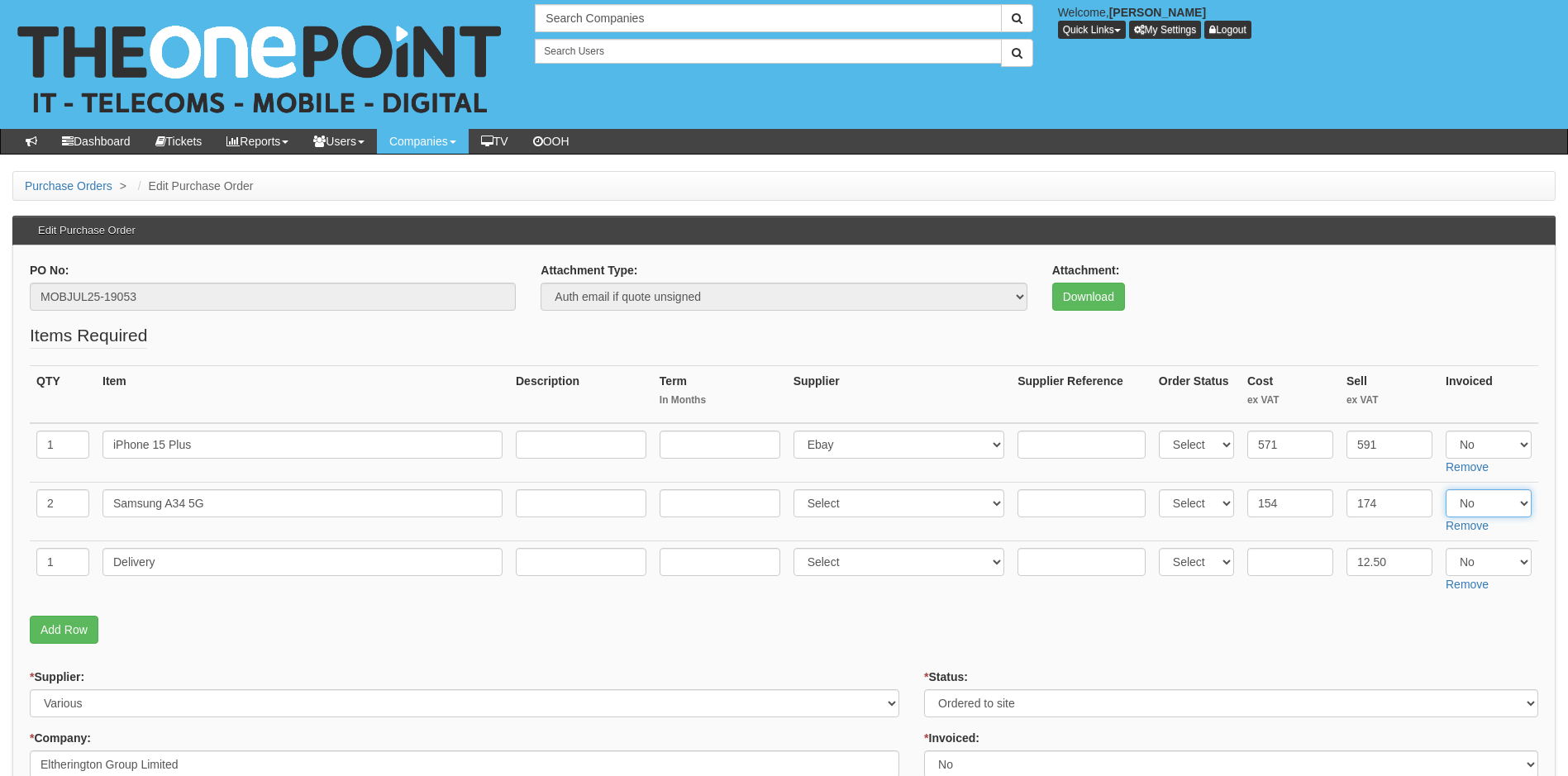
click at [1517, 501] on select "Select Yes No N/A" at bounding box center [1488, 503] width 86 height 28
select select "Yes"
click at [1446, 490] on select "Select Yes No N/A" at bounding box center [1488, 503] width 86 height 28
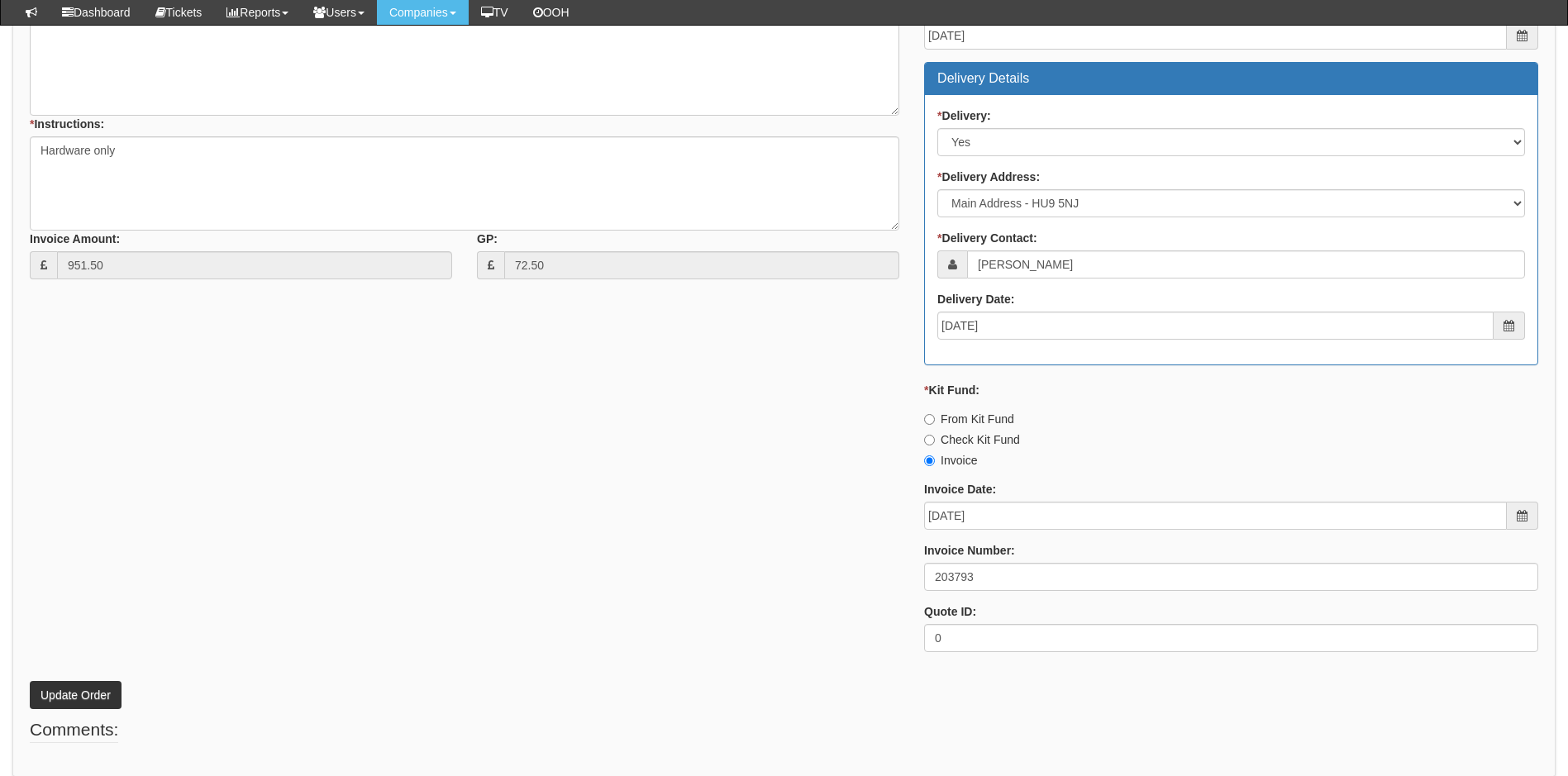
scroll to position [815, 0]
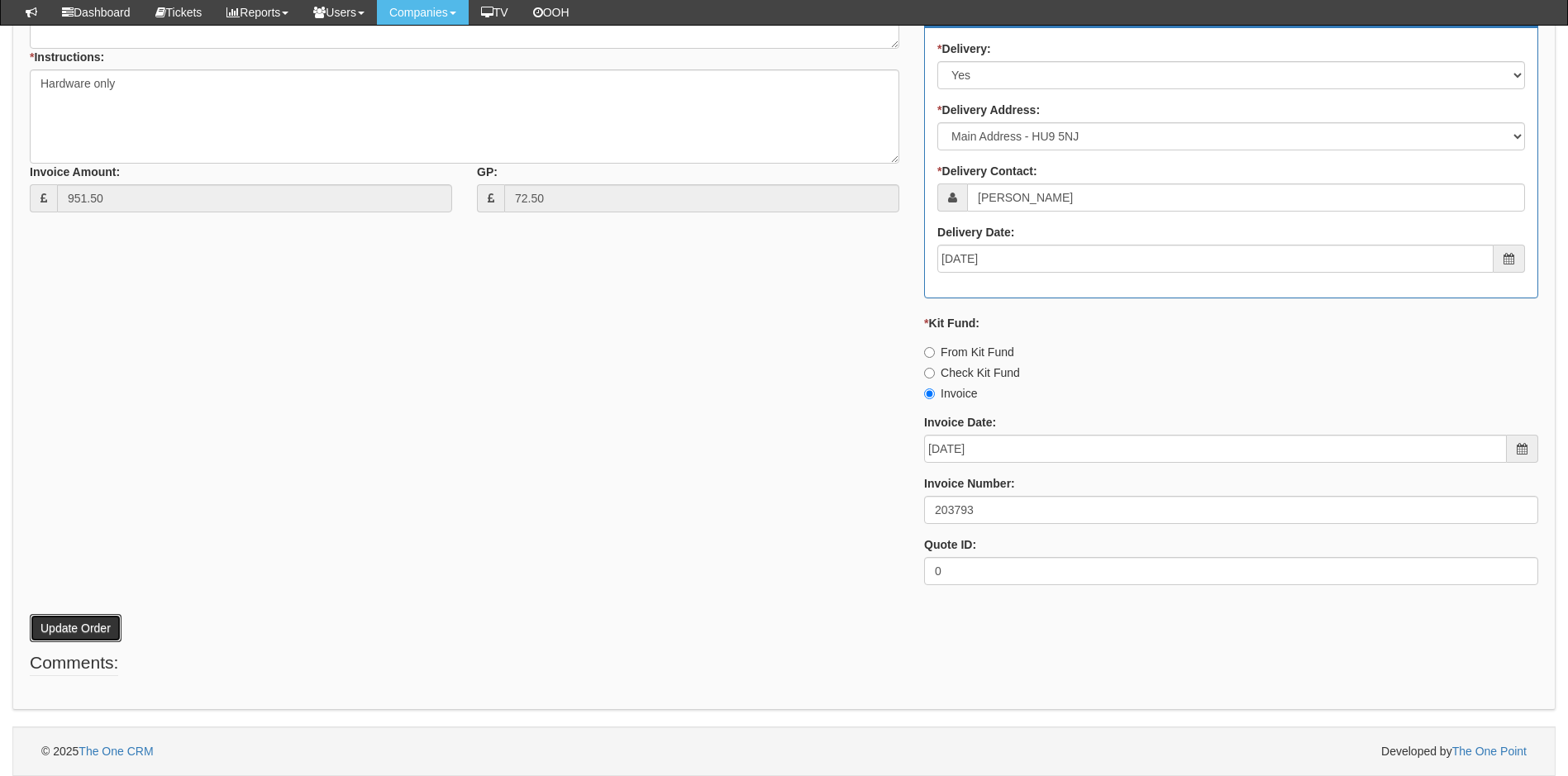
click at [72, 631] on button "Update Order" at bounding box center [75, 627] width 92 height 28
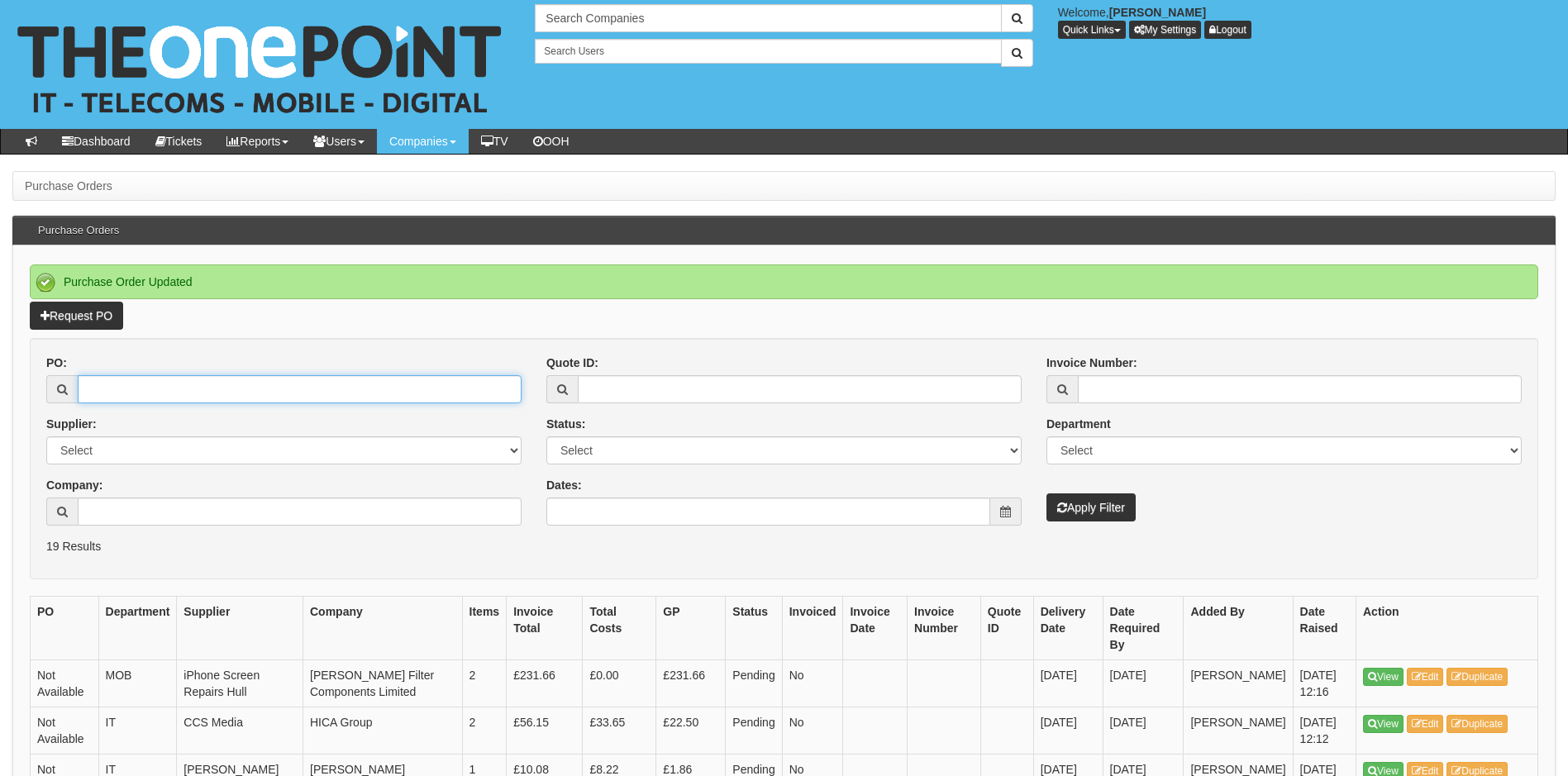
click at [145, 390] on input "PO:" at bounding box center [300, 389] width 444 height 28
type input "19217"
click at [1046, 493] on button "Apply Filter" at bounding box center [1090, 507] width 89 height 28
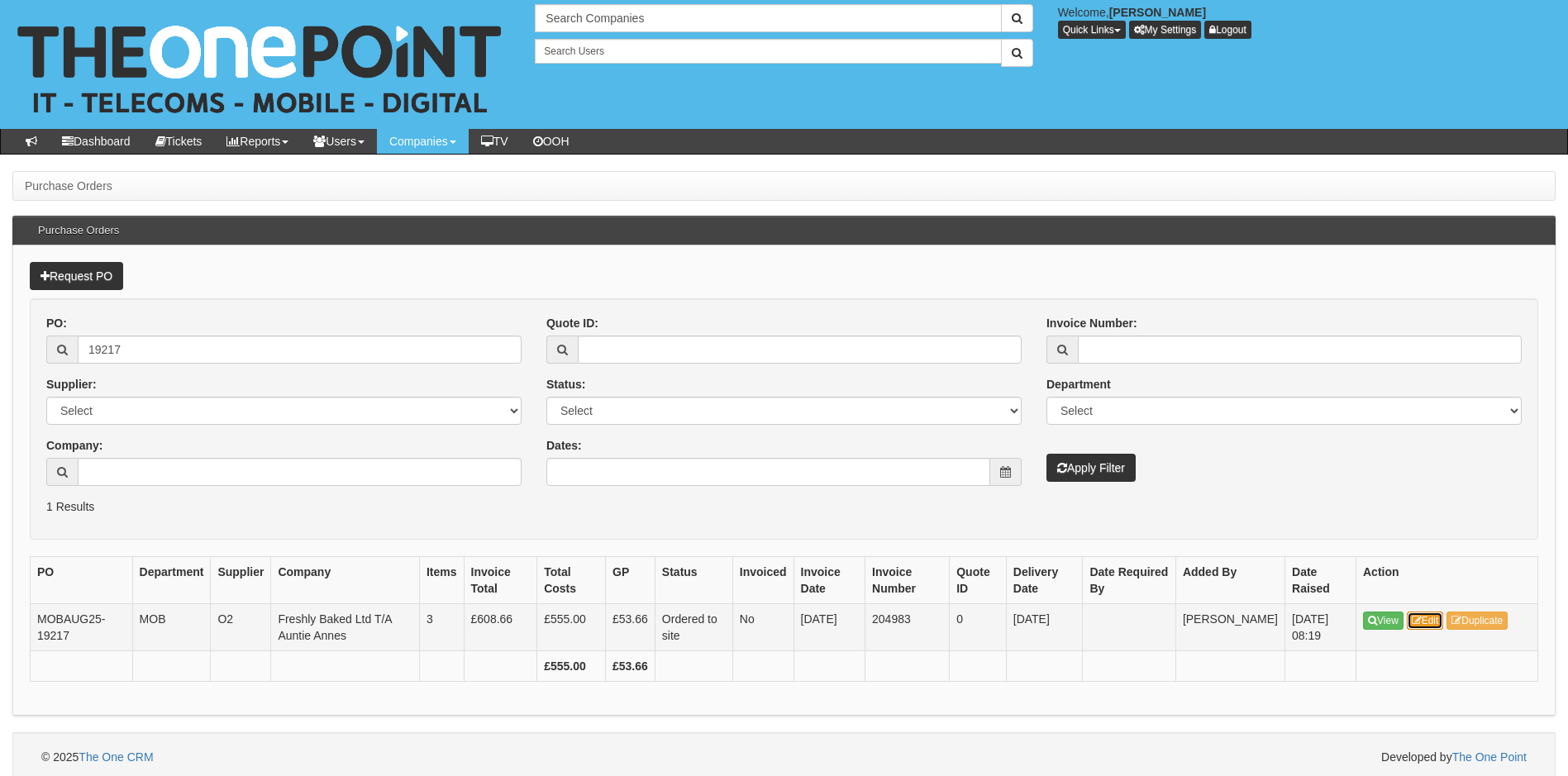
click at [1427, 621] on link "Edit" at bounding box center [1425, 621] width 37 height 18
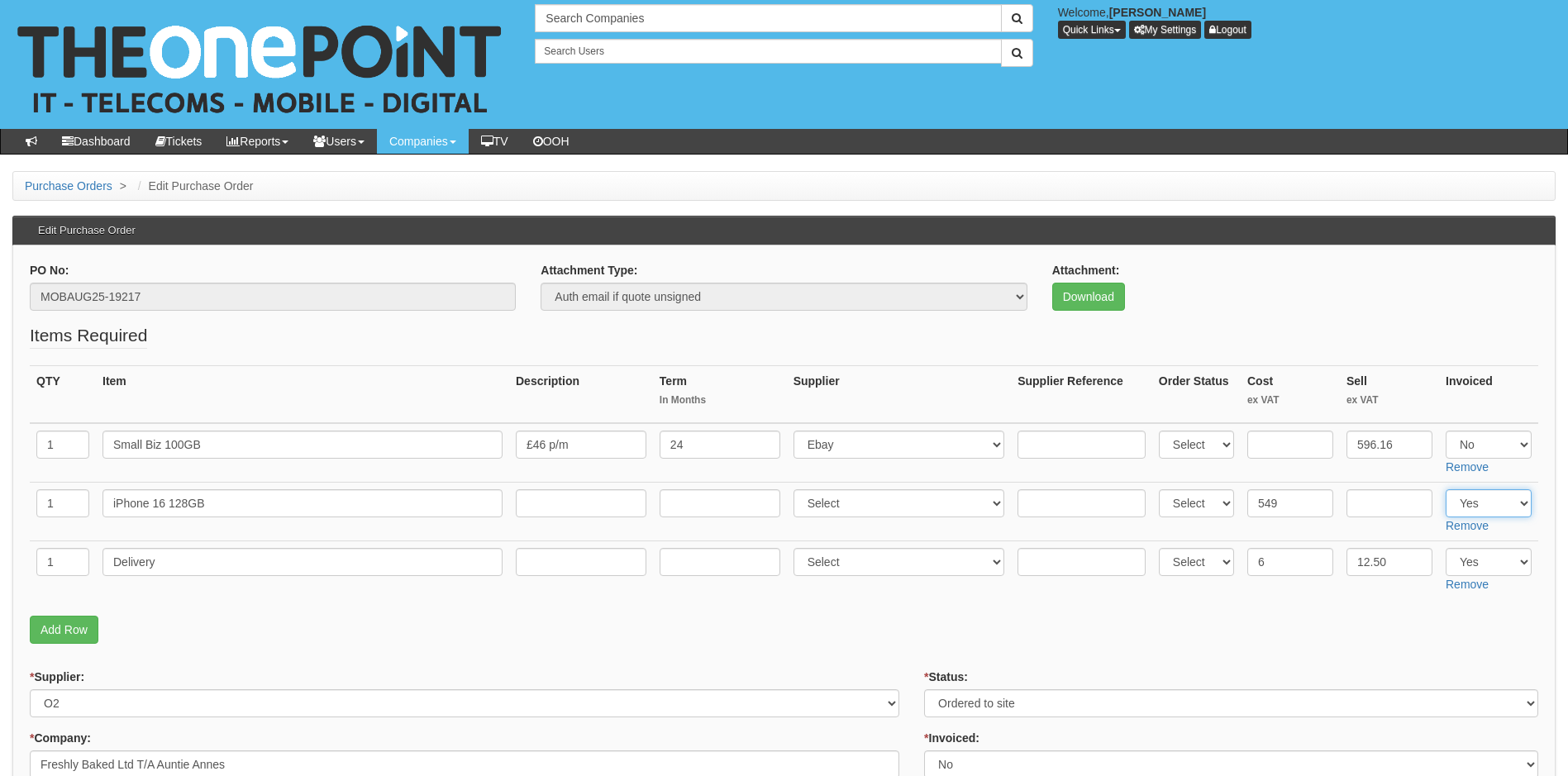
click at [1506, 504] on select "Select Yes No N/A" at bounding box center [1488, 503] width 86 height 28
click at [1446, 490] on select "Select Yes No N/A" at bounding box center [1488, 503] width 86 height 28
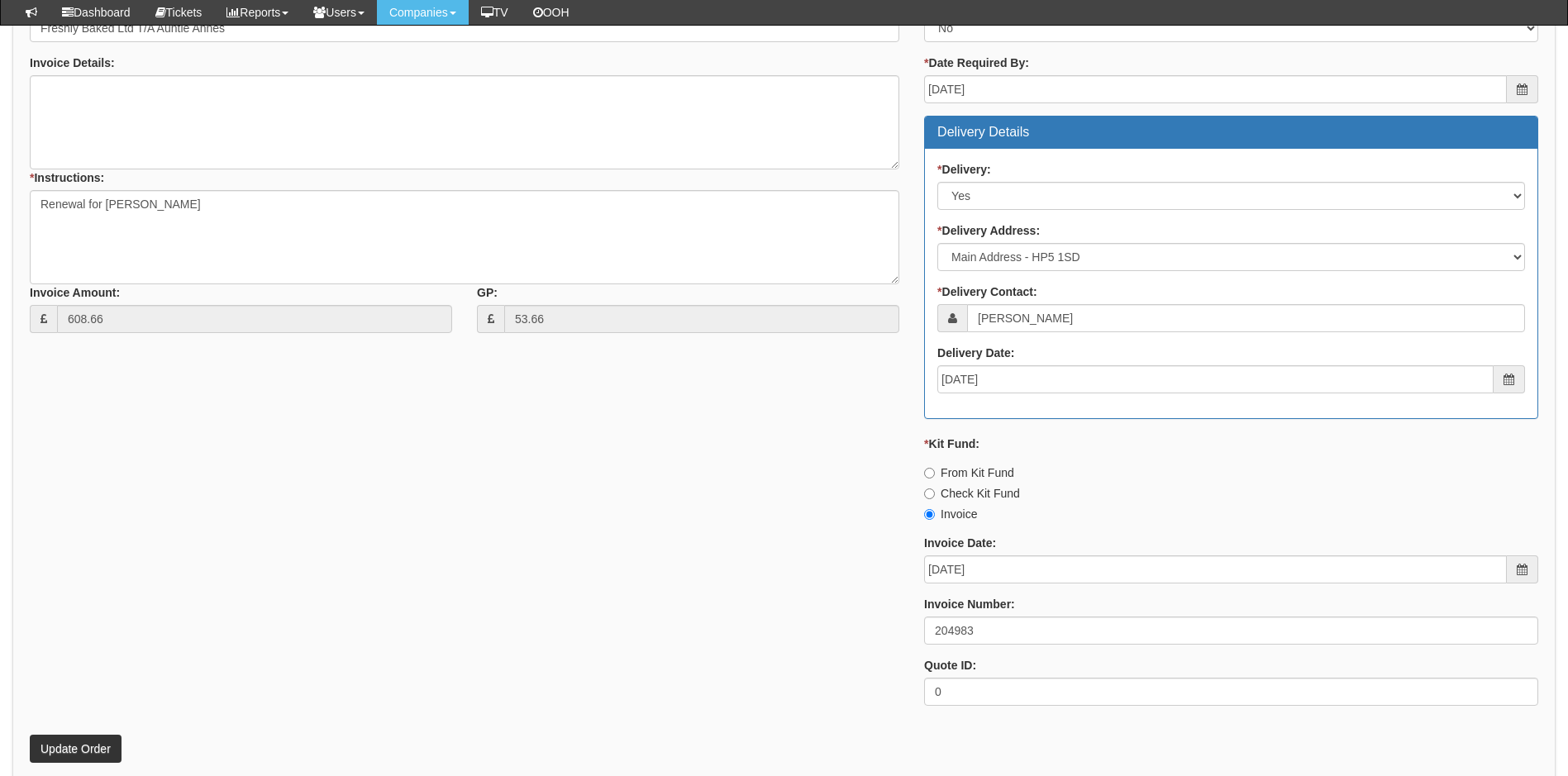
scroll to position [815, 0]
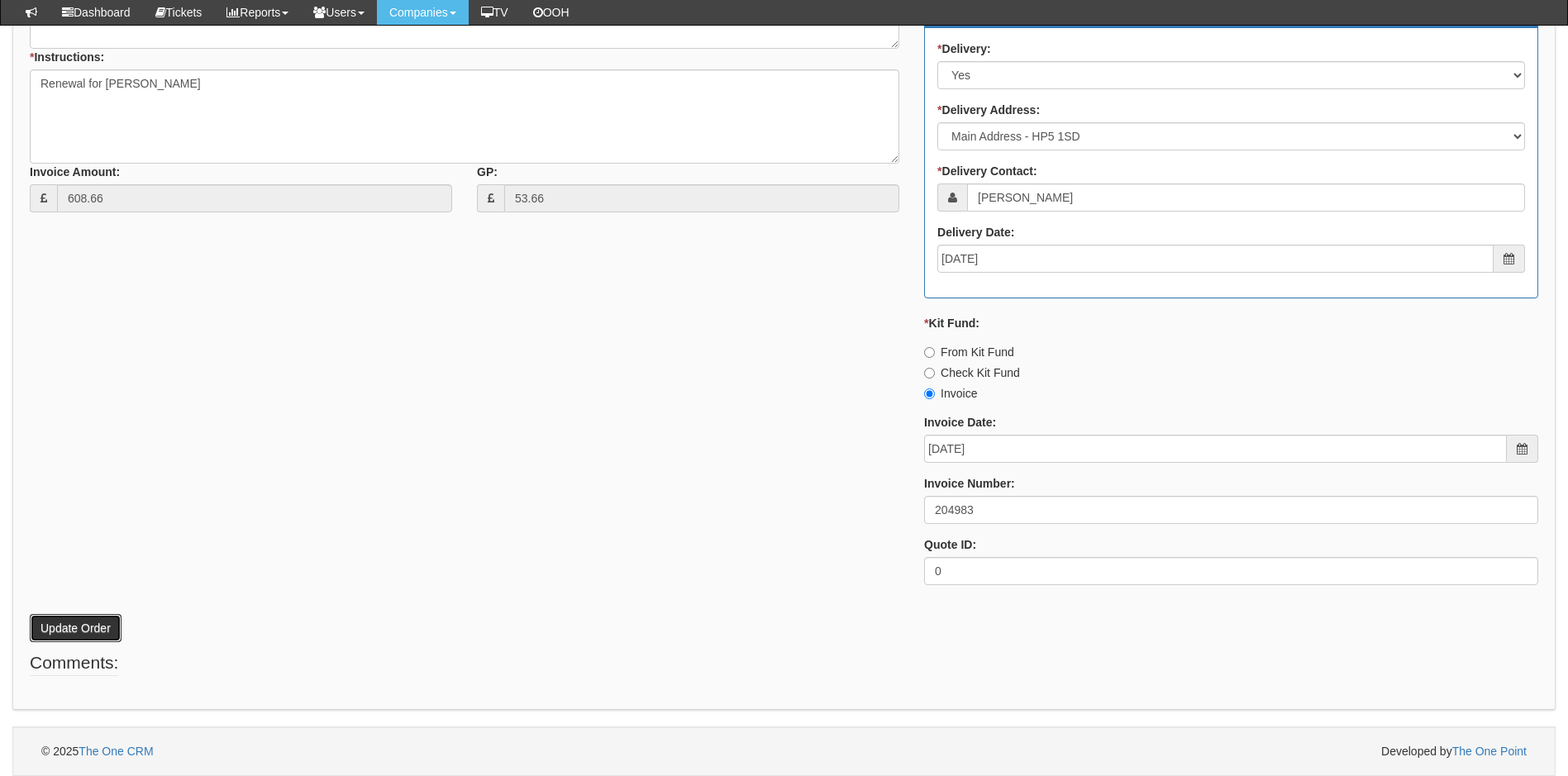
click at [84, 628] on button "Update Order" at bounding box center [75, 627] width 92 height 28
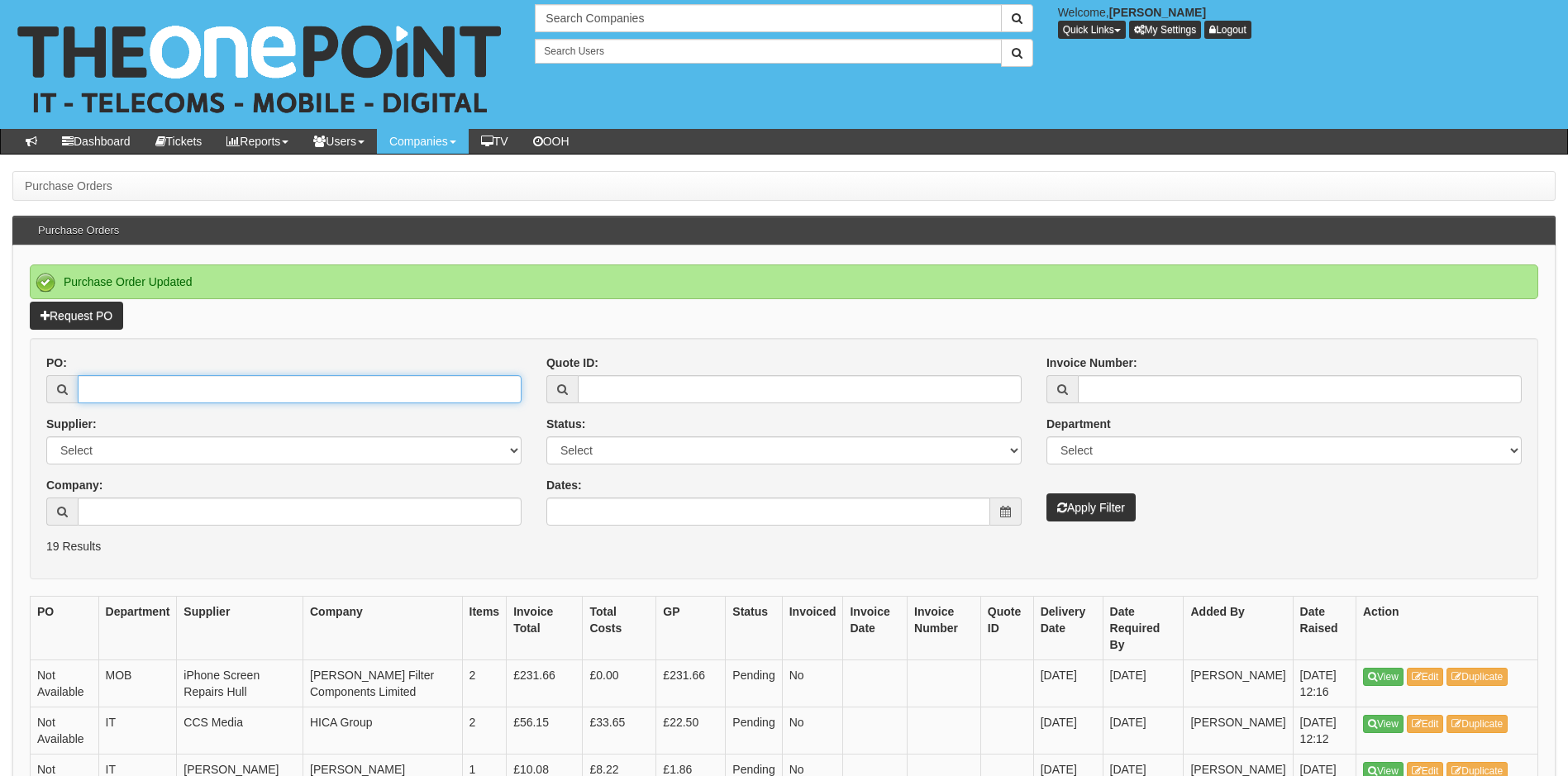
click at [150, 384] on input "PO:" at bounding box center [300, 389] width 444 height 28
type input "19223"
click at [1046, 493] on button "Apply Filter" at bounding box center [1090, 507] width 89 height 28
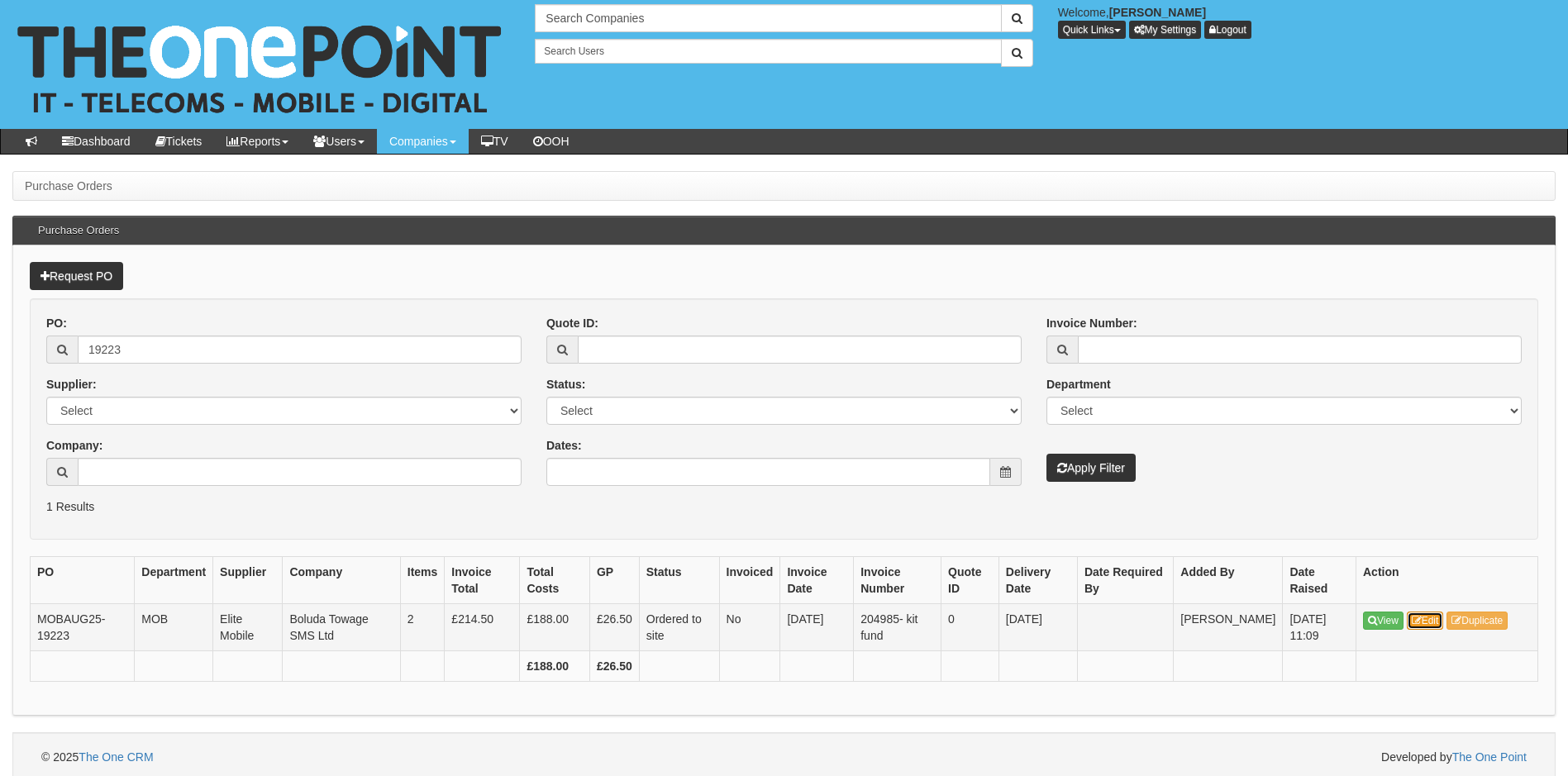
click at [1429, 622] on link "Edit" at bounding box center [1425, 621] width 37 height 18
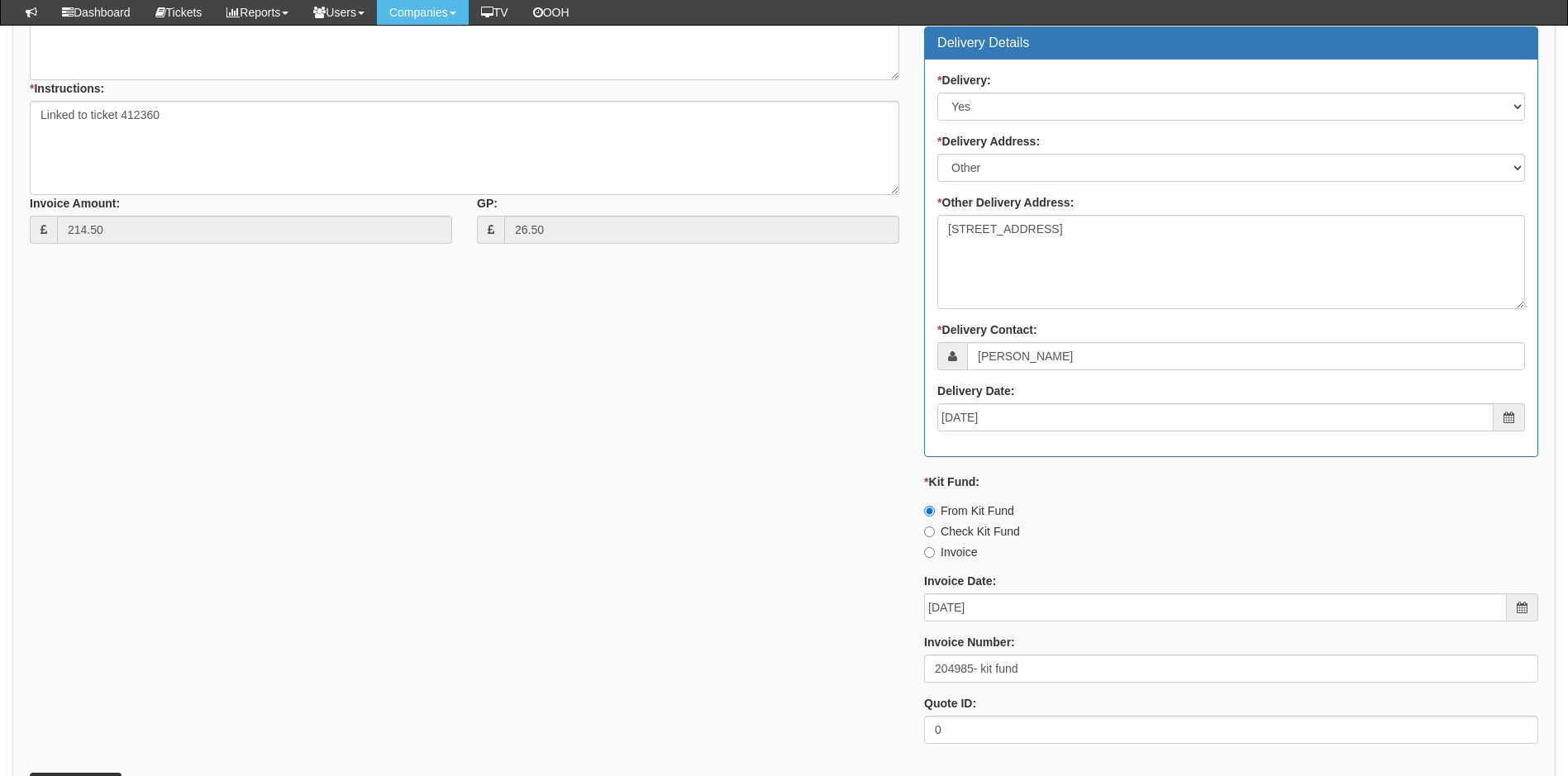
scroll to position [827, 0]
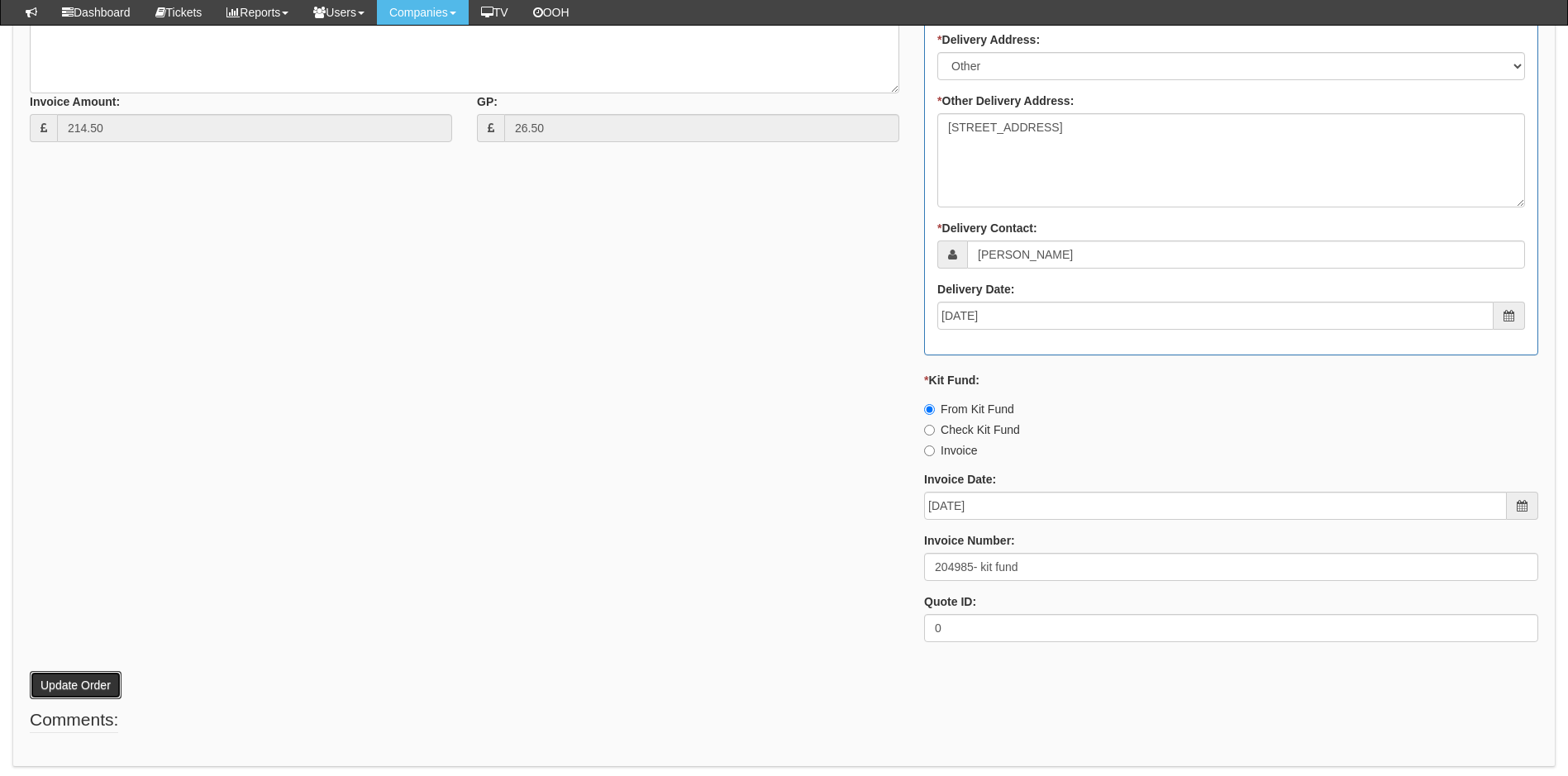
click at [71, 683] on button "Update Order" at bounding box center [75, 684] width 92 height 28
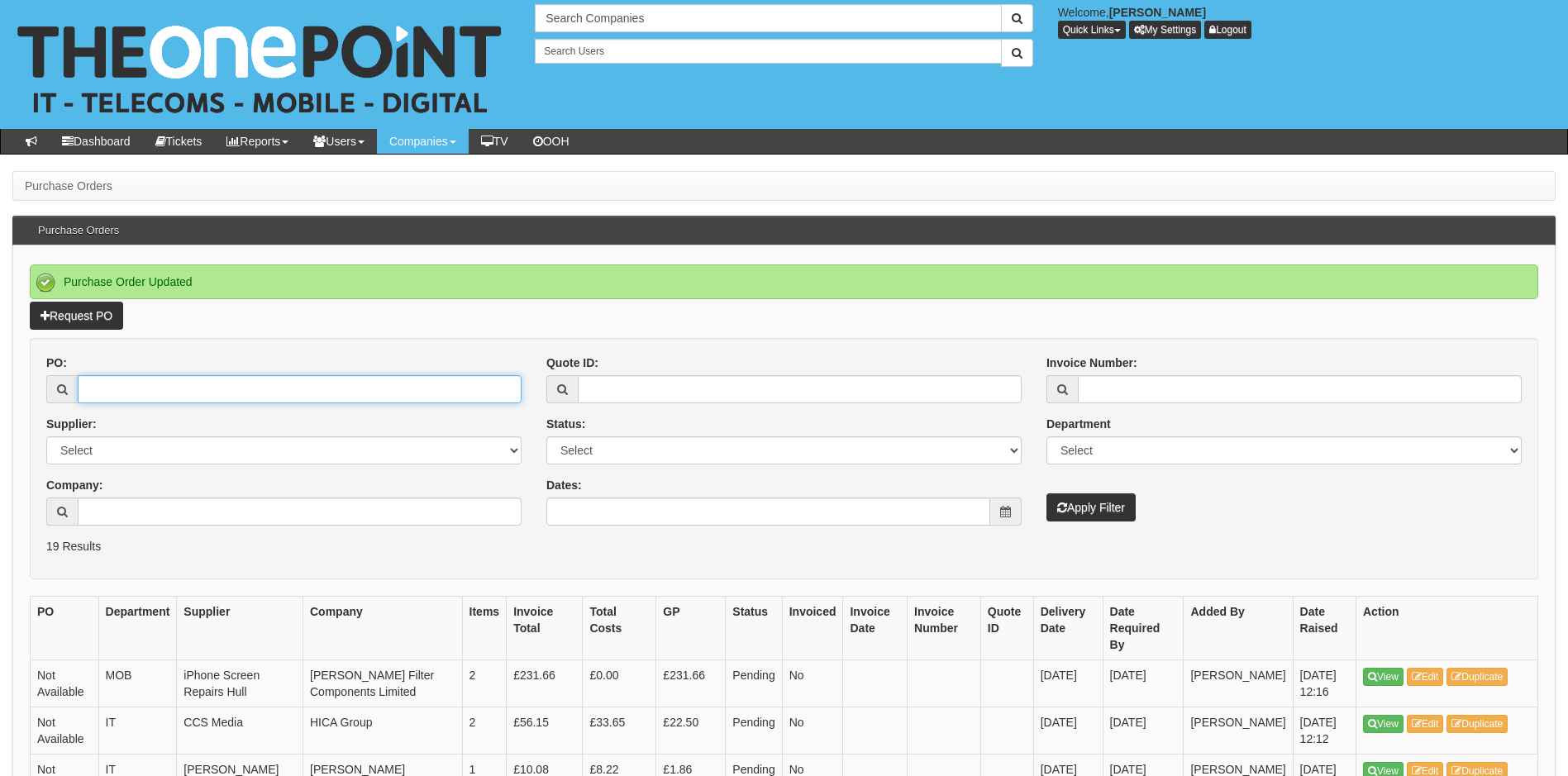
click at [204, 390] on input "PO:" at bounding box center [300, 389] width 444 height 28
type input "19219"
click at [1046, 493] on button "Apply Filter" at bounding box center [1090, 507] width 89 height 28
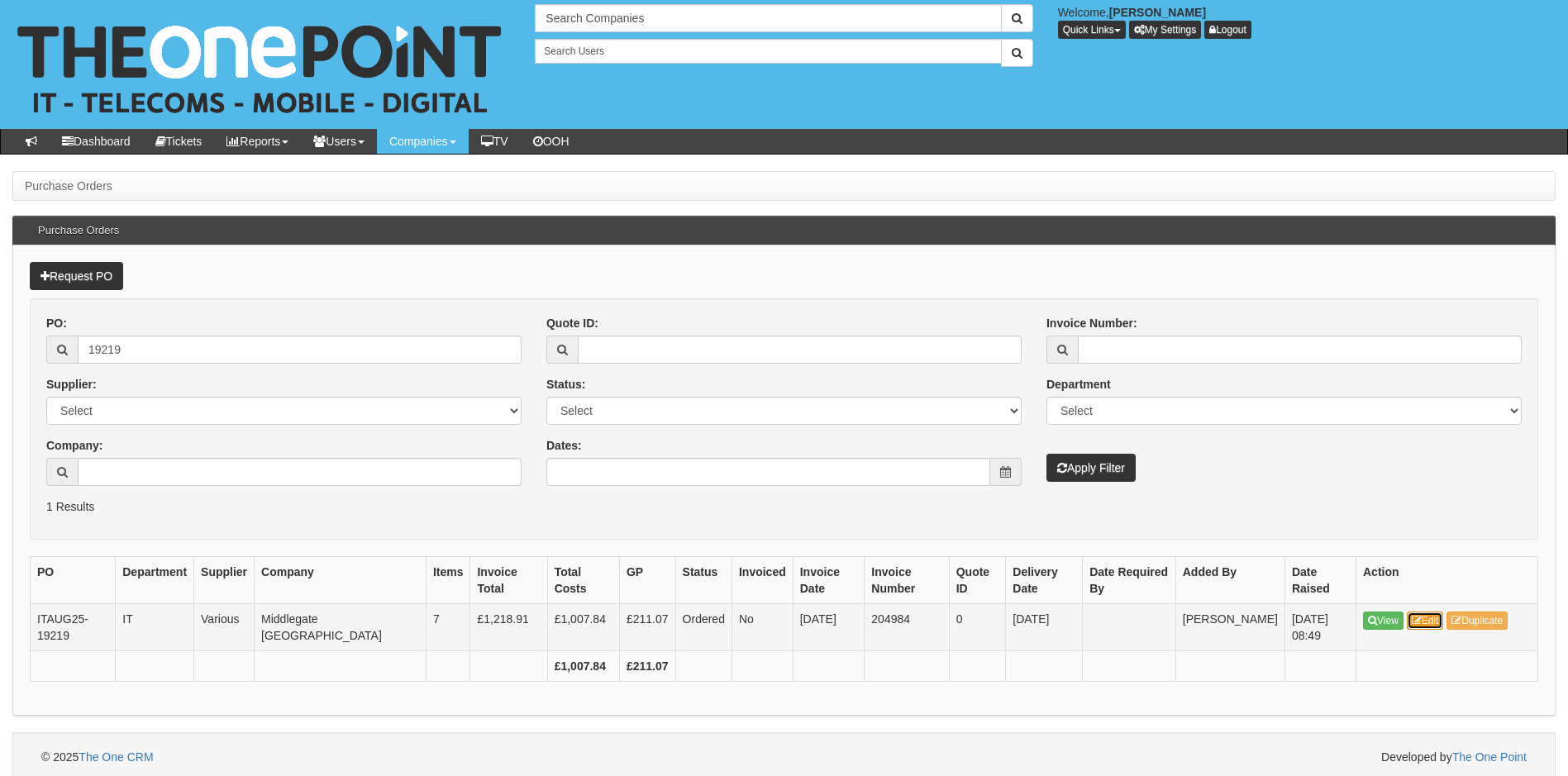
click at [1440, 622] on link "Edit" at bounding box center [1425, 621] width 37 height 18
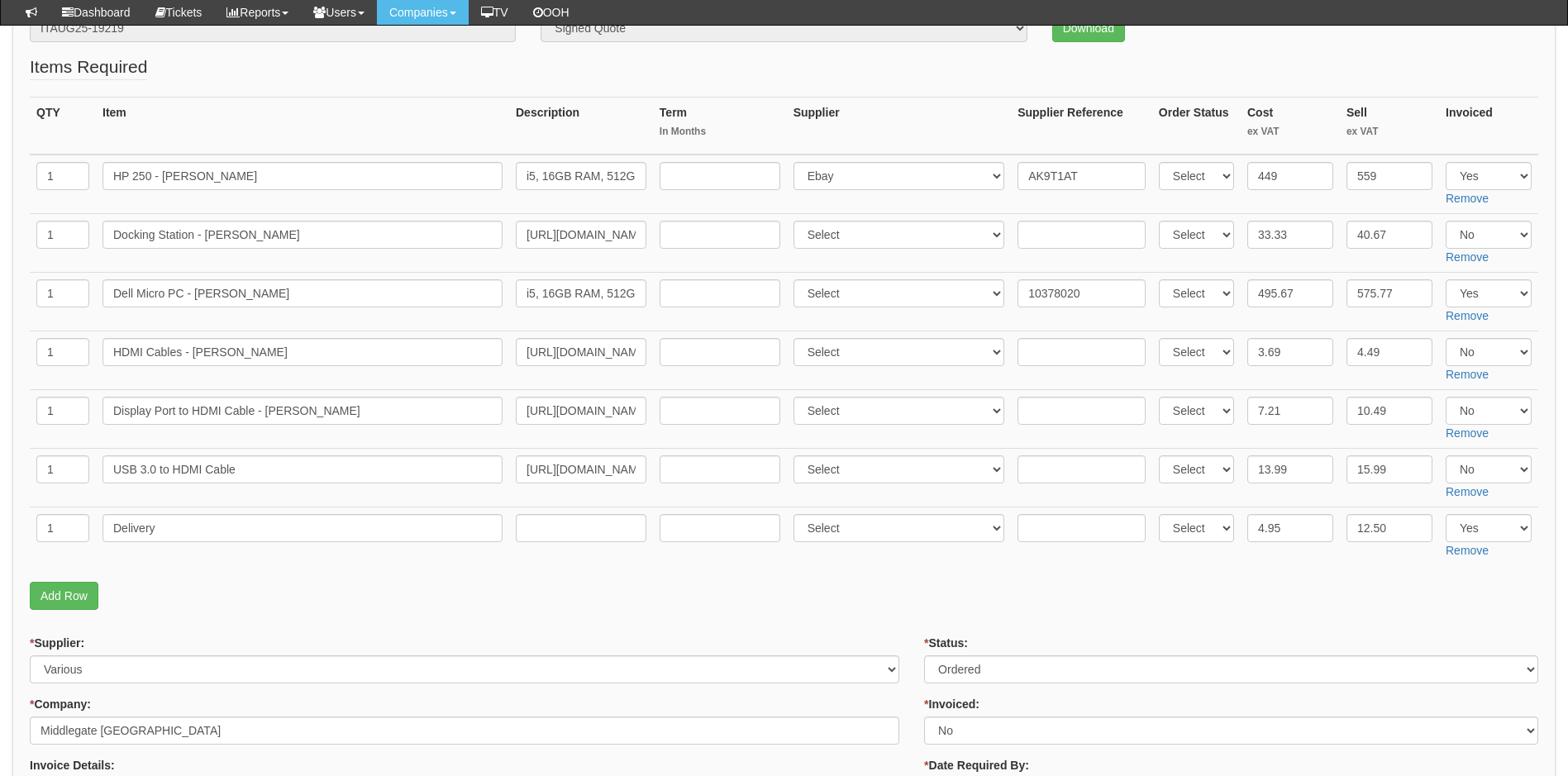
scroll to position [248, 0]
